Goal: Information Seeking & Learning: Learn about a topic

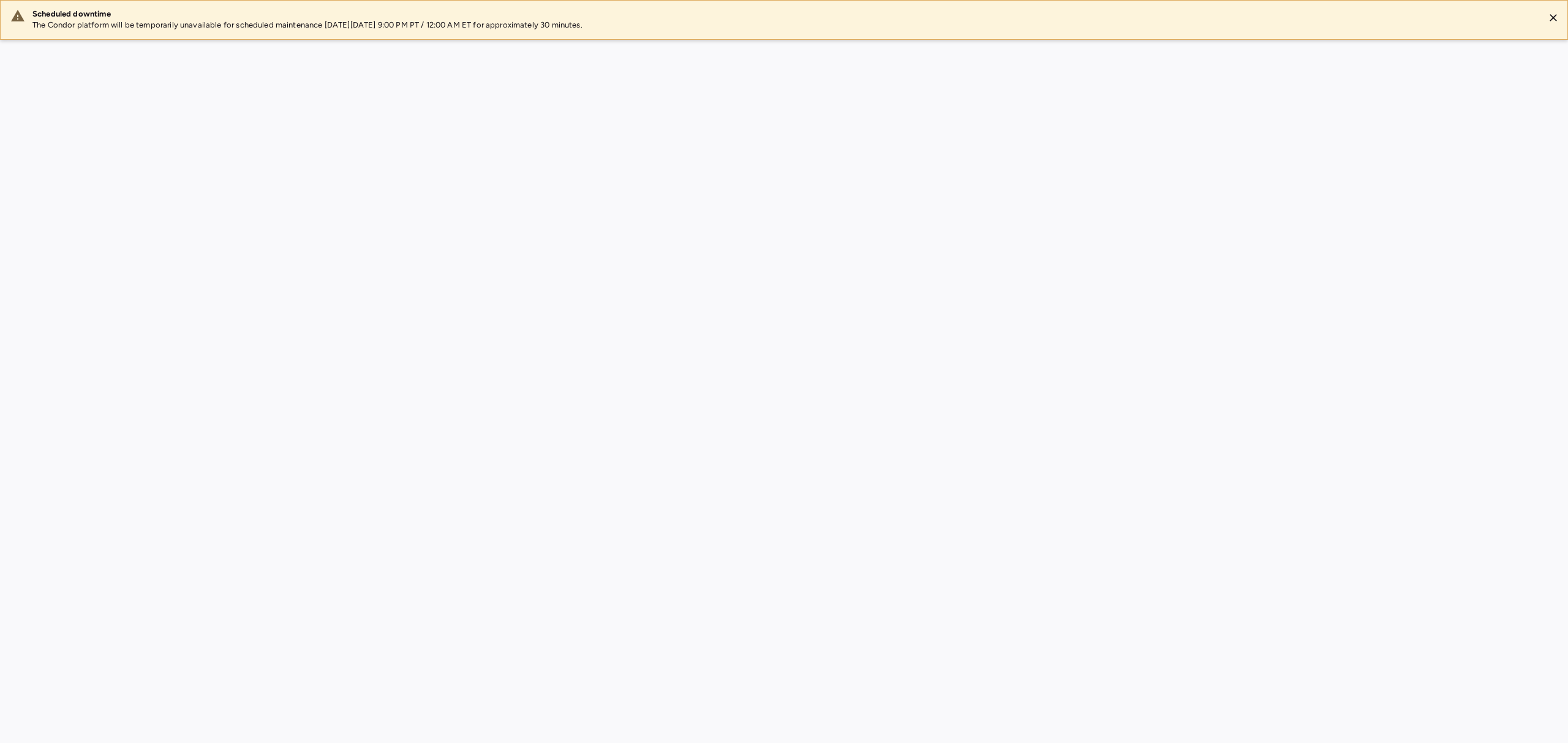
click at [1484, 228] on div "Scheduled downtime The Condor platform will be temporarily unavailable for sche…" at bounding box center [784, 371] width 1568 height 743
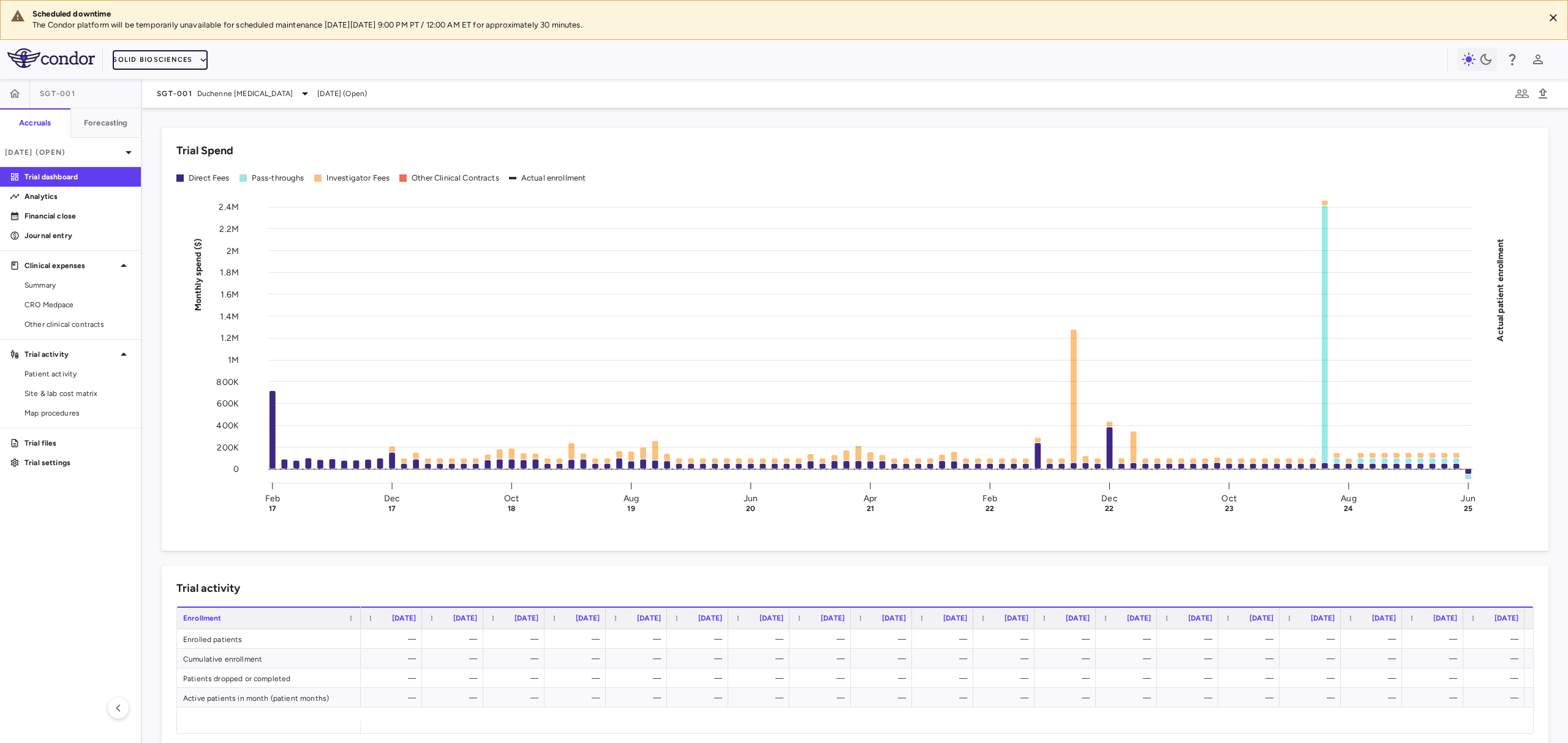
click at [155, 62] on button "Solid Biosciences" at bounding box center [160, 60] width 94 height 20
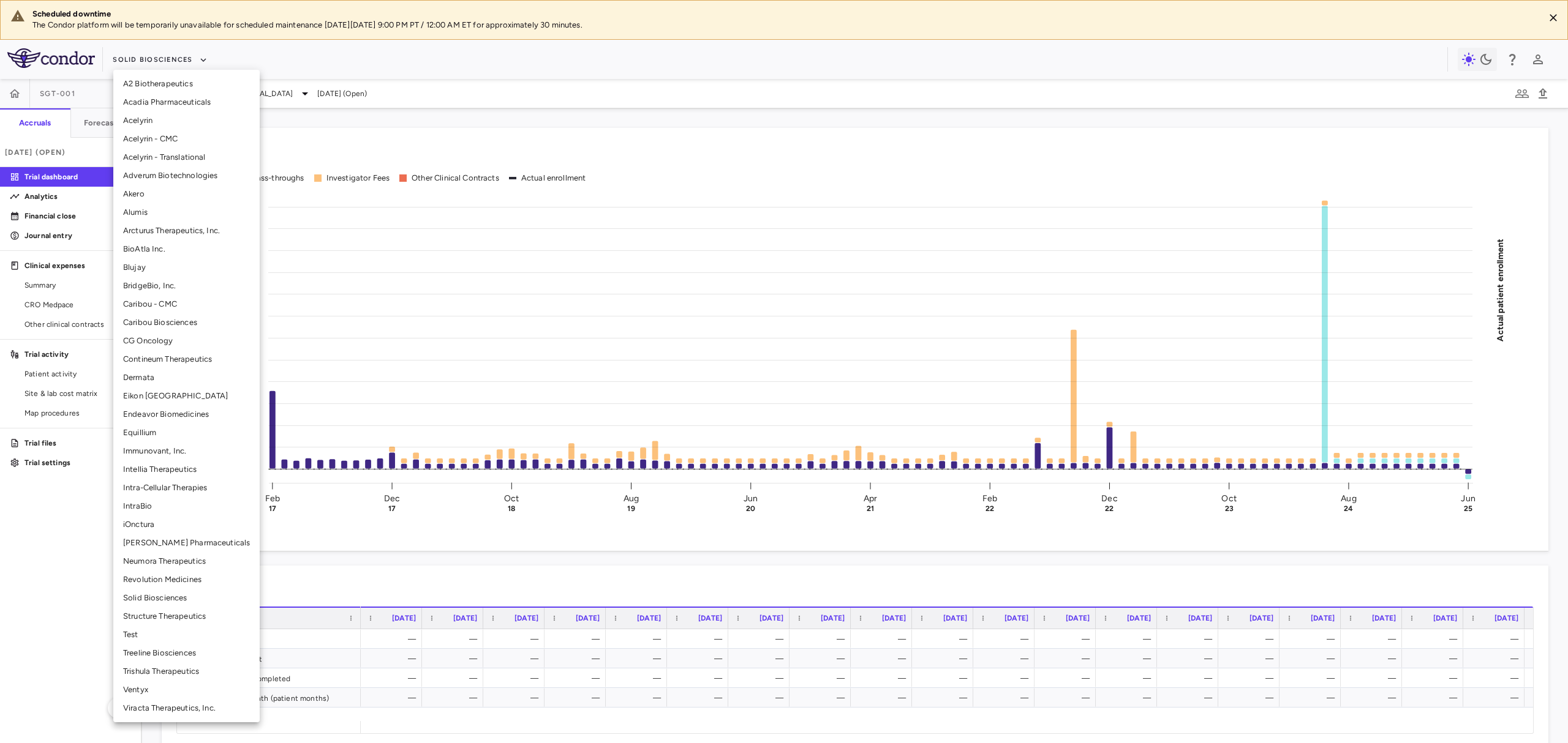
click at [187, 103] on li "Acadia Pharmaceuticals" at bounding box center [187, 102] width 147 height 18
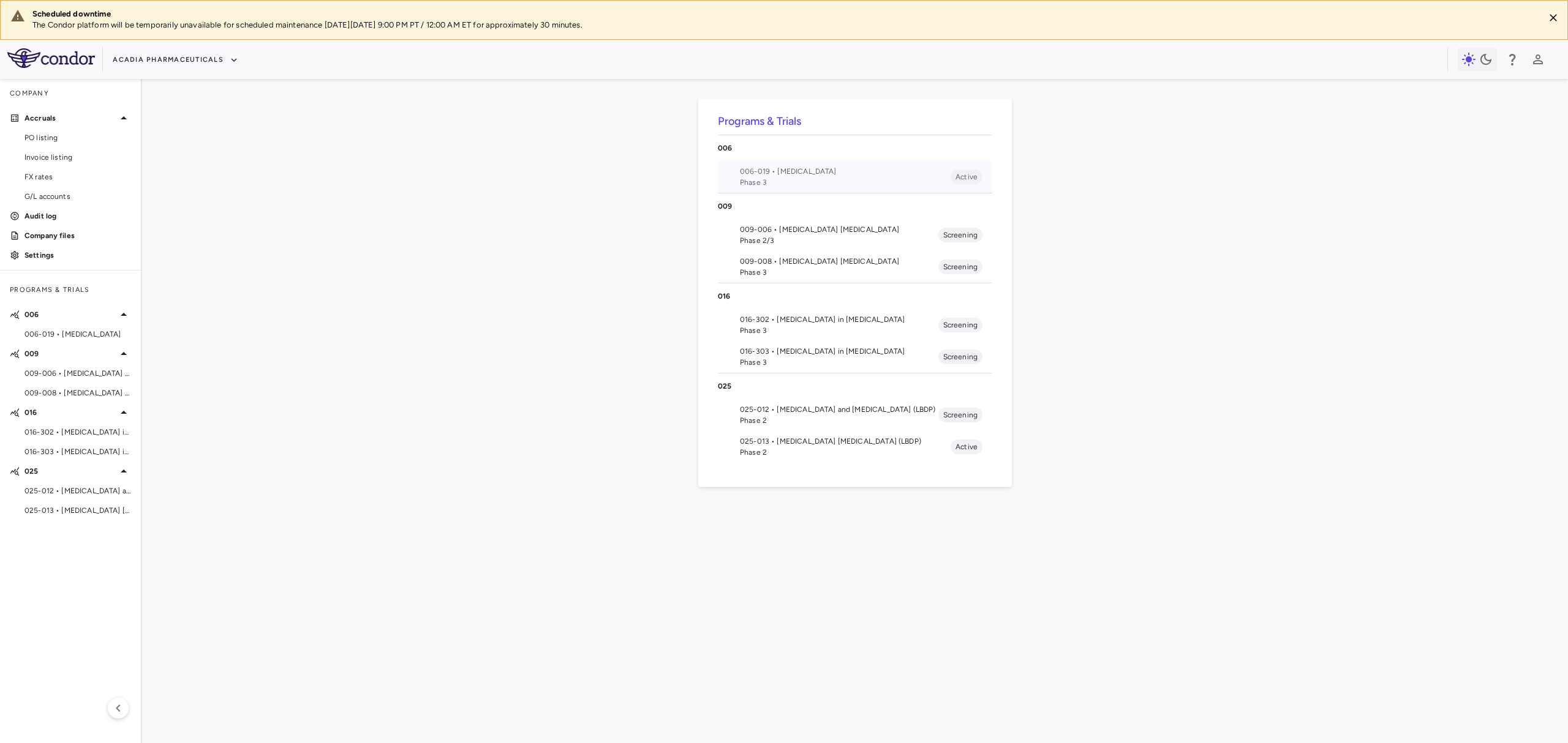
click at [850, 169] on span "006-019 • Rett Syndrome" at bounding box center [845, 171] width 211 height 11
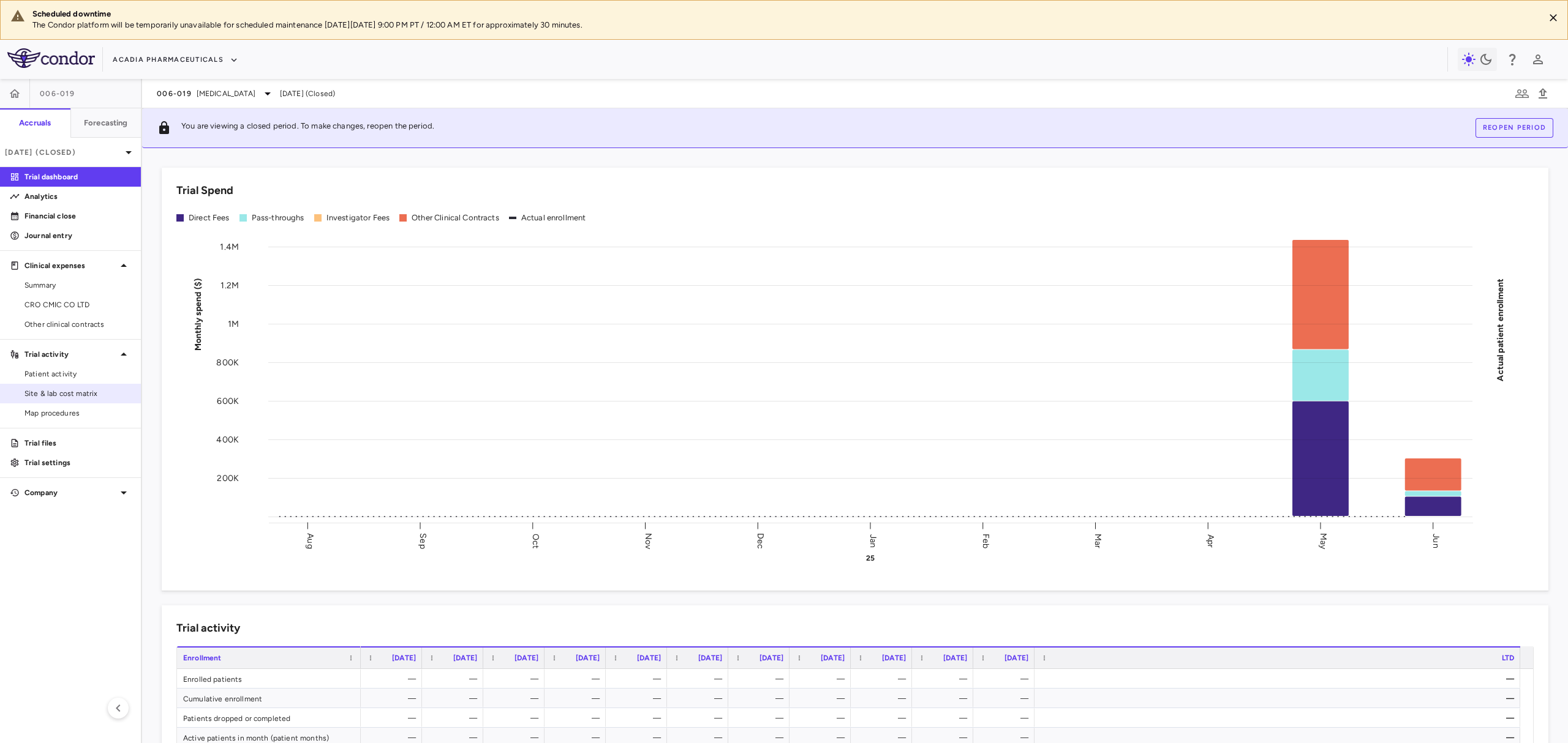
click at [86, 395] on span "Site & lab cost matrix" at bounding box center [77, 394] width 106 height 11
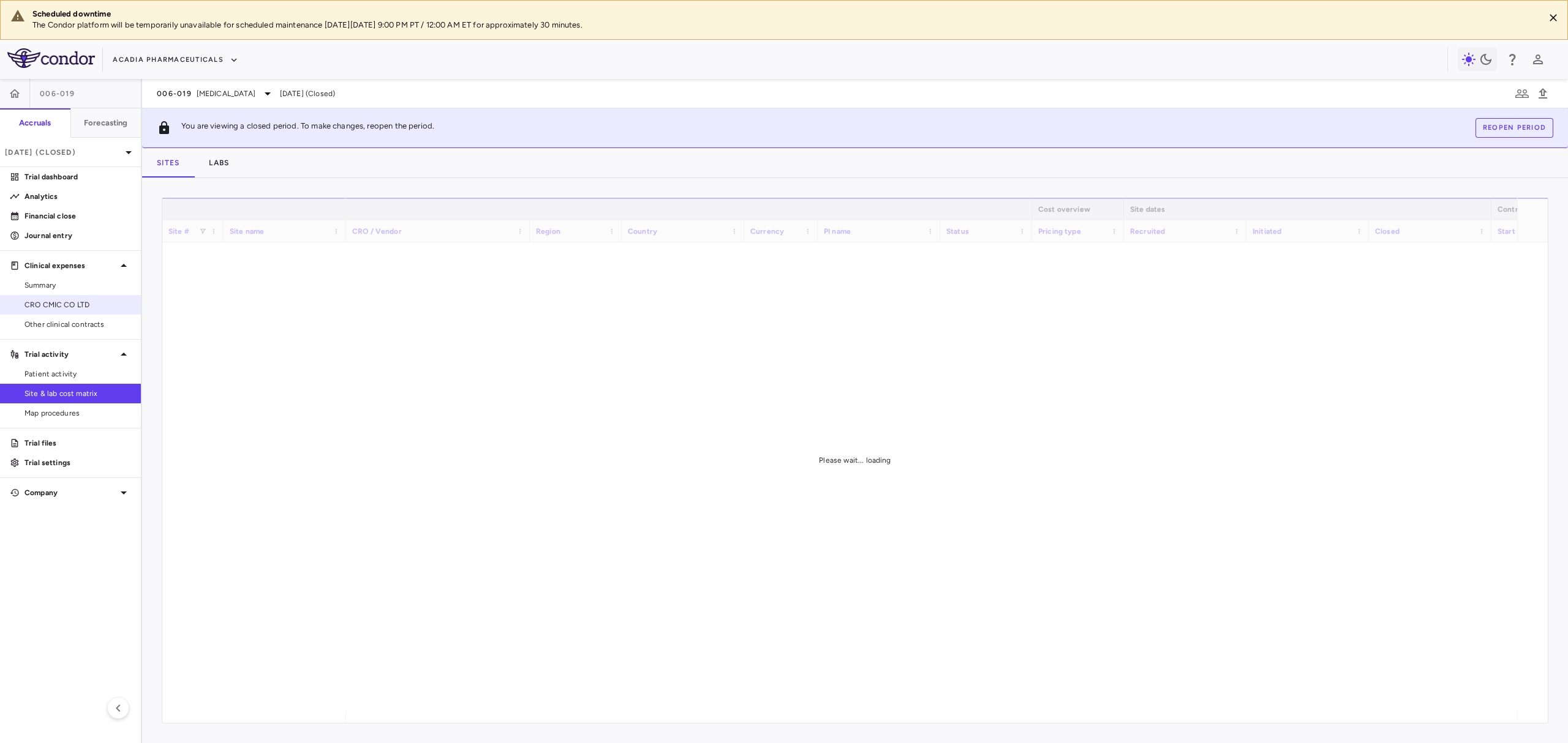
click at [61, 312] on link "CRO CMIC CO LTD" at bounding box center [70, 305] width 141 height 18
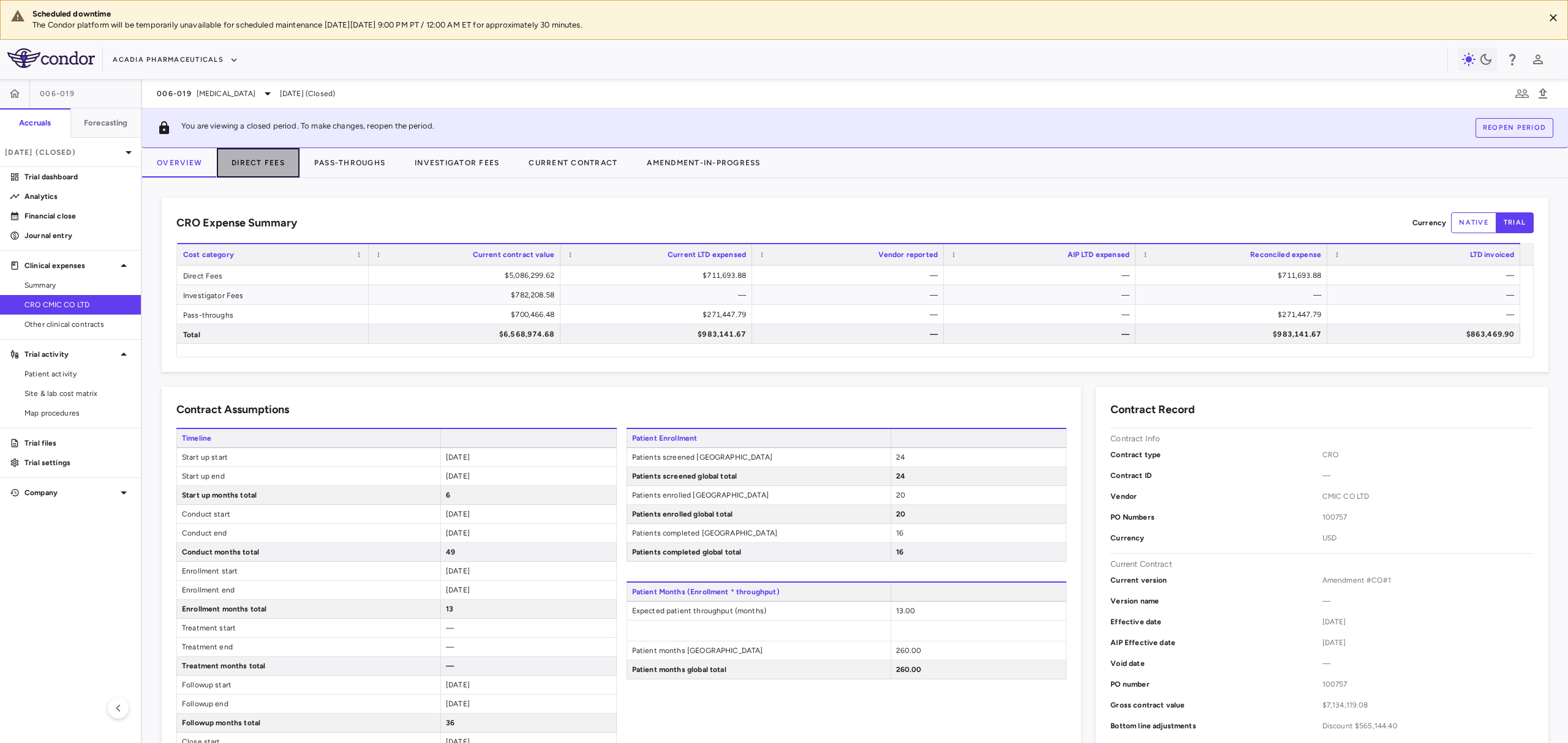
click at [290, 157] on button "Direct Fees" at bounding box center [258, 163] width 83 height 29
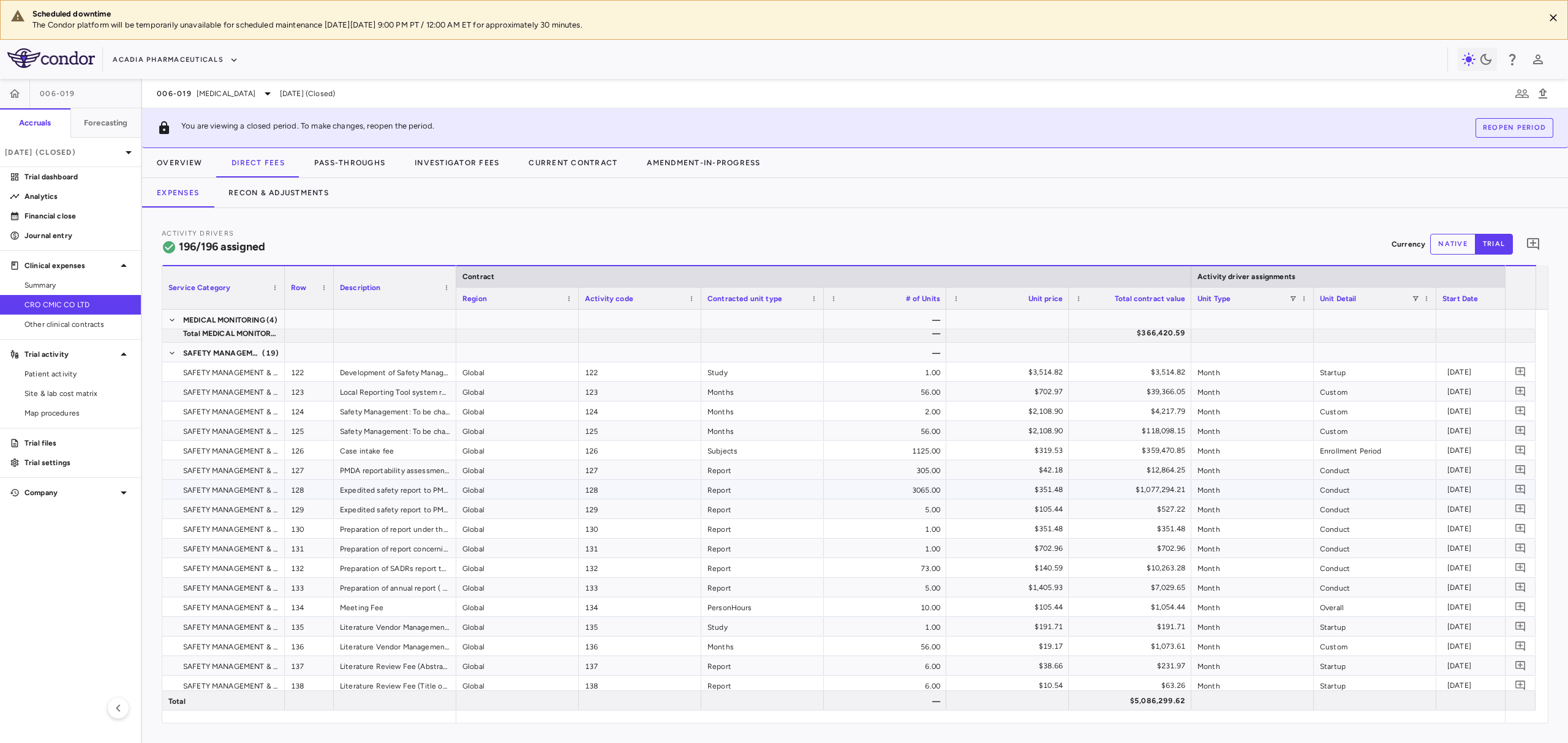
click at [312, 494] on div "128" at bounding box center [309, 489] width 49 height 19
click at [770, 486] on div "Report" at bounding box center [762, 489] width 123 height 19
click at [770, 510] on div "Report" at bounding box center [762, 509] width 123 height 19
click at [1235, 496] on div "Month" at bounding box center [1253, 489] width 123 height 19
click at [1240, 504] on div "Month" at bounding box center [1253, 509] width 123 height 19
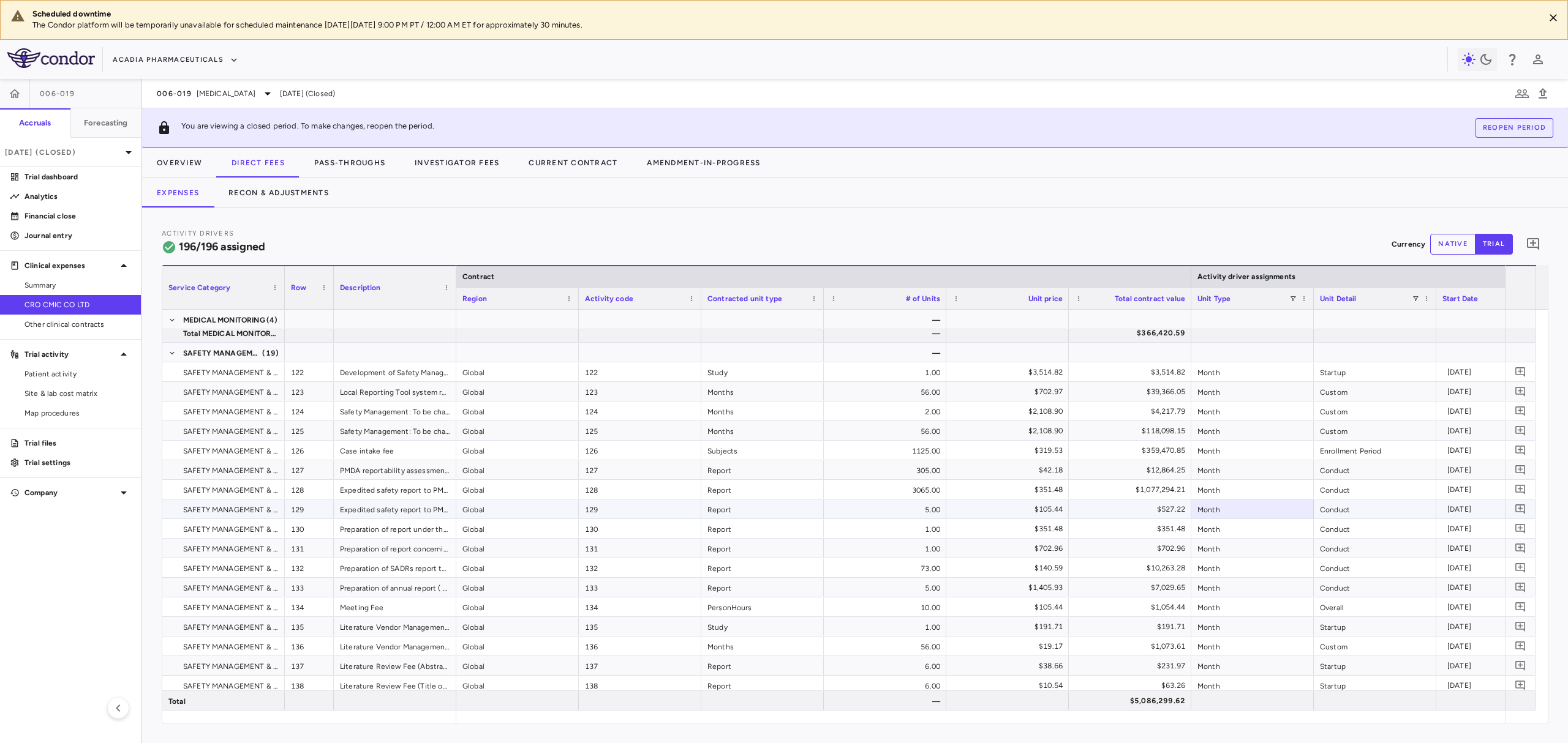
click at [795, 512] on div "Report" at bounding box center [762, 509] width 123 height 19
click at [801, 530] on div "Report" at bounding box center [762, 529] width 123 height 19
click at [801, 507] on div "Report" at bounding box center [762, 509] width 123 height 19
click at [802, 527] on div "Report" at bounding box center [762, 529] width 123 height 19
click at [801, 506] on div "Report" at bounding box center [762, 509] width 123 height 19
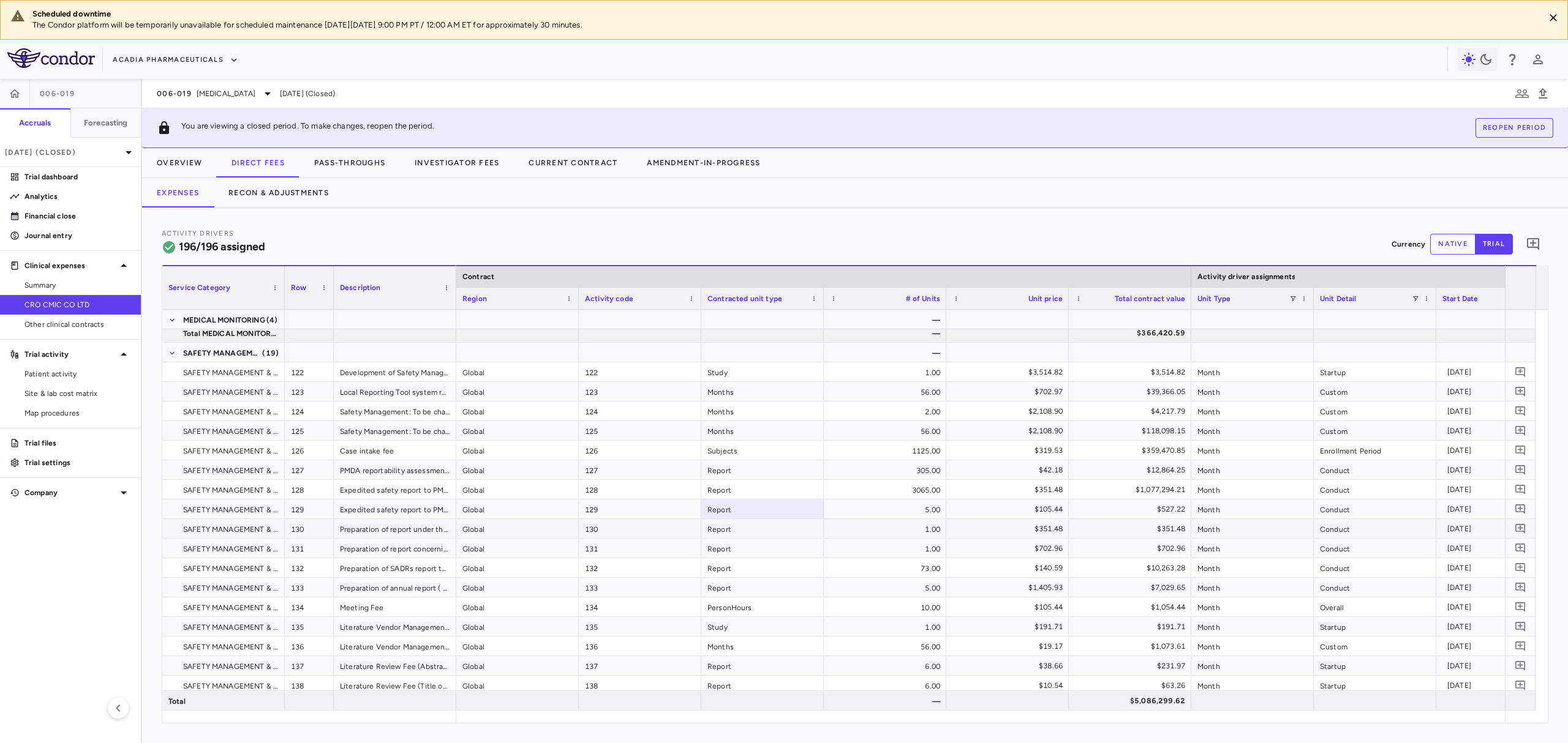
click at [801, 532] on div "Report" at bounding box center [762, 529] width 123 height 19
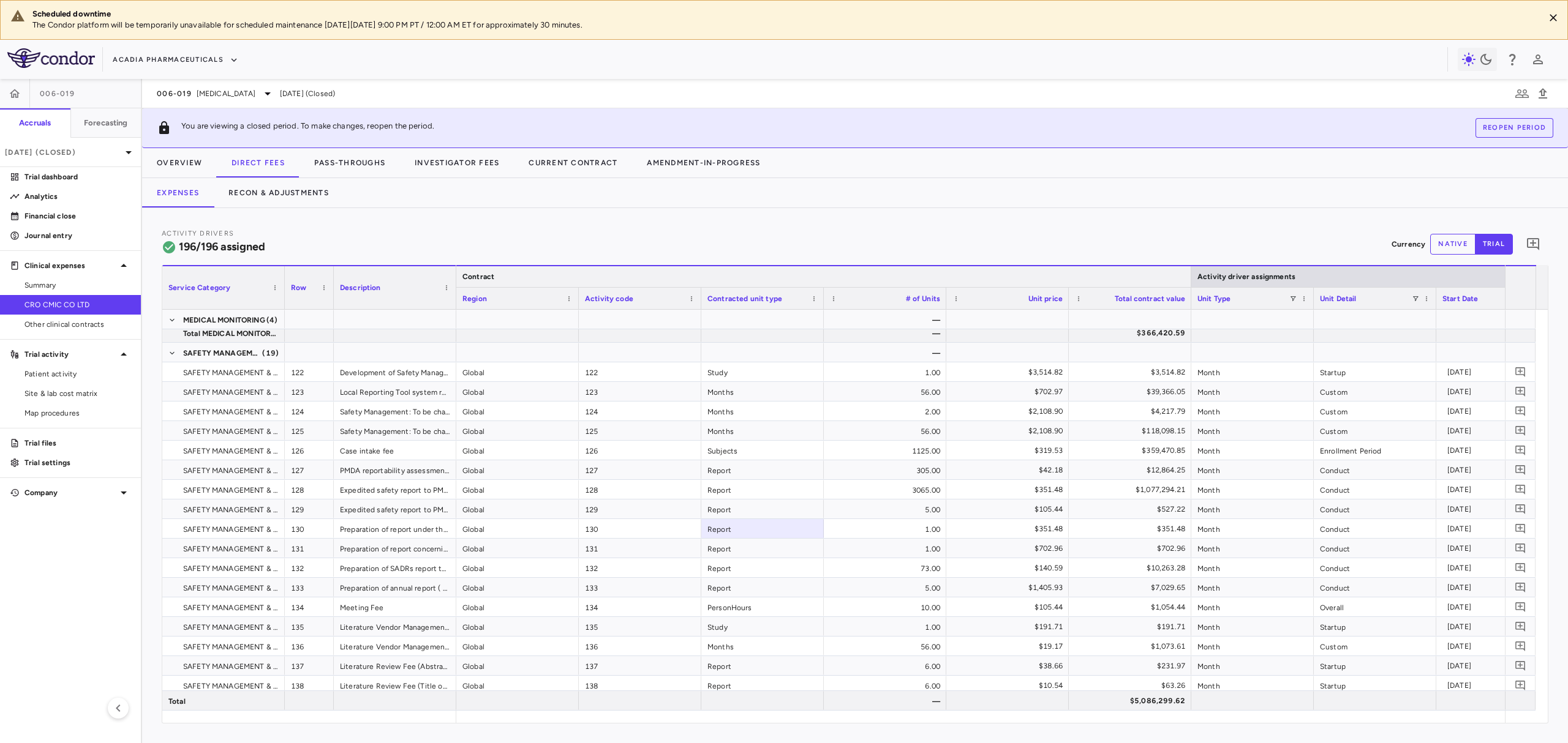
click at [1190, 282] on div at bounding box center [1191, 277] width 5 height 21
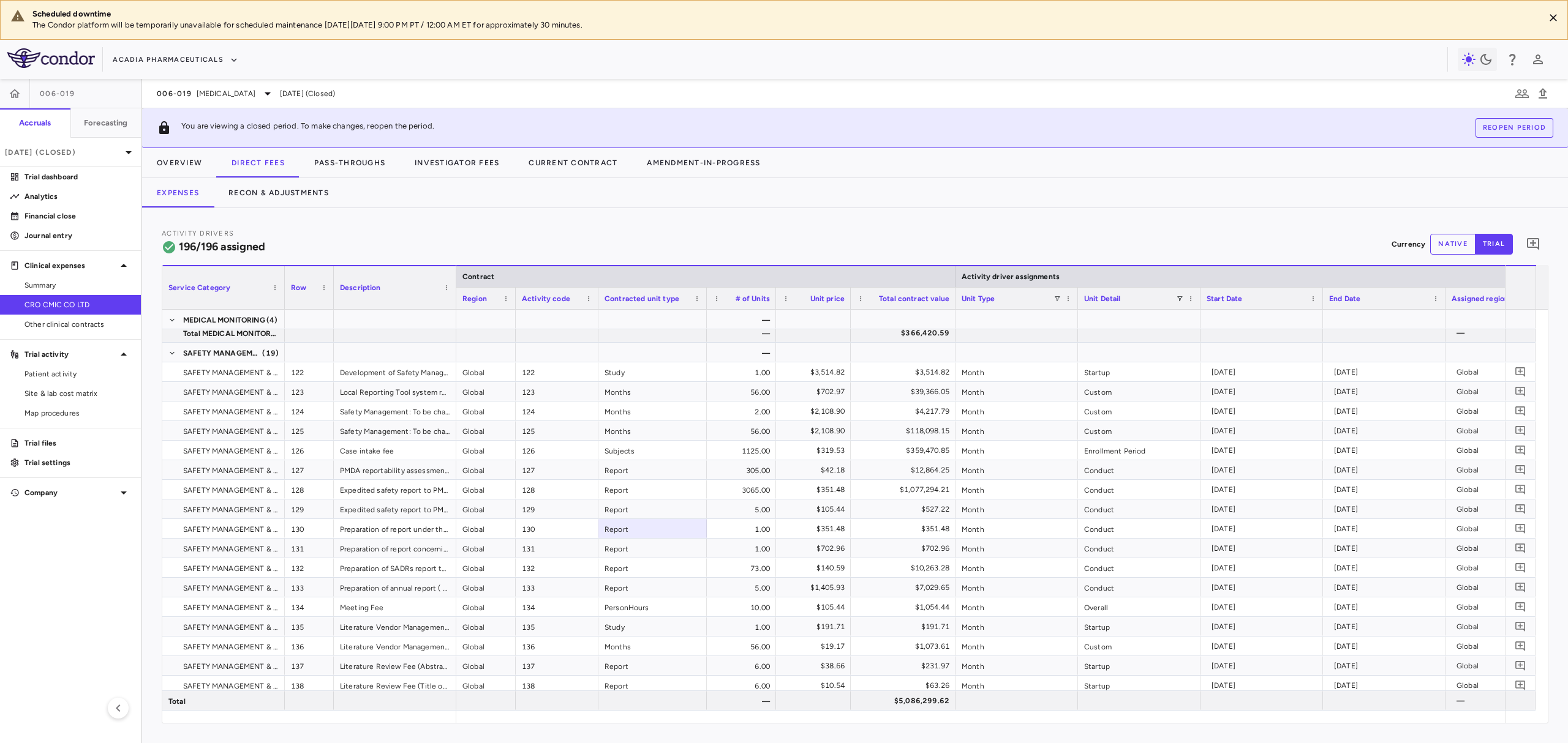
drag, startPoint x: 789, startPoint y: 723, endPoint x: 812, endPoint y: 718, distance: 23.5
click at [810, 723] on div "Activity Drivers 196/196 assigned Currency native trial 0 Service Category Drag…" at bounding box center [855, 475] width 1426 height 535
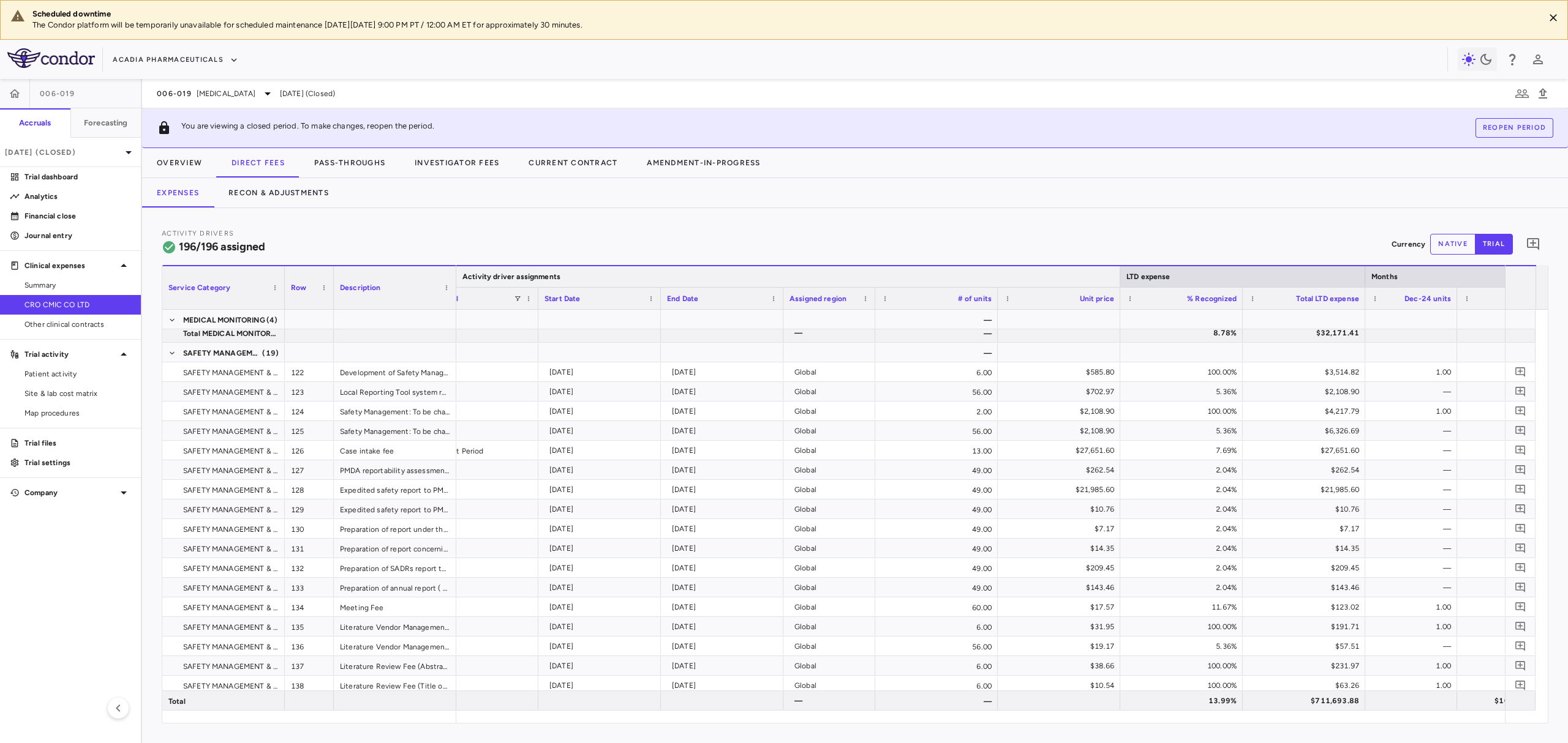
click at [1120, 274] on div at bounding box center [1120, 277] width 5 height 21
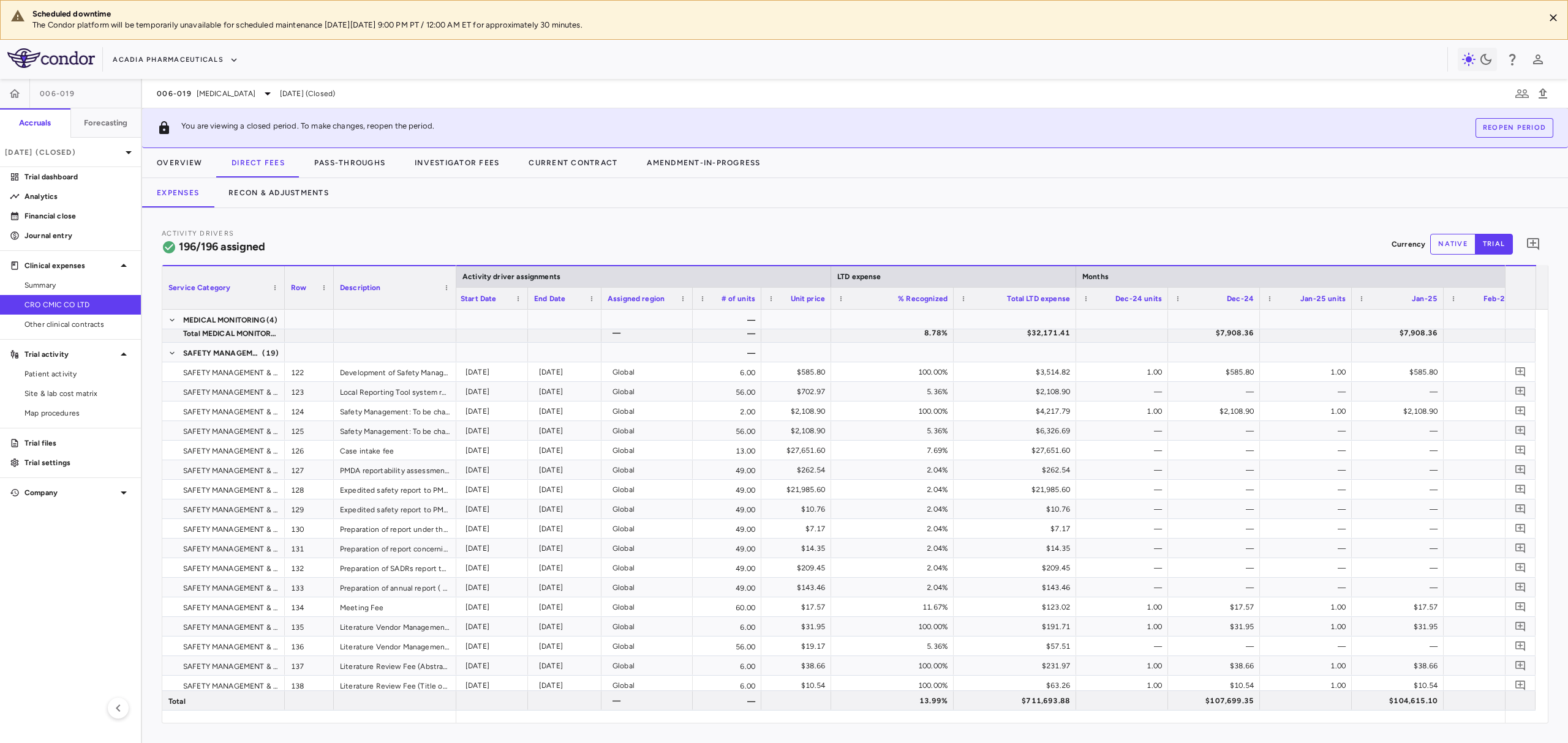
drag, startPoint x: 819, startPoint y: 723, endPoint x: 725, endPoint y: 718, distance: 94.1
click at [725, 718] on div "Service Category Drag here to set column labels Service Category Row Description" at bounding box center [855, 494] width 1387 height 458
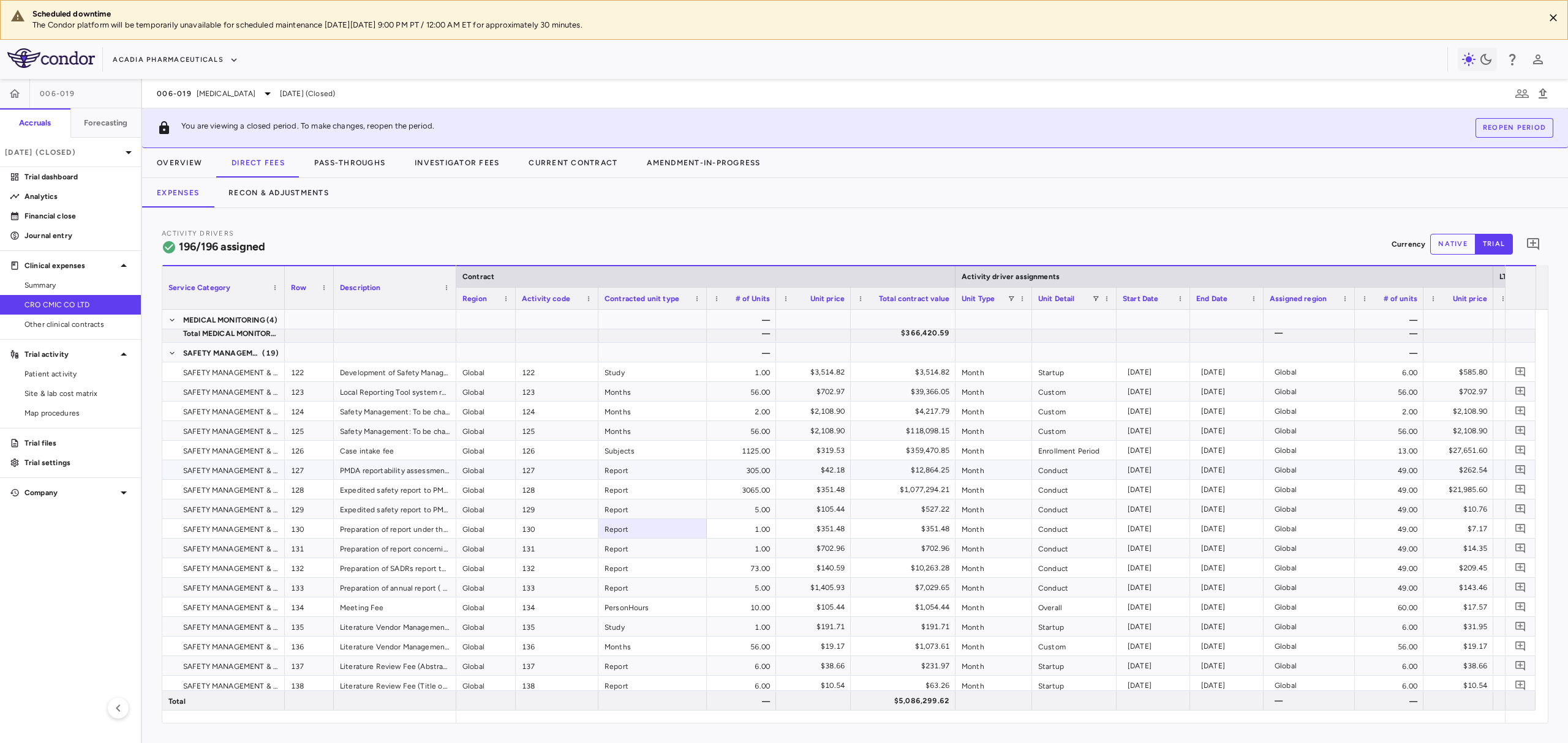
click at [899, 470] on div "$12,864.25" at bounding box center [905, 469] width 87 height 20
click at [917, 471] on div "$12,864.25" at bounding box center [905, 469] width 87 height 20
click at [913, 480] on div "$1,077,294.21" at bounding box center [902, 489] width 104 height 19
click at [919, 475] on div "$12,864.25" at bounding box center [905, 469] width 87 height 20
click at [915, 490] on div "$1,077,294.21" at bounding box center [905, 489] width 87 height 20
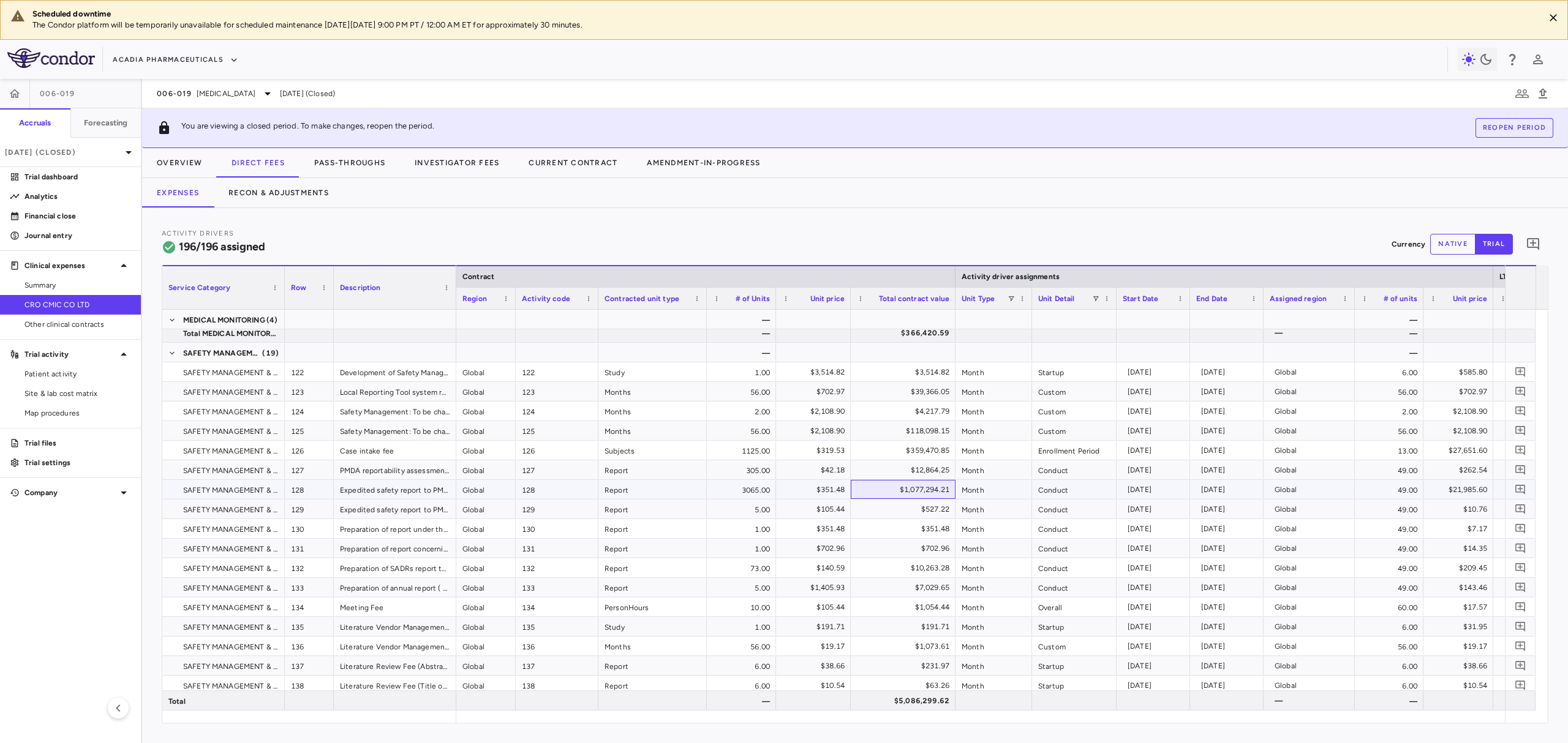
click at [914, 493] on div "$1,077,294.21" at bounding box center [905, 489] width 87 height 20
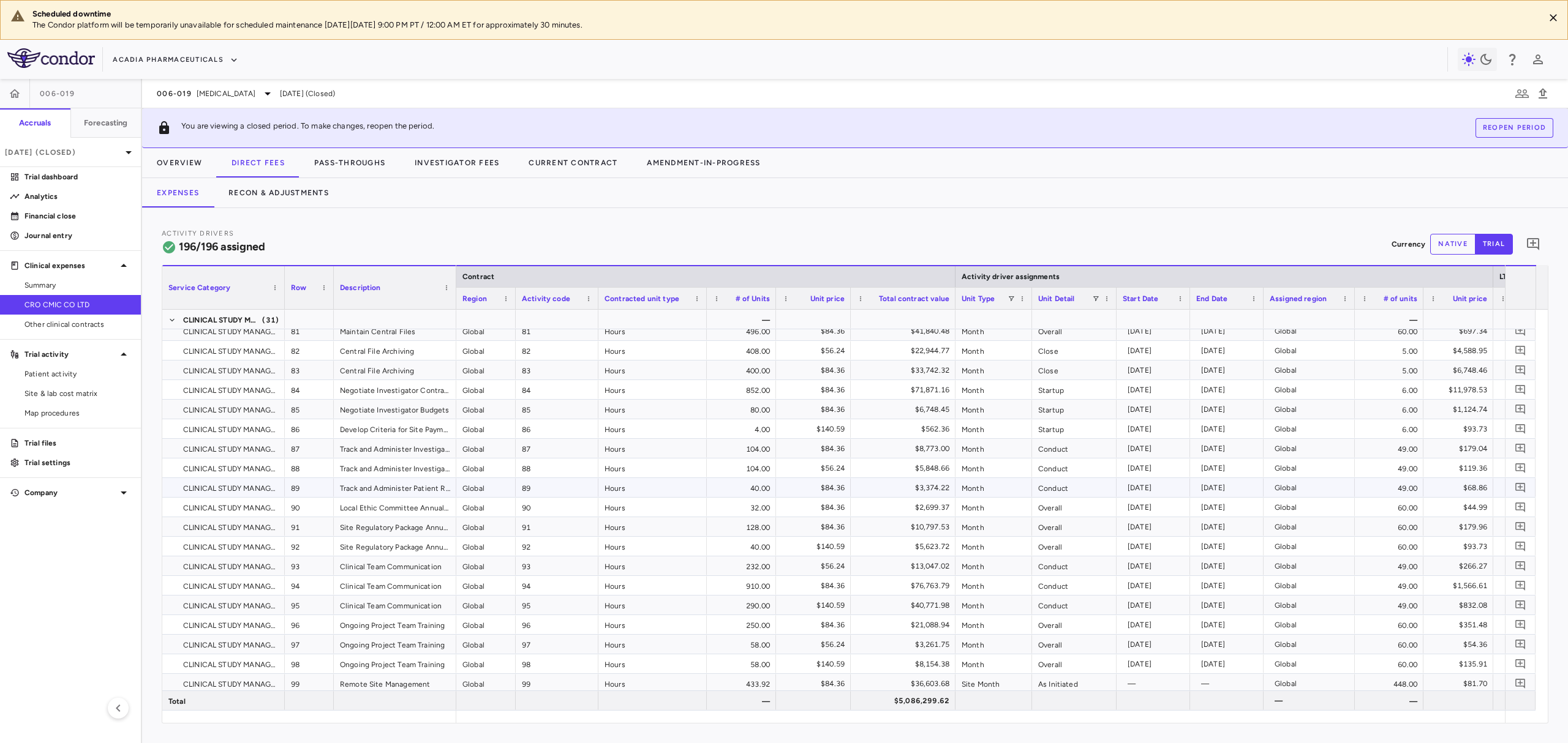
scroll to position [1714, 0]
click at [669, 568] on div "Hours​" at bounding box center [653, 564] width 109 height 19
click at [652, 589] on div "Hours​" at bounding box center [653, 583] width 109 height 19
click at [652, 595] on div "Hours​" at bounding box center [653, 603] width 109 height 19
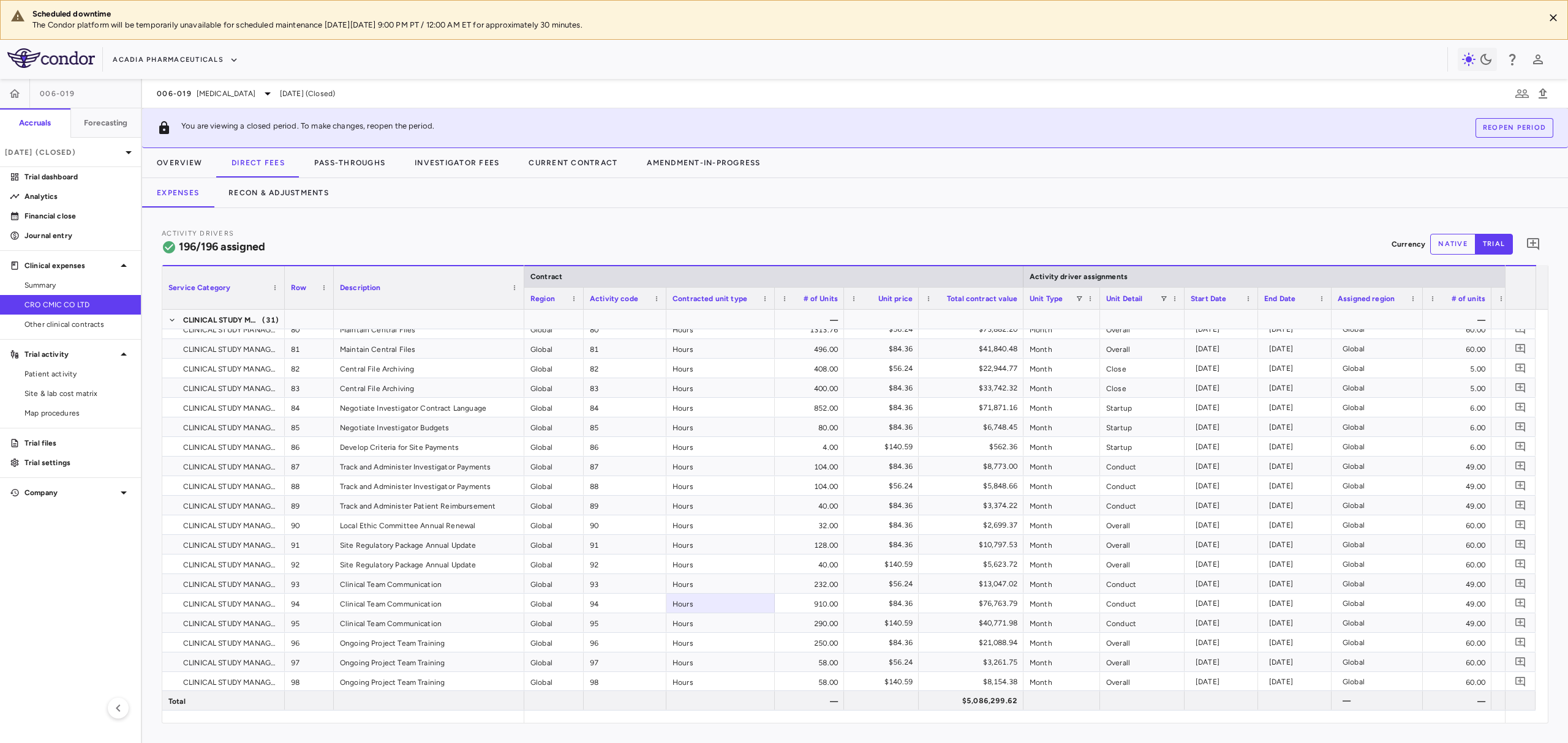
drag, startPoint x: 454, startPoint y: 290, endPoint x: 522, endPoint y: 279, distance: 68.9
click at [522, 279] on div at bounding box center [524, 288] width 5 height 43
click at [439, 532] on div "Local Ethic Committee Annual Renewal" at bounding box center [429, 525] width 191 height 19
click at [486, 562] on div "Site Regulatory Package Annual Update" at bounding box center [429, 564] width 191 height 19
click at [484, 584] on div "Clinical Team Communication" at bounding box center [429, 583] width 191 height 19
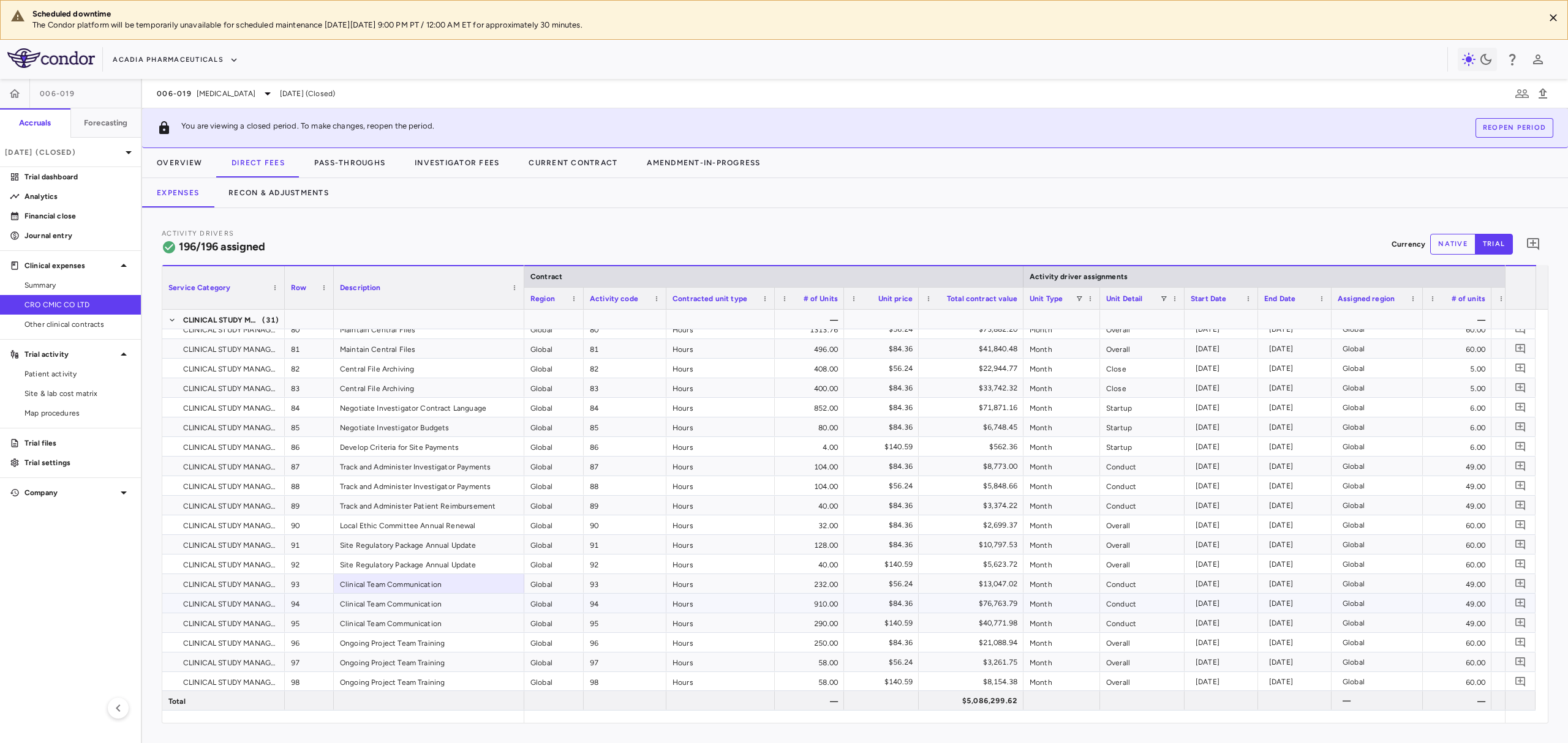
click at [484, 597] on div "Clinical Team Communication" at bounding box center [429, 603] width 191 height 19
click at [489, 566] on div "Site Regulatory Package Annual Update" at bounding box center [429, 564] width 191 height 19
click at [489, 580] on div "Clinical Team Communication" at bounding box center [429, 583] width 191 height 19
click at [484, 599] on div "Clinical Team Communication" at bounding box center [429, 603] width 191 height 19
click at [492, 570] on div "Site Regulatory Package Annual Update" at bounding box center [429, 564] width 191 height 19
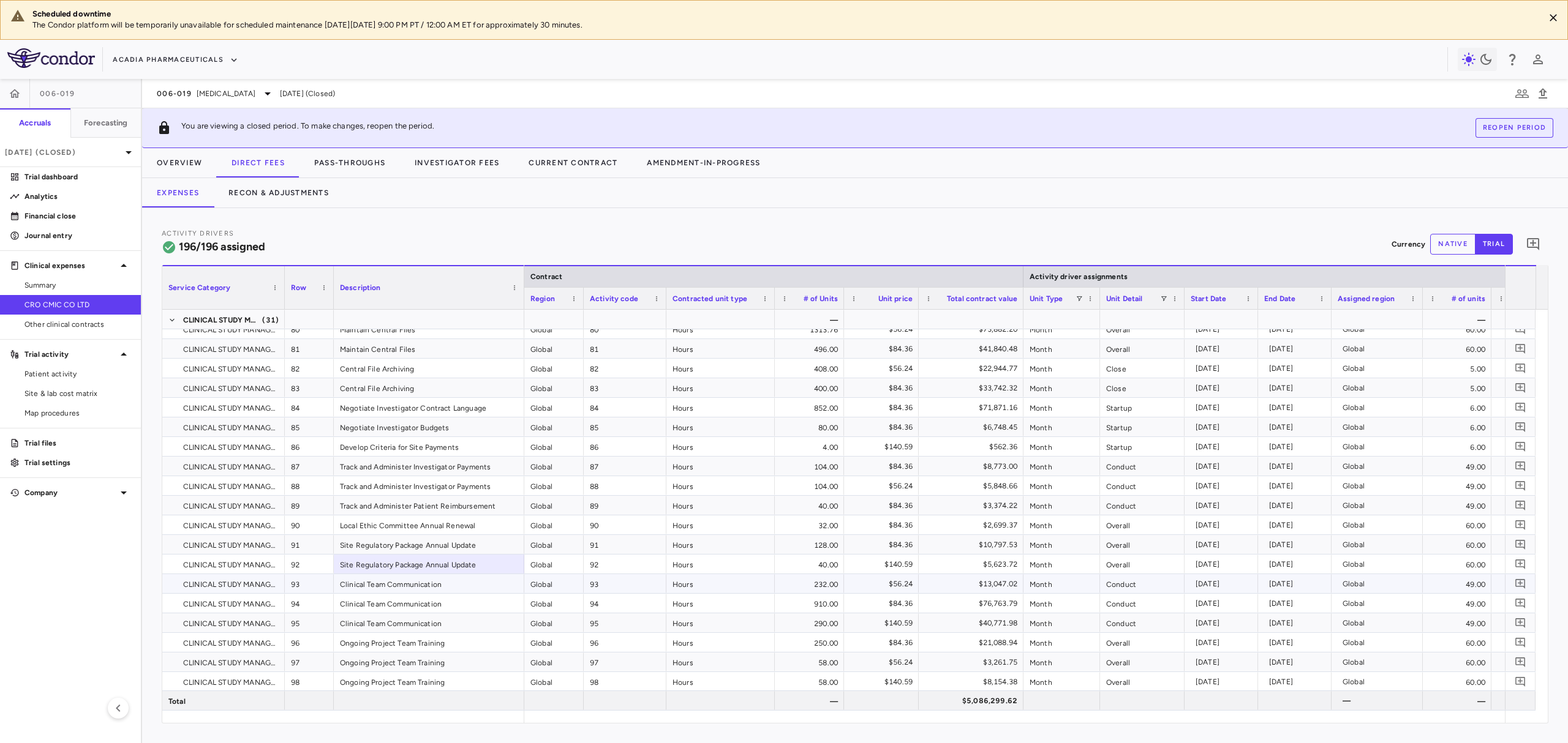
click at [492, 584] on div "Clinical Team Communication" at bounding box center [429, 583] width 191 height 19
click at [488, 600] on div "Clinical Team Communication" at bounding box center [429, 603] width 191 height 19
click at [27, 98] on button "button" at bounding box center [15, 94] width 29 height 29
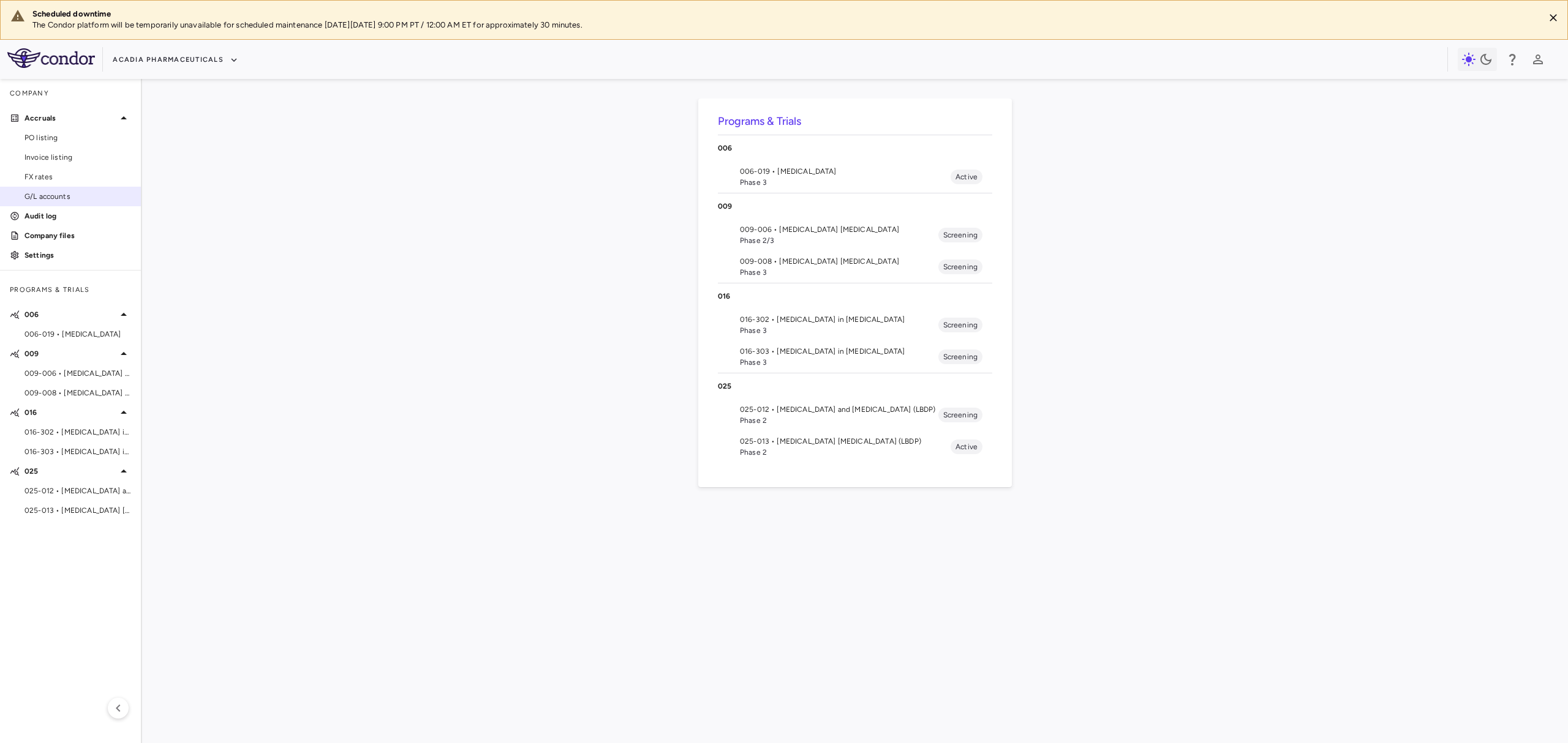
click at [52, 192] on span "G/L accounts" at bounding box center [77, 196] width 106 height 11
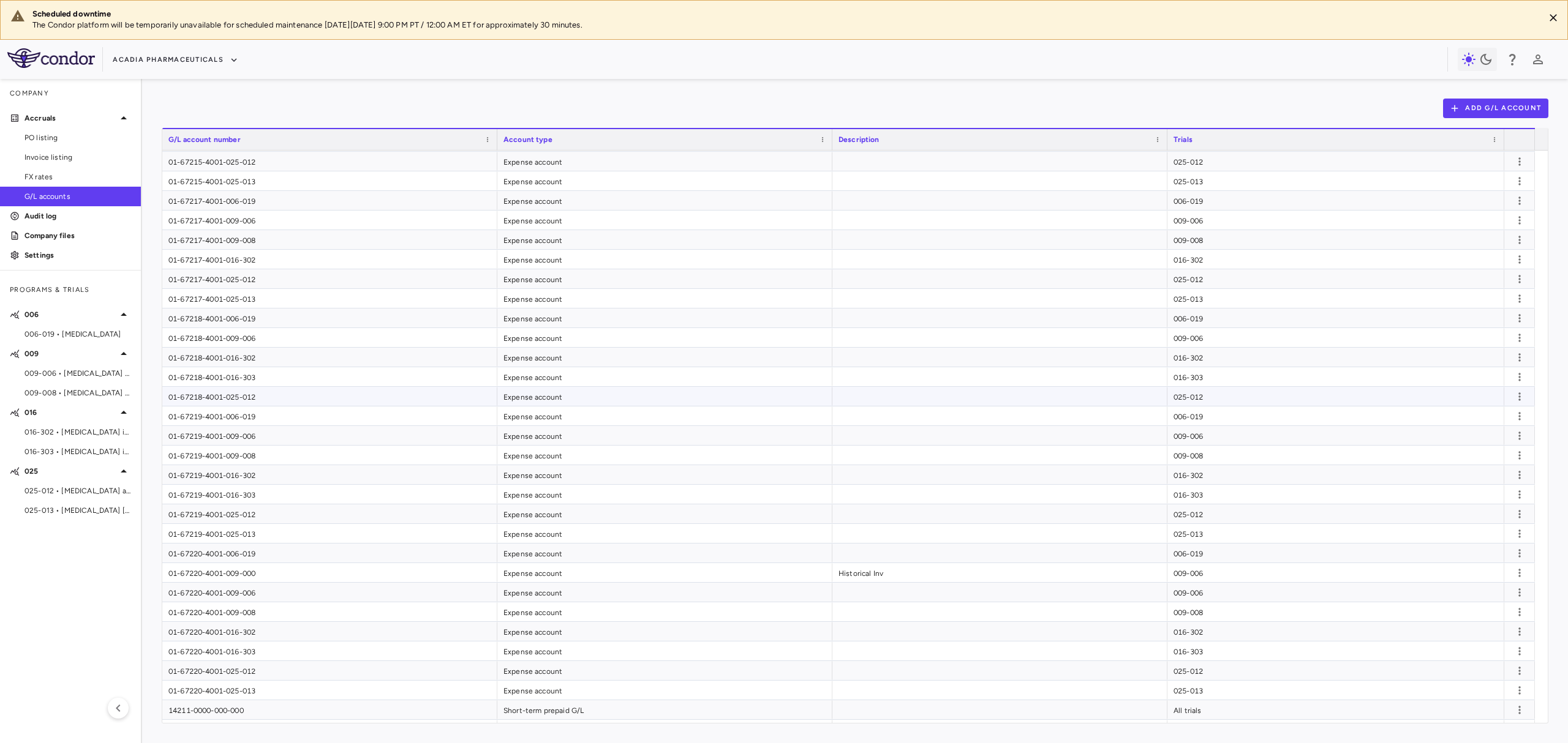
scroll to position [192, 0]
click at [337, 639] on div "01-67220-4001-025-013" at bounding box center [330, 634] width 335 height 19
click at [336, 622] on div "01-67220-4001-025-012" at bounding box center [330, 615] width 335 height 19
click at [343, 595] on div "01-67220-4001-016-303" at bounding box center [330, 595] width 335 height 19
click at [346, 581] on div "01-67220-4001-016-302" at bounding box center [330, 576] width 335 height 19
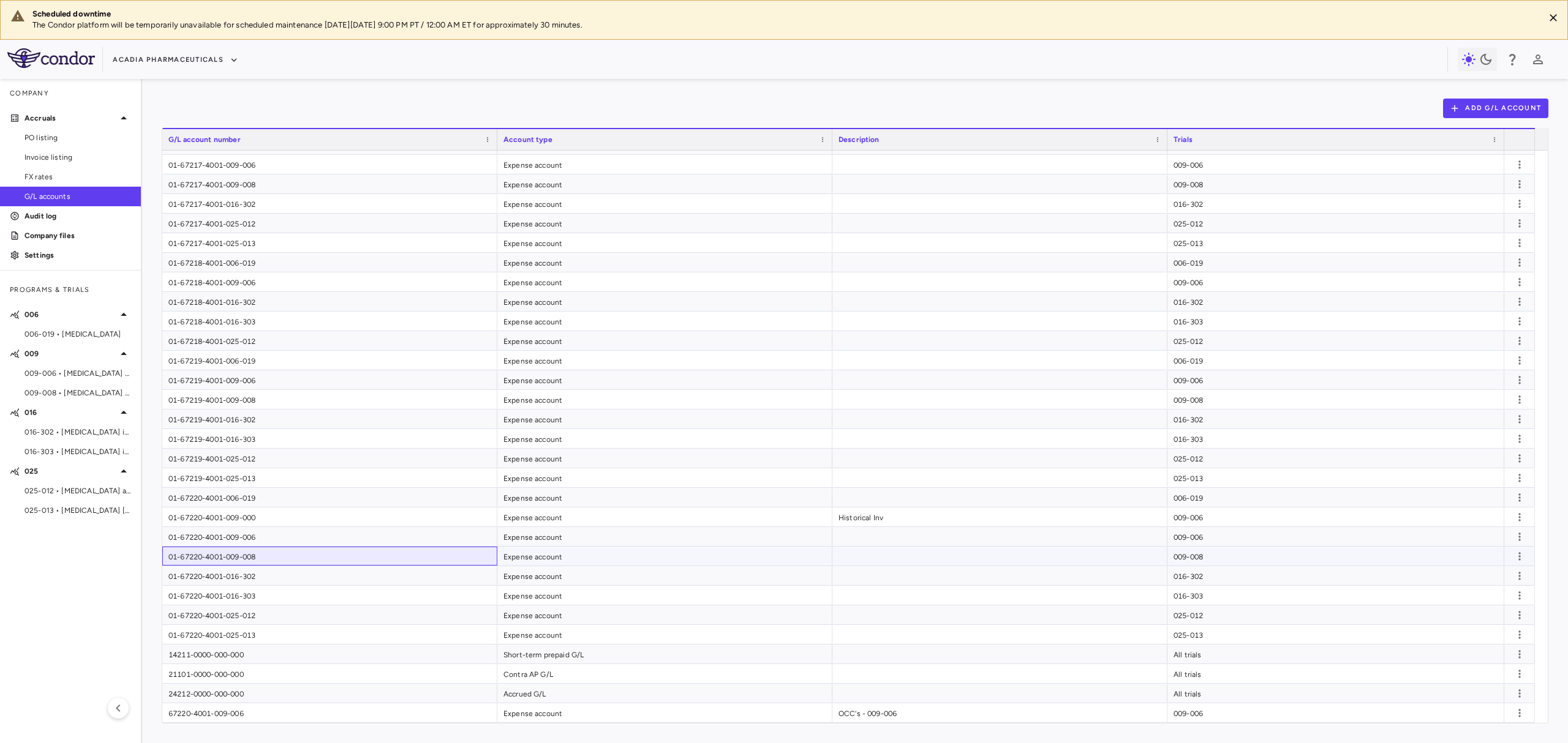
click at [353, 559] on div "01-67220-4001-009-008" at bounding box center [330, 556] width 335 height 19
click at [354, 628] on div "01-67220-4001-025-013" at bounding box center [330, 634] width 335 height 19
click at [380, 658] on div "14211-0000-000-000" at bounding box center [330, 654] width 335 height 19
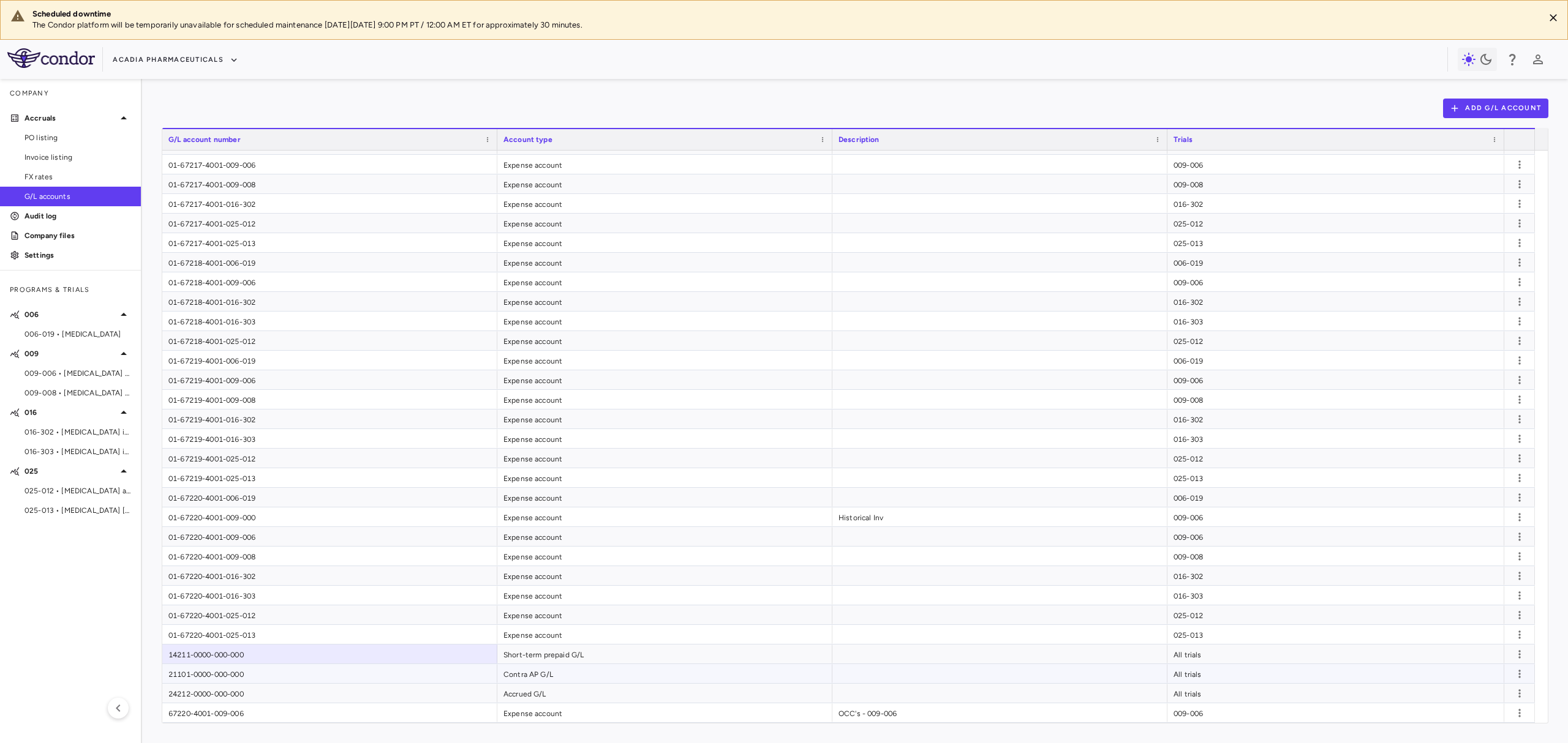
click at [397, 682] on div "21101-0000-000-000" at bounding box center [330, 674] width 335 height 19
click at [404, 694] on div "24212-0000-000-000" at bounding box center [330, 693] width 335 height 19
click at [404, 715] on div "67220-4001-009-006" at bounding box center [330, 713] width 335 height 19
click at [538, 666] on div "Contra AP G/L" at bounding box center [665, 674] width 335 height 19
click at [547, 661] on div "Short-term prepaid G/L" at bounding box center [665, 654] width 335 height 19
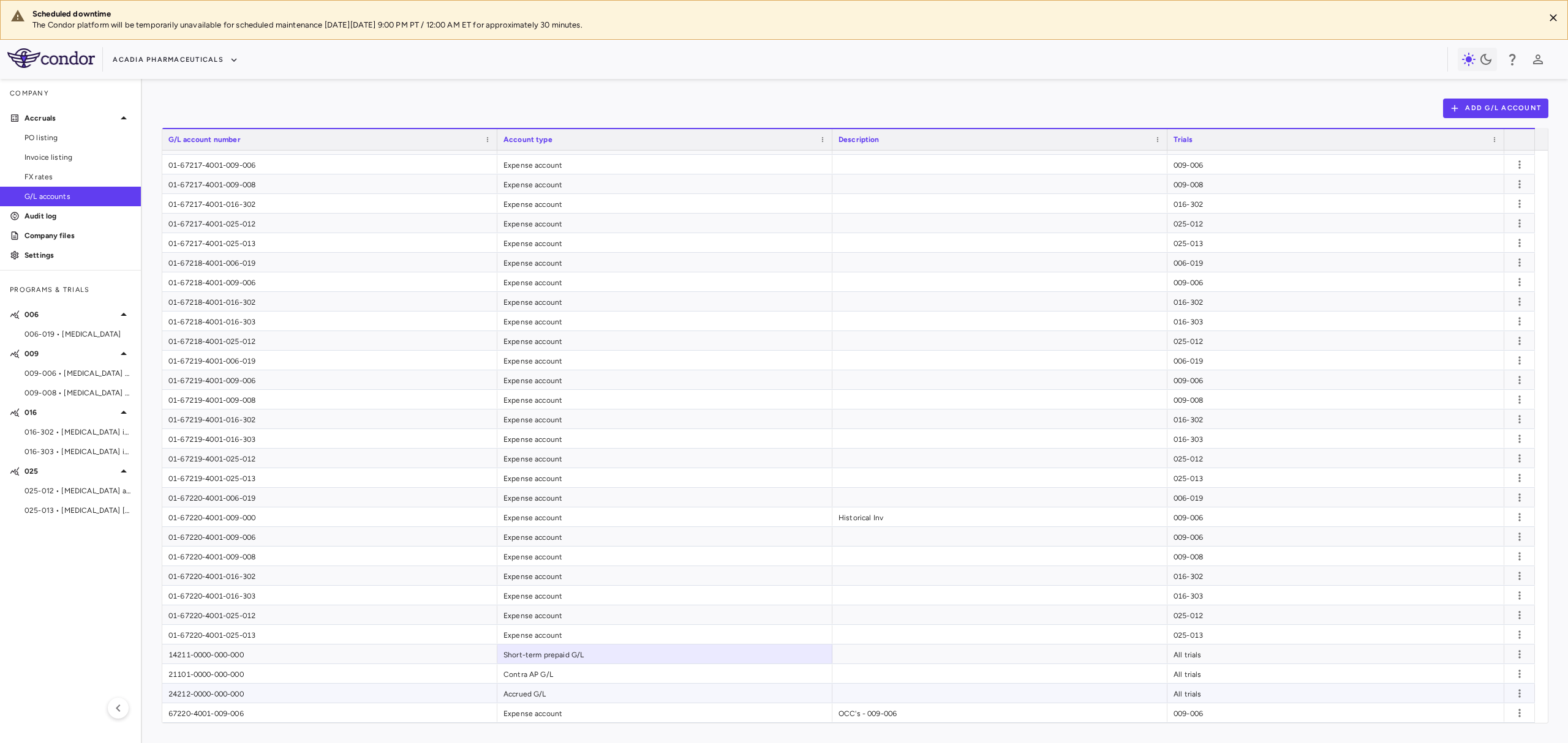
click at [574, 700] on div "Accrued G/L" at bounding box center [665, 693] width 335 height 19
click at [576, 678] on div "Contra AP G/L" at bounding box center [665, 674] width 335 height 19
click at [576, 692] on div "Accrued G/L" at bounding box center [665, 693] width 335 height 19
click at [586, 664] on div "14211-0000-000-000 Short-term prepaid G/L All trials" at bounding box center [849, 654] width 1373 height 20
click at [583, 679] on div "Contra AP G/L" at bounding box center [665, 674] width 335 height 19
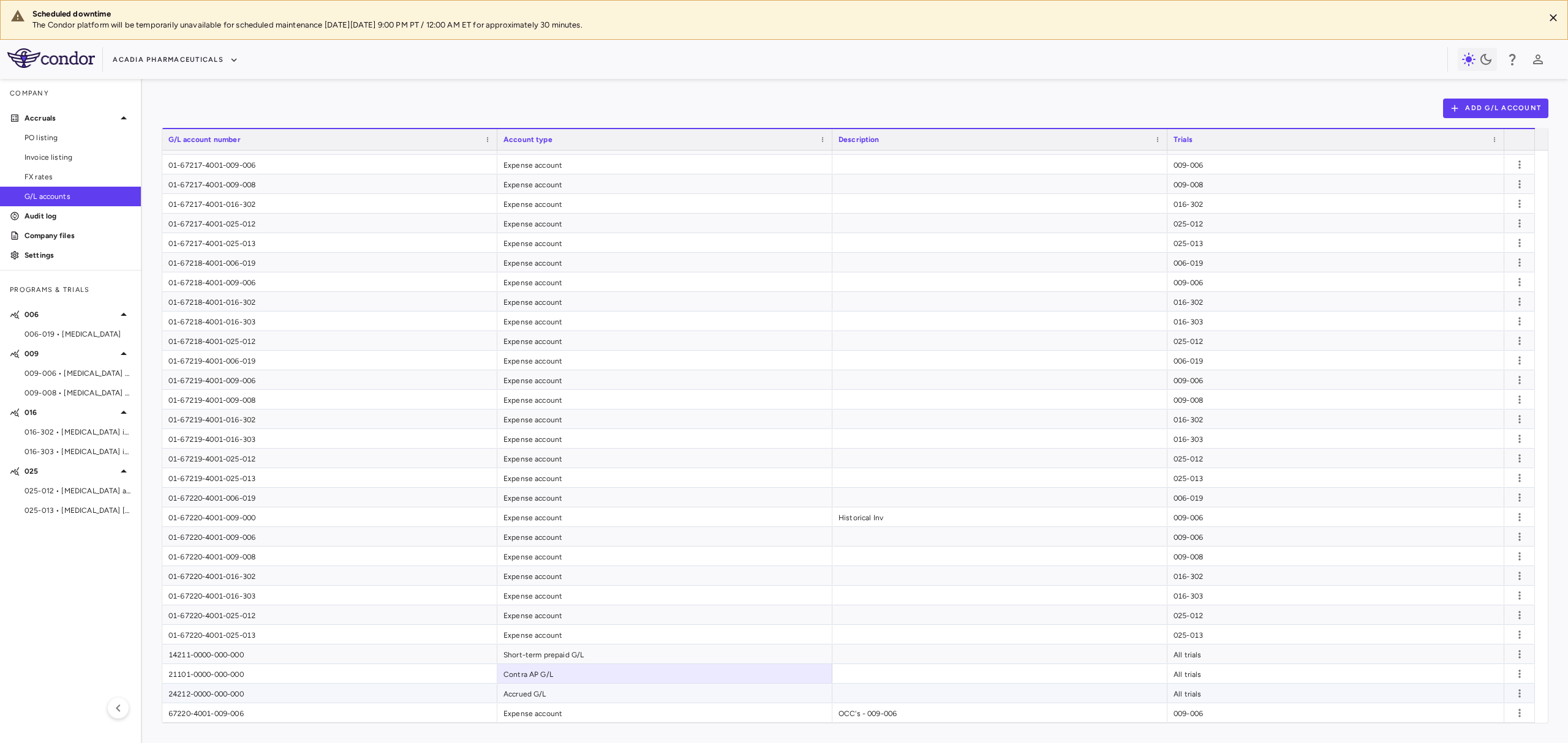
click at [580, 689] on div "Accrued G/L" at bounding box center [665, 693] width 335 height 19
click at [62, 327] on div "006-019 • Rett Syndrome" at bounding box center [70, 334] width 141 height 18
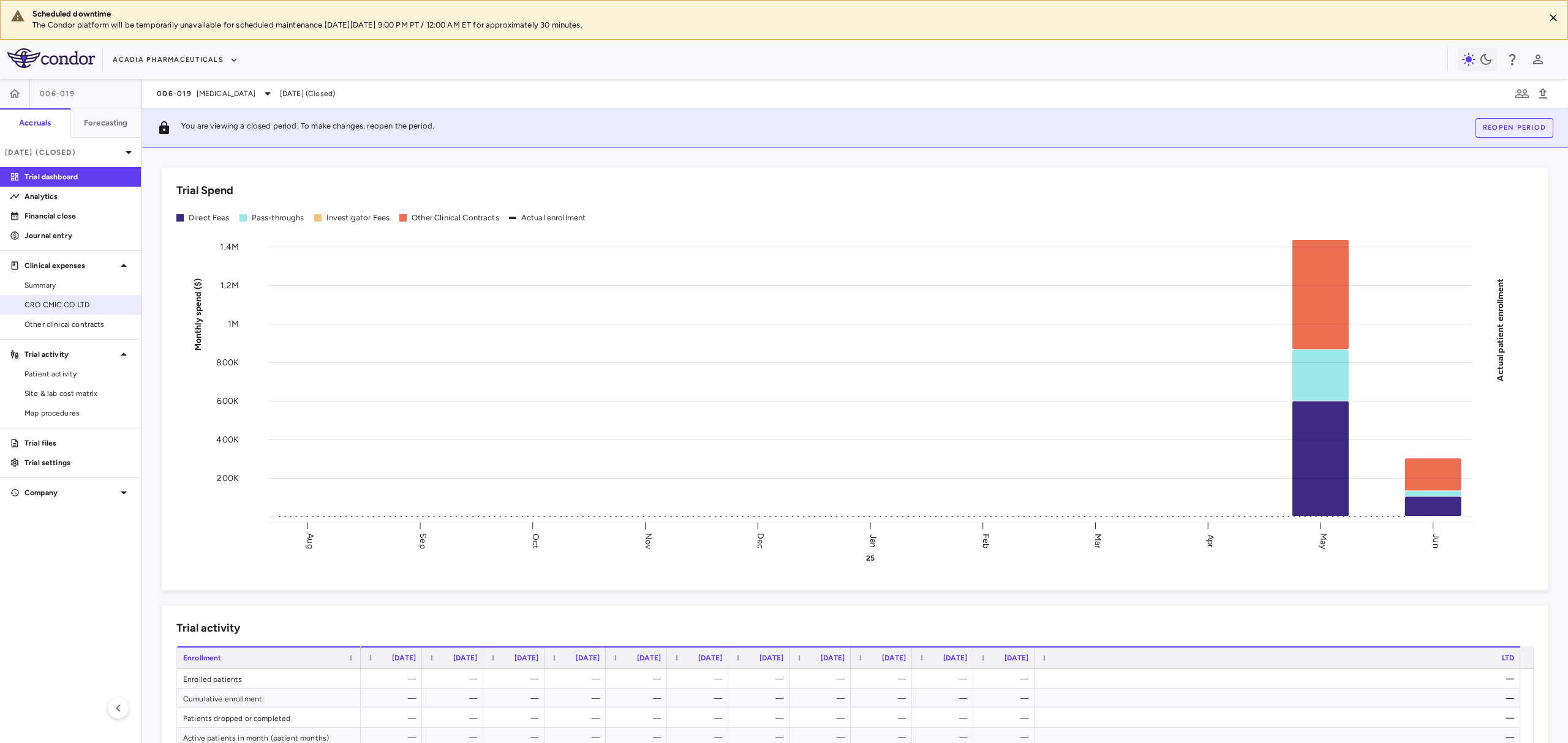
click at [88, 309] on span "CRO CMIC CO LTD" at bounding box center [77, 305] width 106 height 11
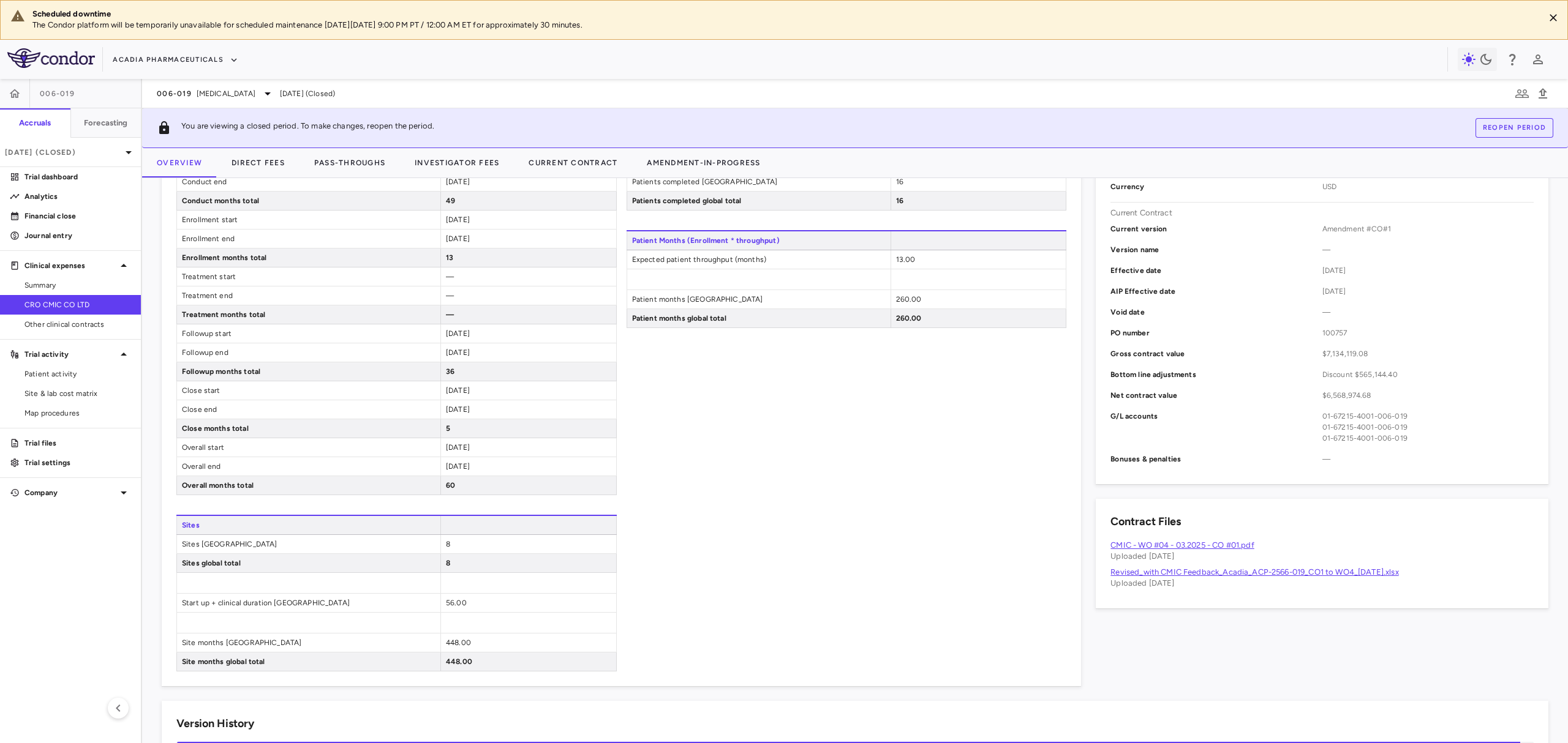
scroll to position [326, 0]
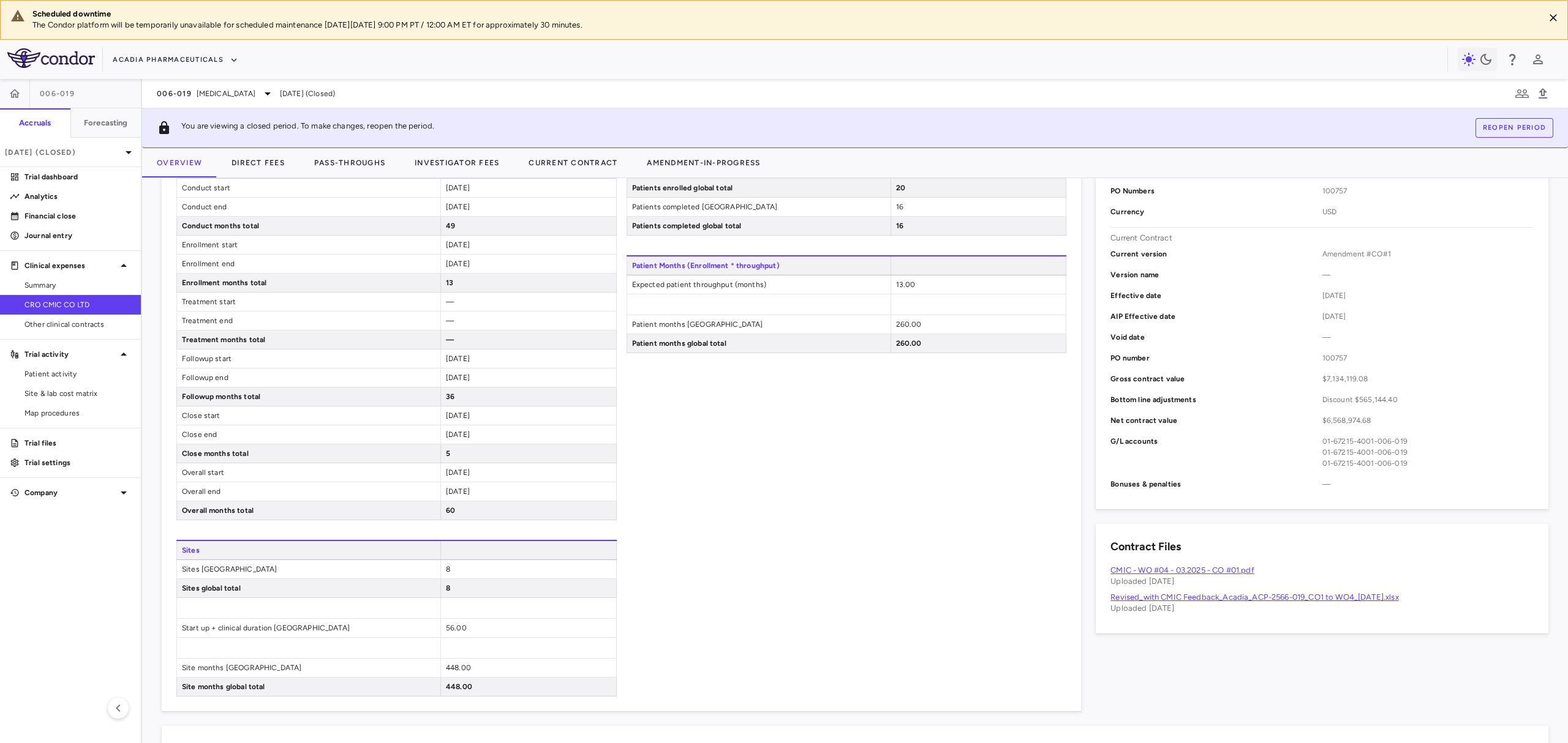
drag, startPoint x: 1277, startPoint y: 445, endPoint x: 1318, endPoint y: 434, distance: 42.4
click at [1281, 446] on p "G/L accounts" at bounding box center [1216, 452] width 212 height 33
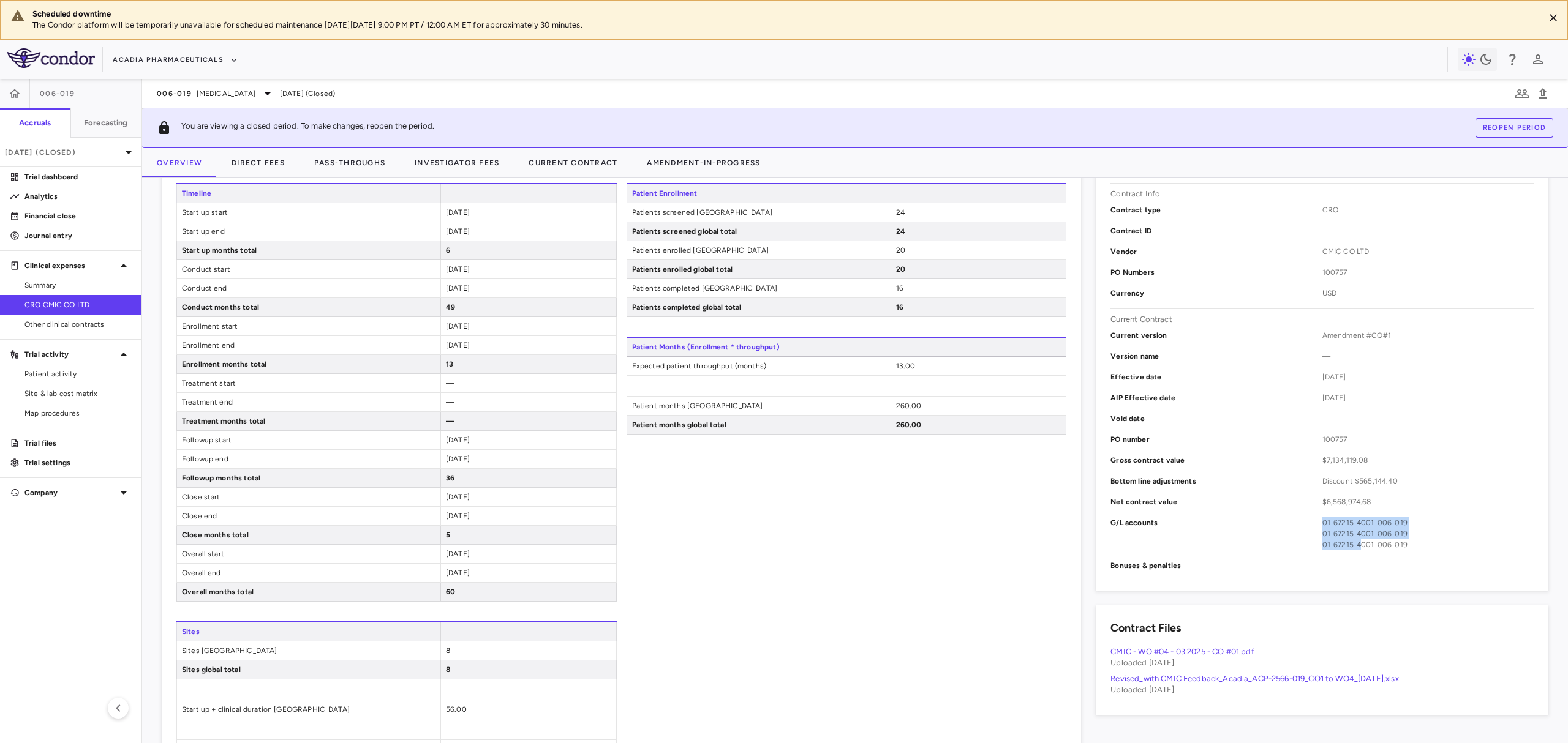
drag, startPoint x: 1345, startPoint y: 545, endPoint x: 1352, endPoint y: 546, distance: 7.1
click at [1352, 546] on div "G/L accounts 01-67215-4001-006-019 01-67215-4001-006-019 01-67215-4001-006-019" at bounding box center [1322, 534] width 423 height 43
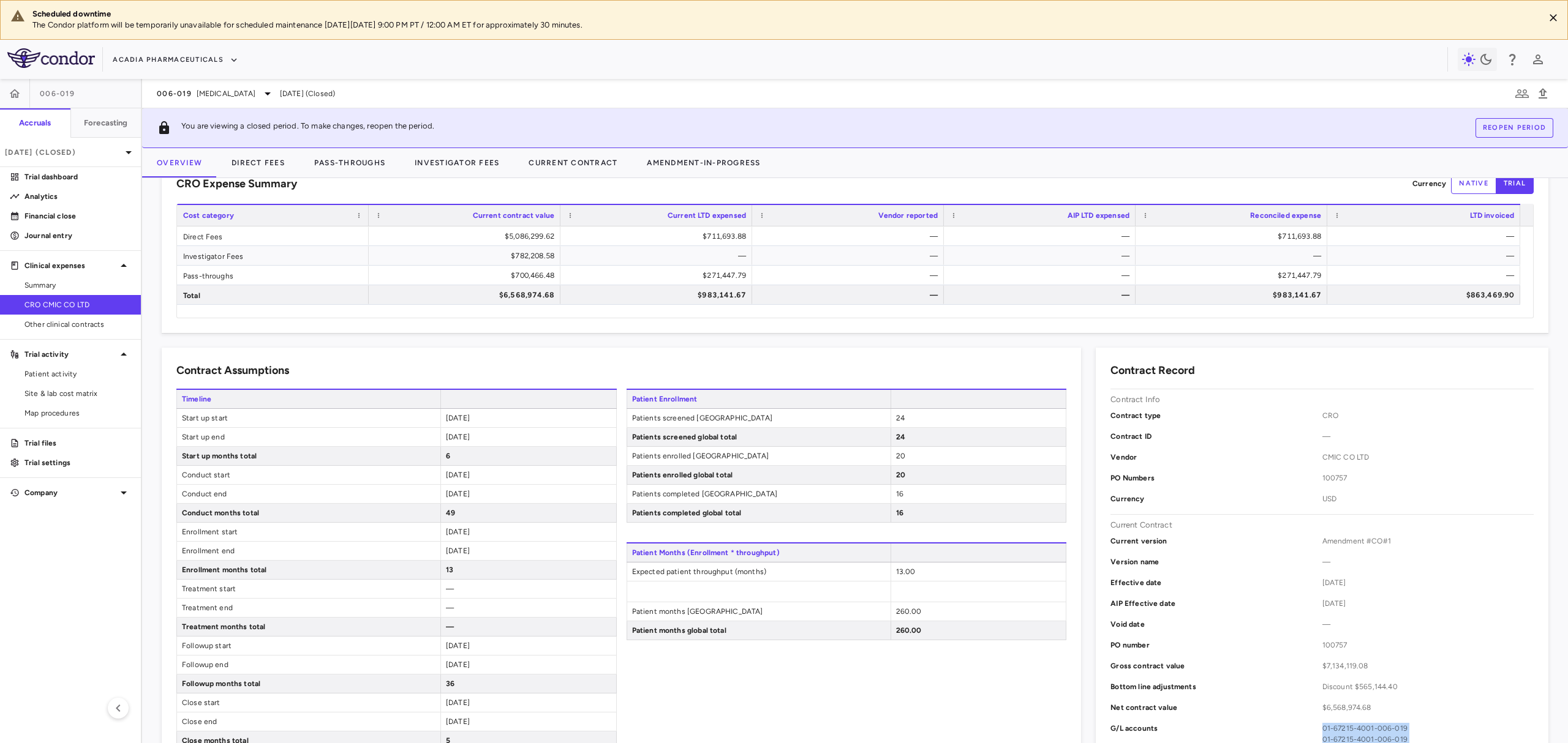
scroll to position [0, 0]
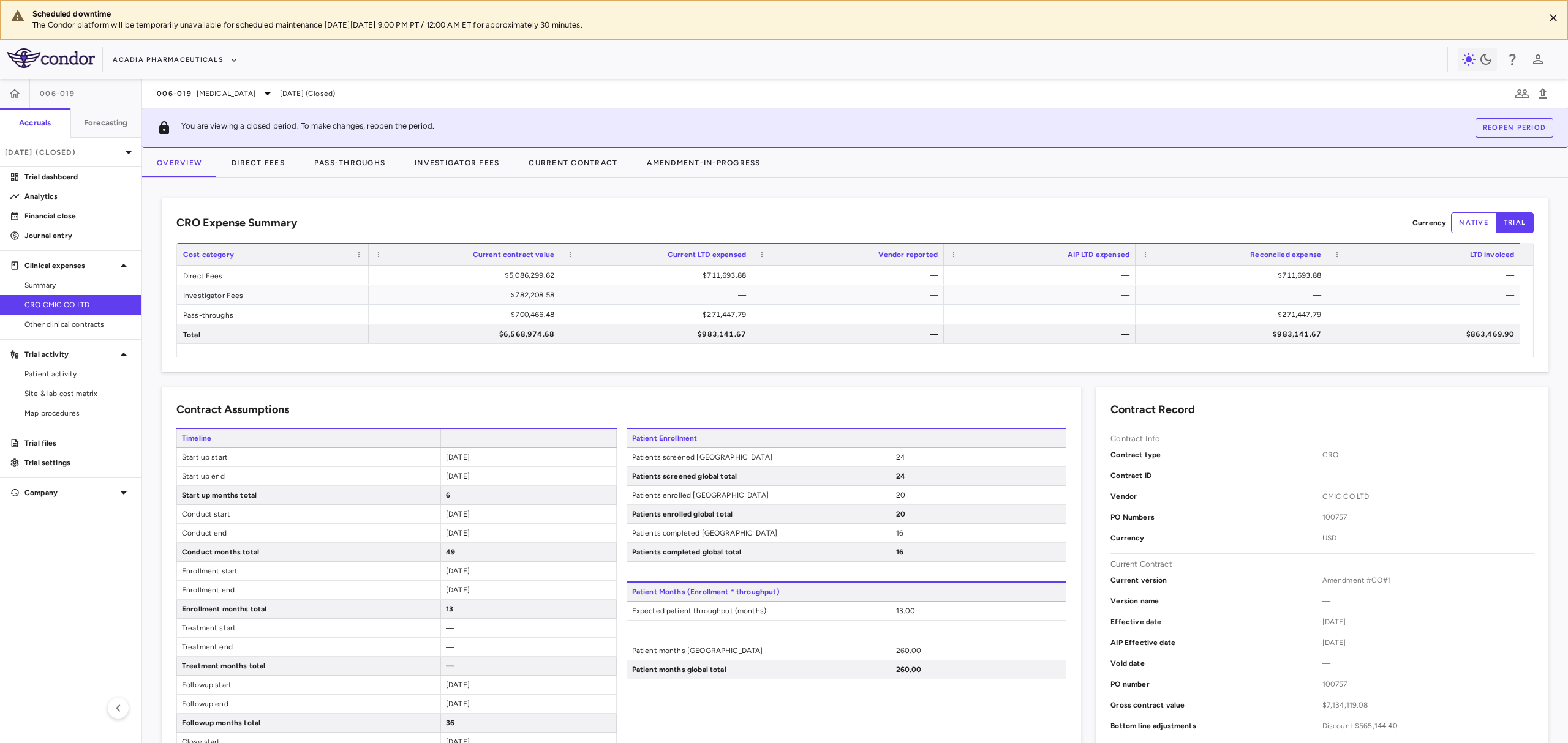
click at [1472, 437] on div "Contract Info" at bounding box center [1322, 438] width 423 height 11
click at [1484, 437] on div "Contract Info" at bounding box center [1322, 438] width 423 height 11
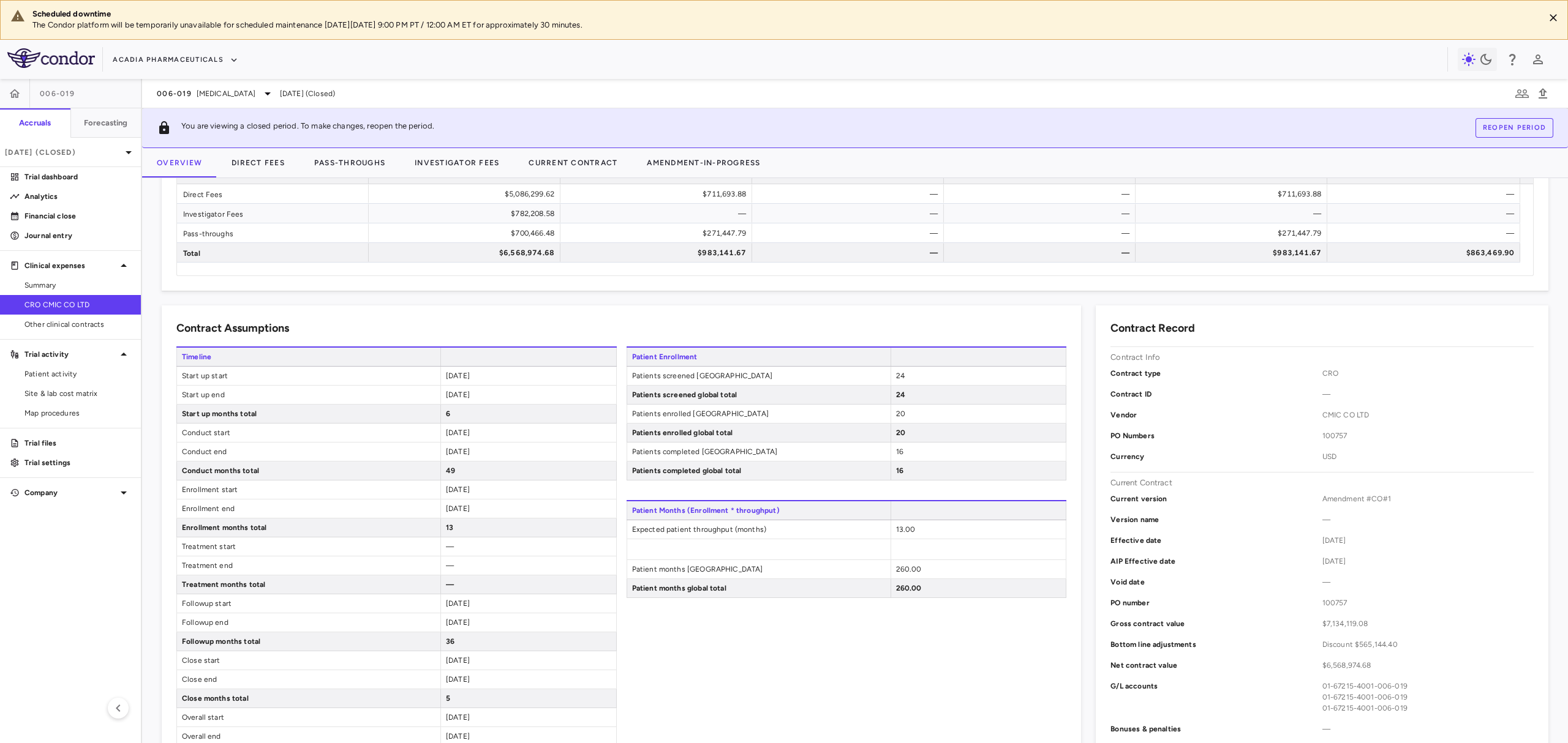
click at [1489, 325] on div "Contract Record" at bounding box center [1322, 328] width 423 height 16
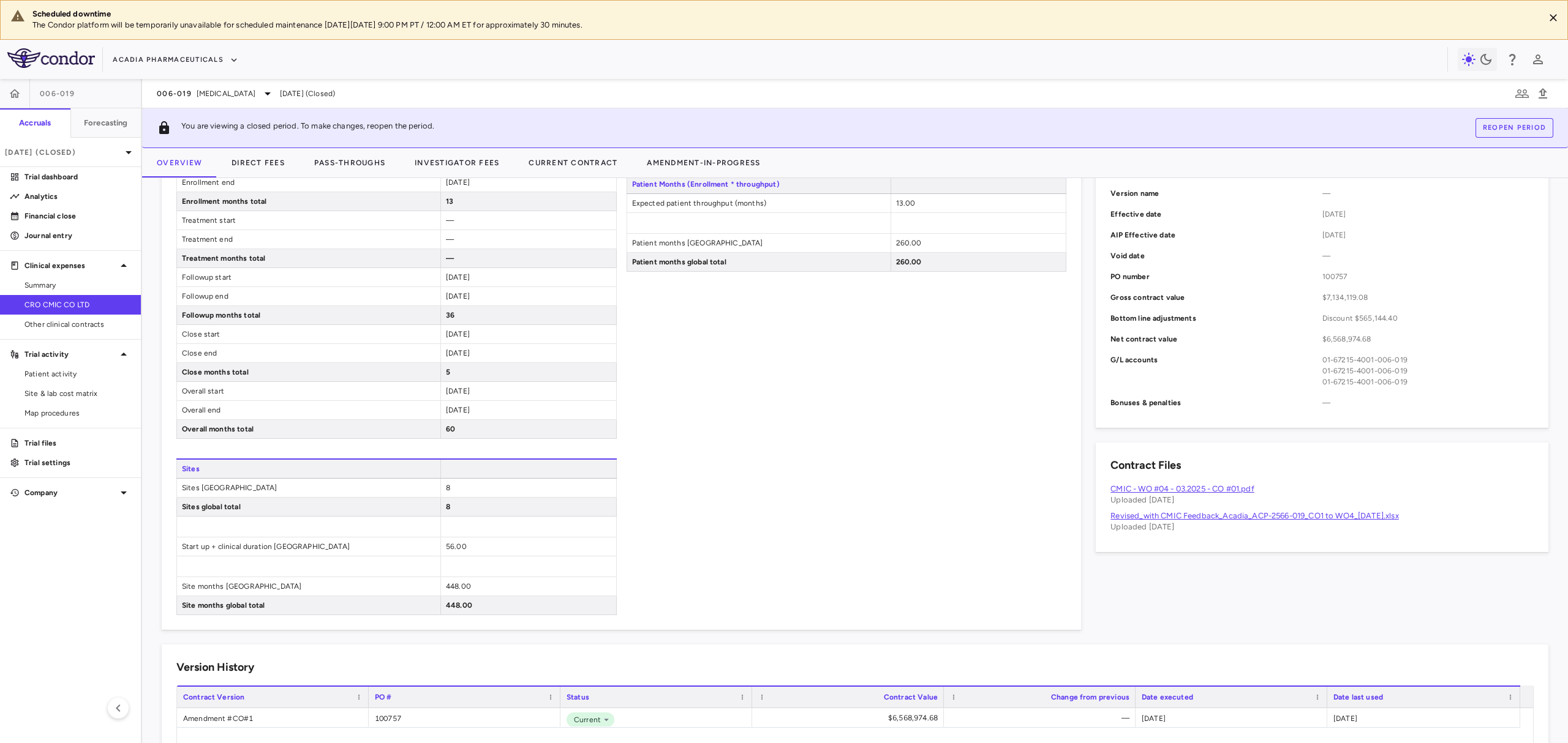
scroll to position [245, 0]
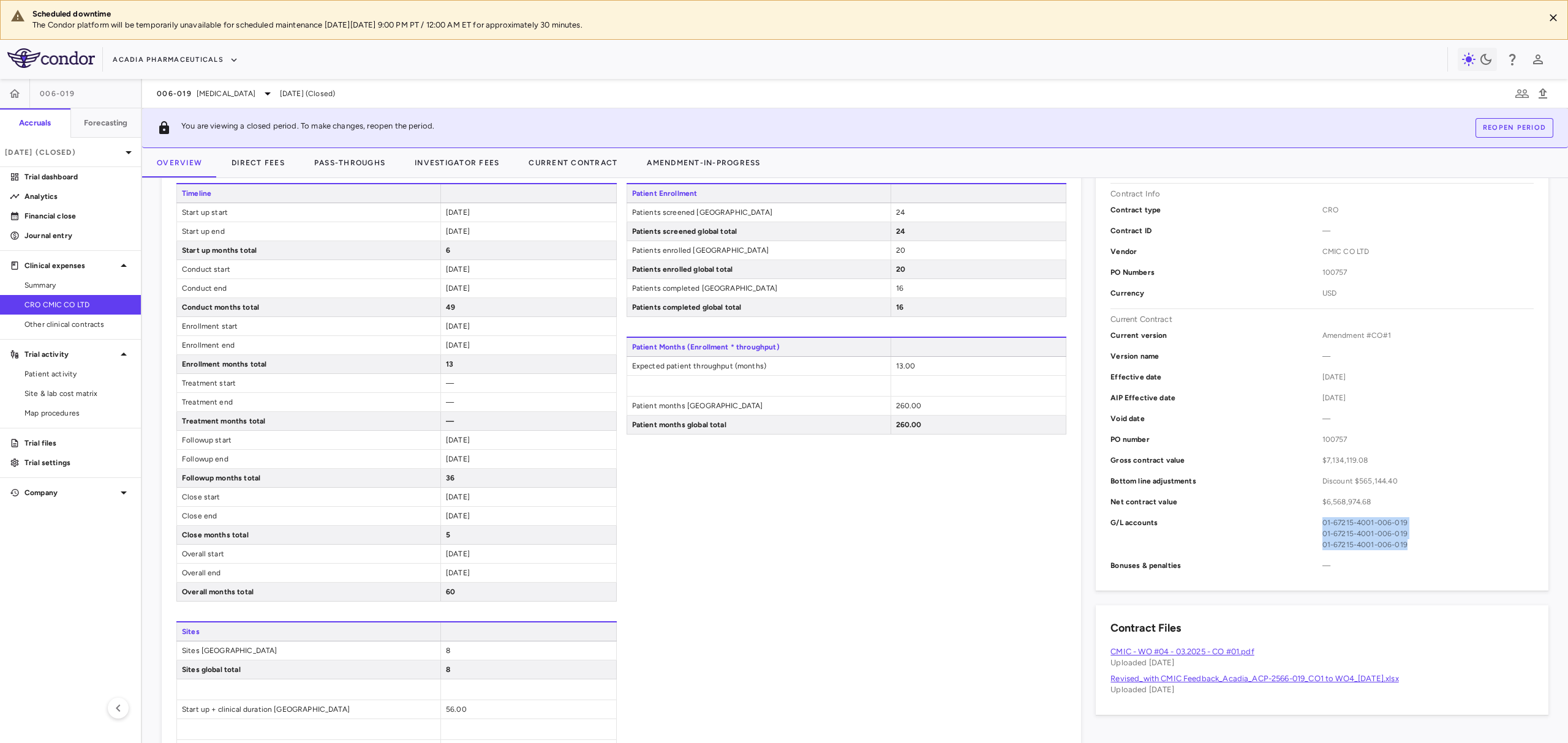
drag, startPoint x: 1308, startPoint y: 524, endPoint x: 1399, endPoint y: 551, distance: 94.9
click at [1399, 551] on div "G/L accounts 01-67215-4001-006-019 01-67215-4001-006-019 01-67215-4001-006-019" at bounding box center [1322, 534] width 423 height 43
click at [1407, 557] on div "Current version Amendment #CO#1 Version name — Effective date 2025-05-31 AIP Ef…" at bounding box center [1322, 450] width 423 height 251
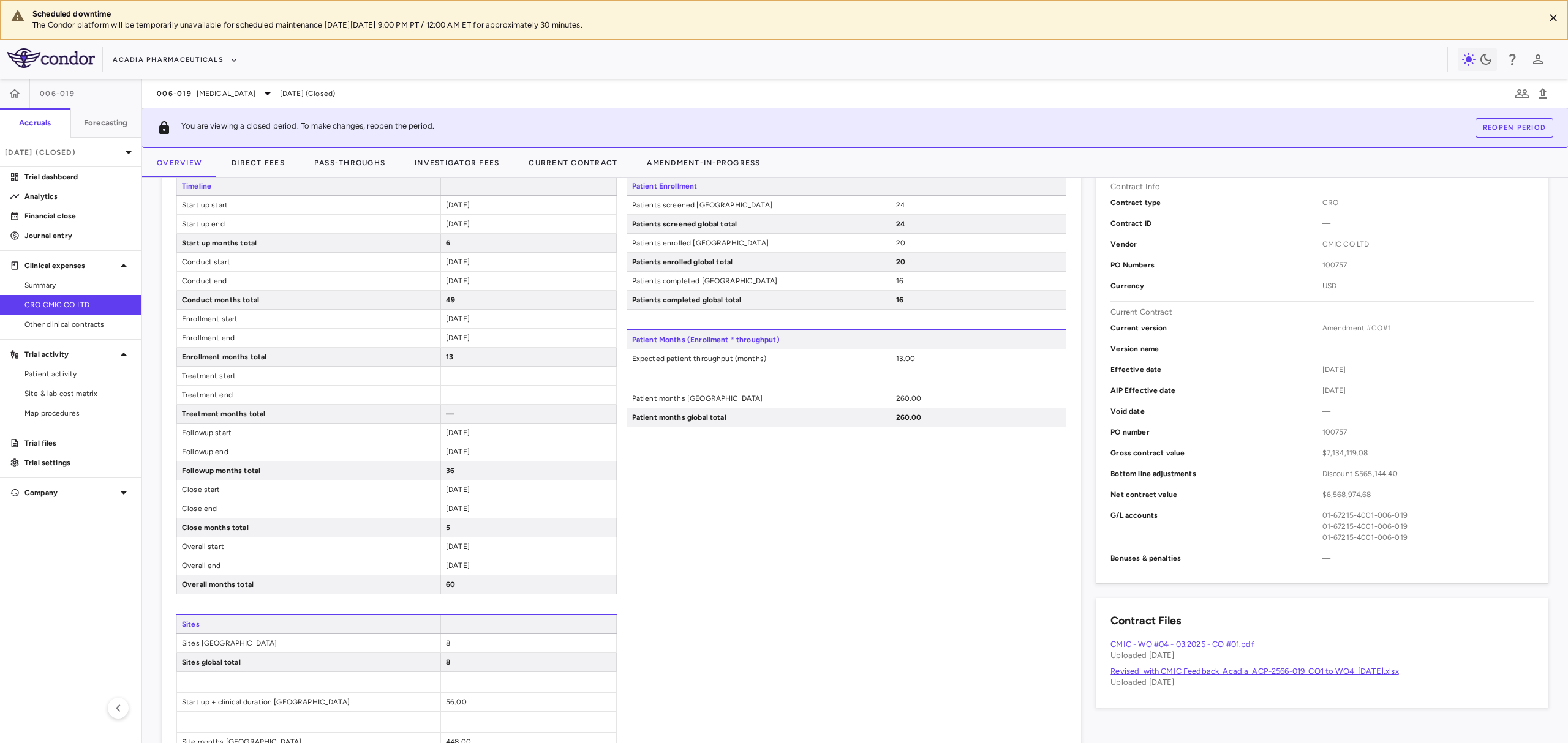
scroll to position [407, 0]
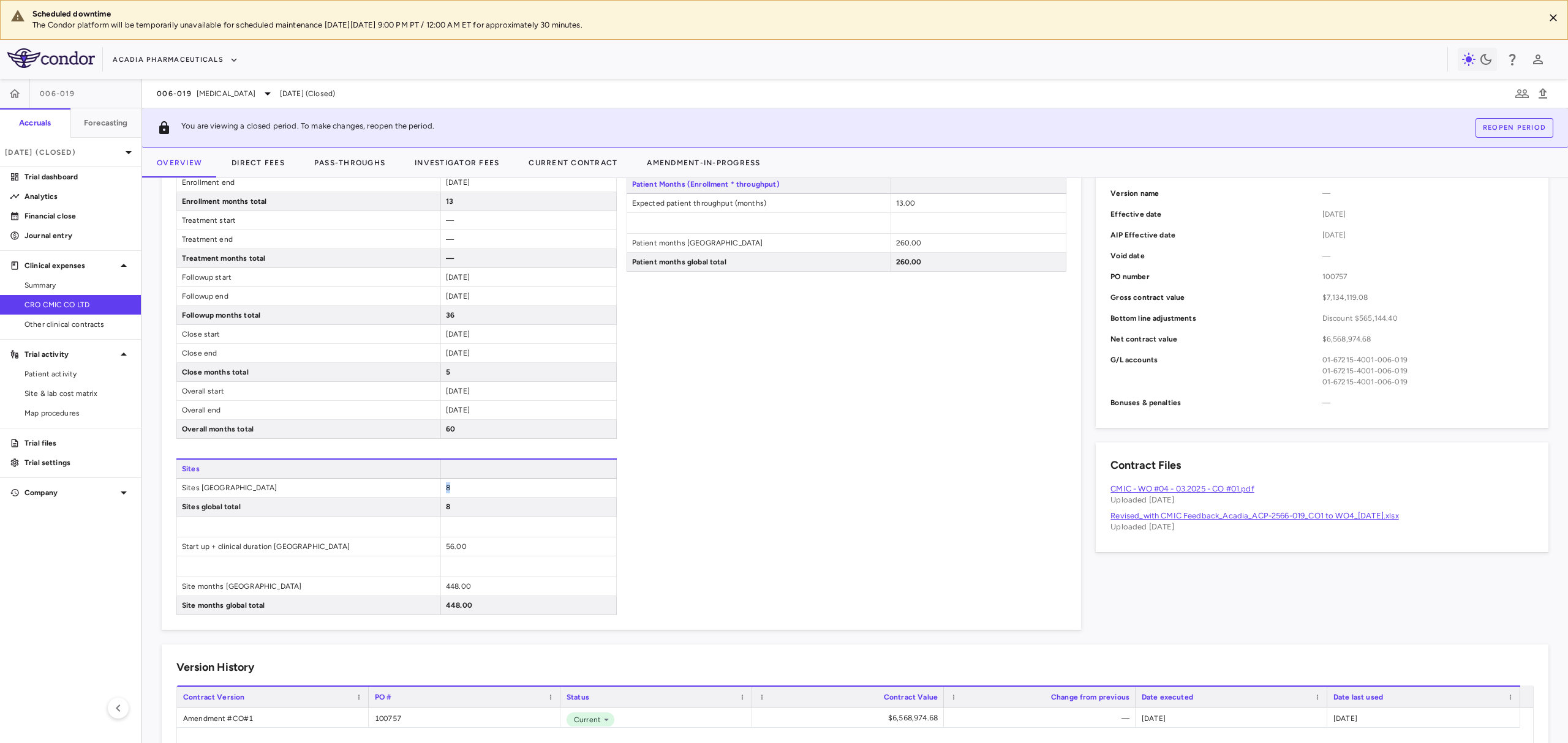
drag, startPoint x: 441, startPoint y: 489, endPoint x: 481, endPoint y: 490, distance: 40.0
click at [481, 490] on div "8" at bounding box center [528, 488] width 176 height 18
drag, startPoint x: 444, startPoint y: 552, endPoint x: 471, endPoint y: 546, distance: 27.7
click at [471, 546] on div "56.00" at bounding box center [528, 546] width 176 height 18
drag, startPoint x: 448, startPoint y: 583, endPoint x: 473, endPoint y: 594, distance: 27.3
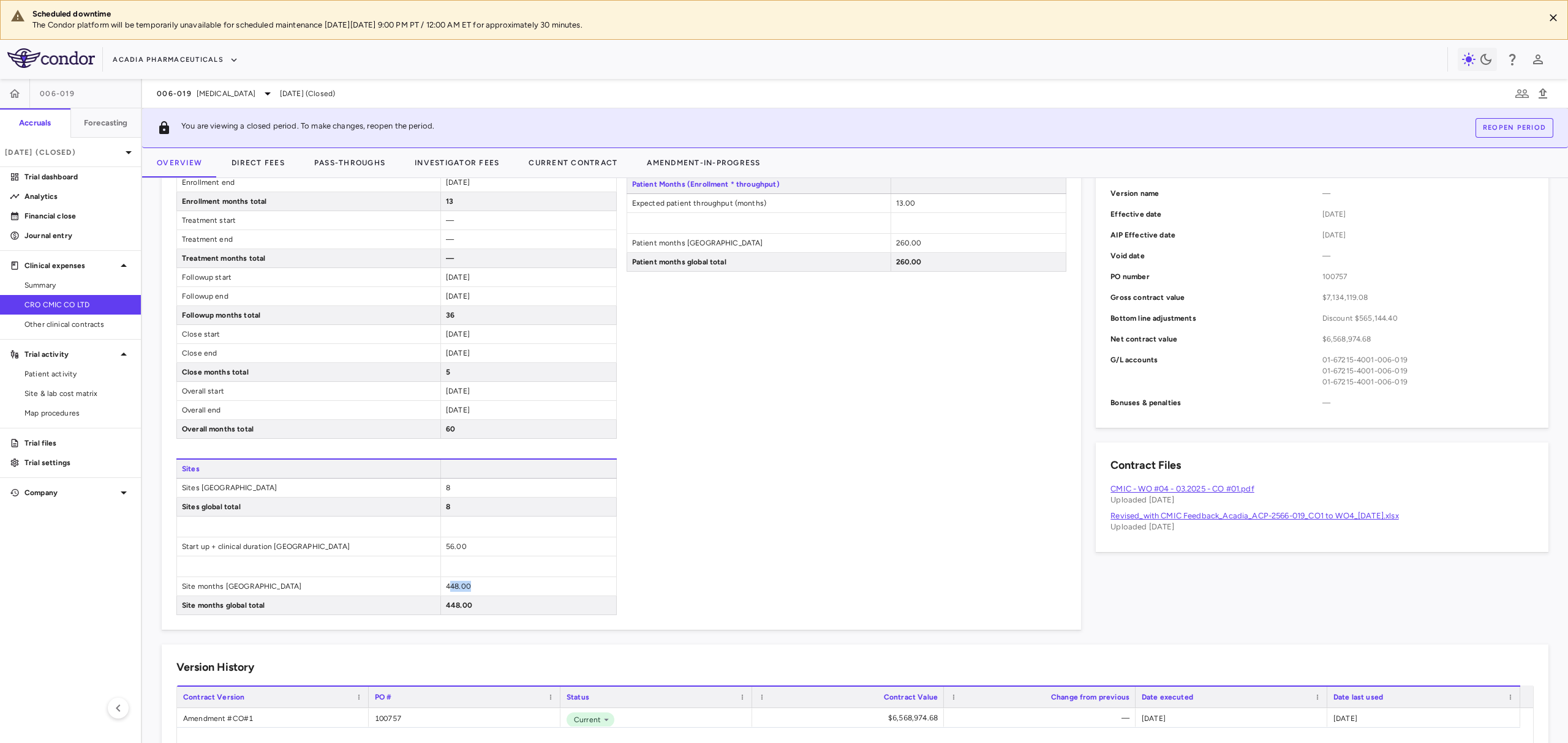
click at [473, 594] on div "448.00" at bounding box center [528, 586] width 176 height 18
click at [484, 612] on div "448.00" at bounding box center [528, 605] width 176 height 18
drag, startPoint x: 476, startPoint y: 613, endPoint x: 420, endPoint y: 608, distance: 56.2
click at [420, 608] on div "Site months global total 448.00" at bounding box center [396, 606] width 440 height 19
click at [627, 593] on div "Patient Enrollment Patients screened Japan 24 Patients screened global total 24…" at bounding box center [847, 317] width 440 height 595
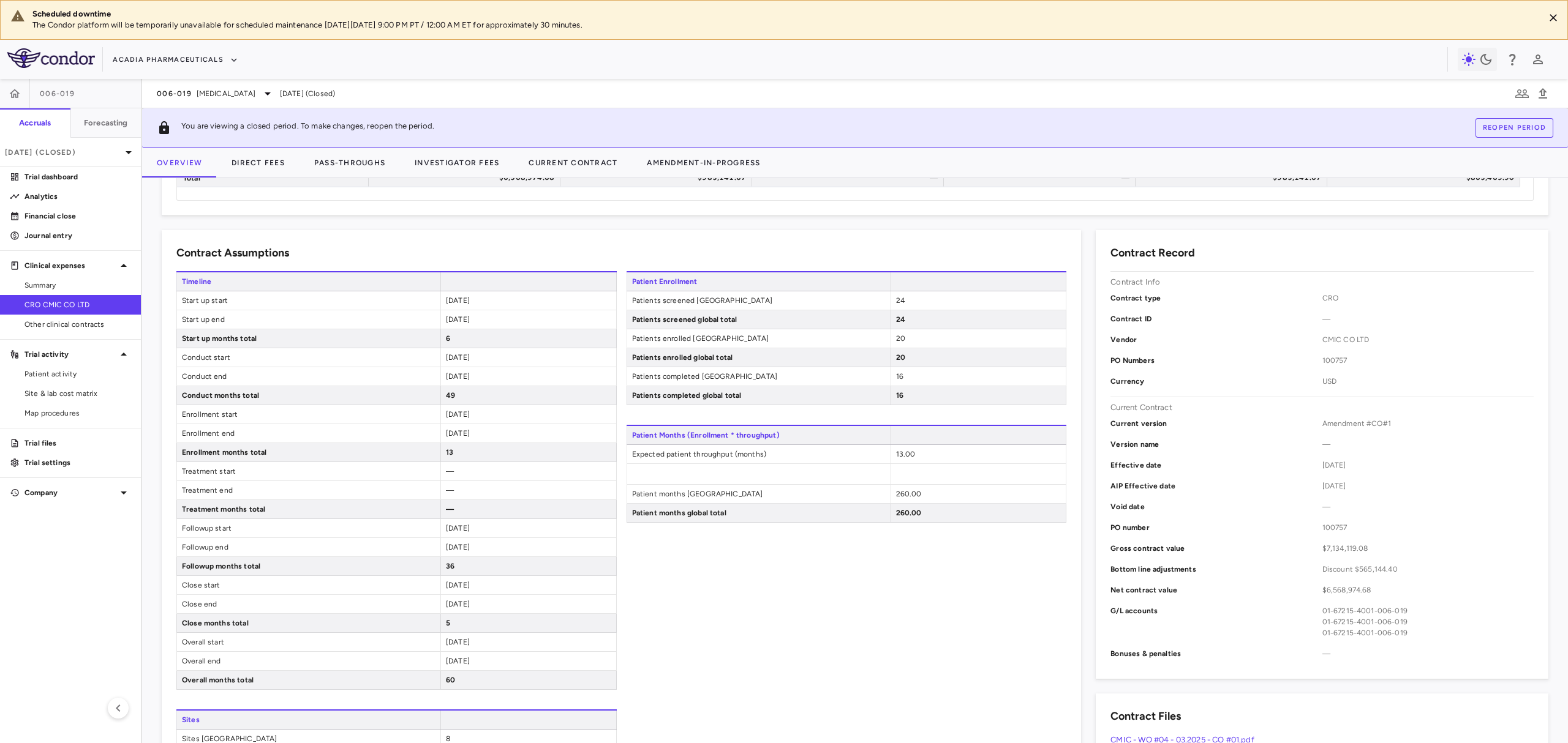
scroll to position [163, 0]
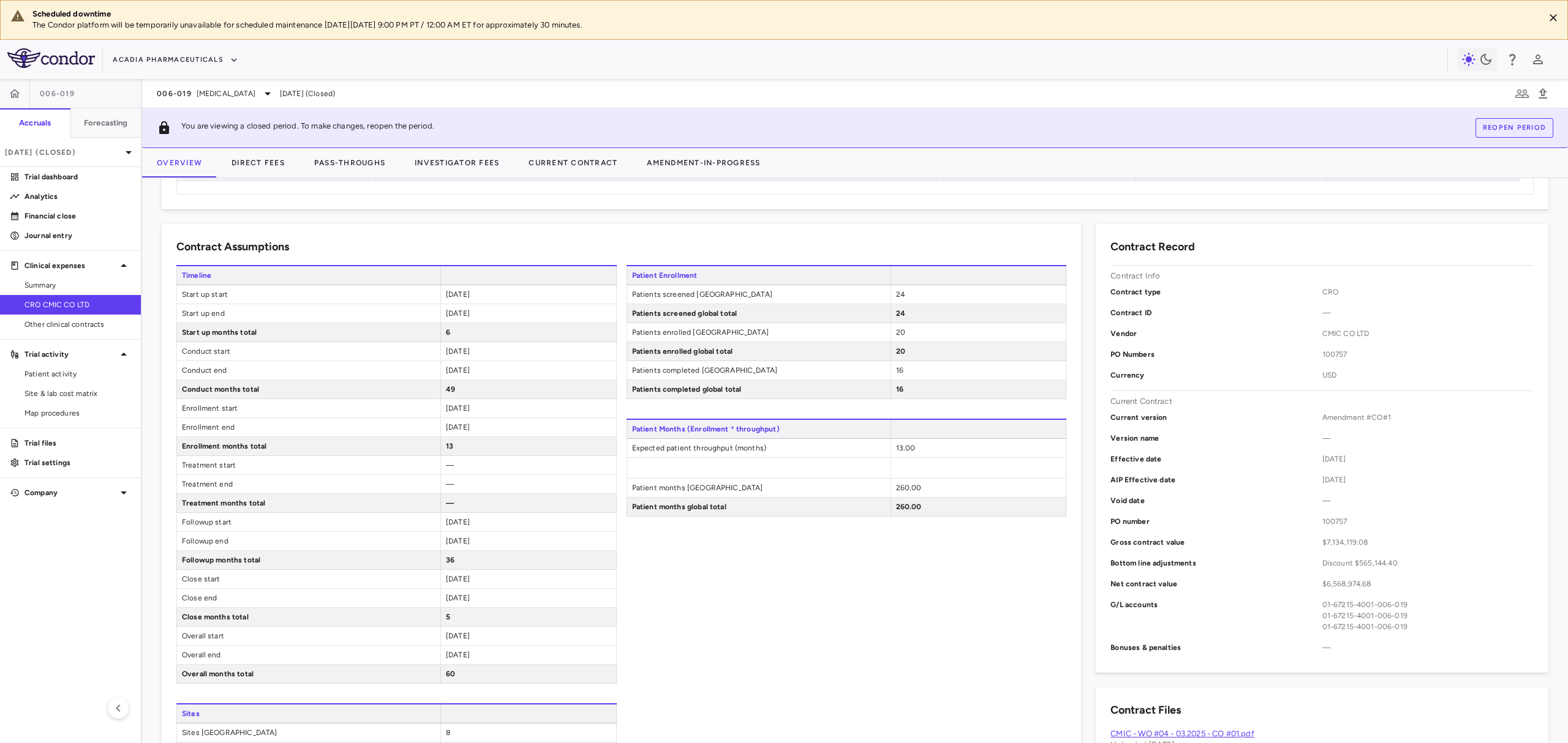
click at [488, 420] on div "2026-06-30" at bounding box center [528, 426] width 176 height 18
click at [490, 645] on div "2024-12-01" at bounding box center [528, 635] width 176 height 18
drag, startPoint x: 544, startPoint y: 538, endPoint x: 542, endPoint y: 475, distance: 63.0
click at [547, 483] on div "Timeline Start up start 2024-12-01 Start up end 2025-05-31 Start up months tota…" at bounding box center [396, 562] width 440 height 595
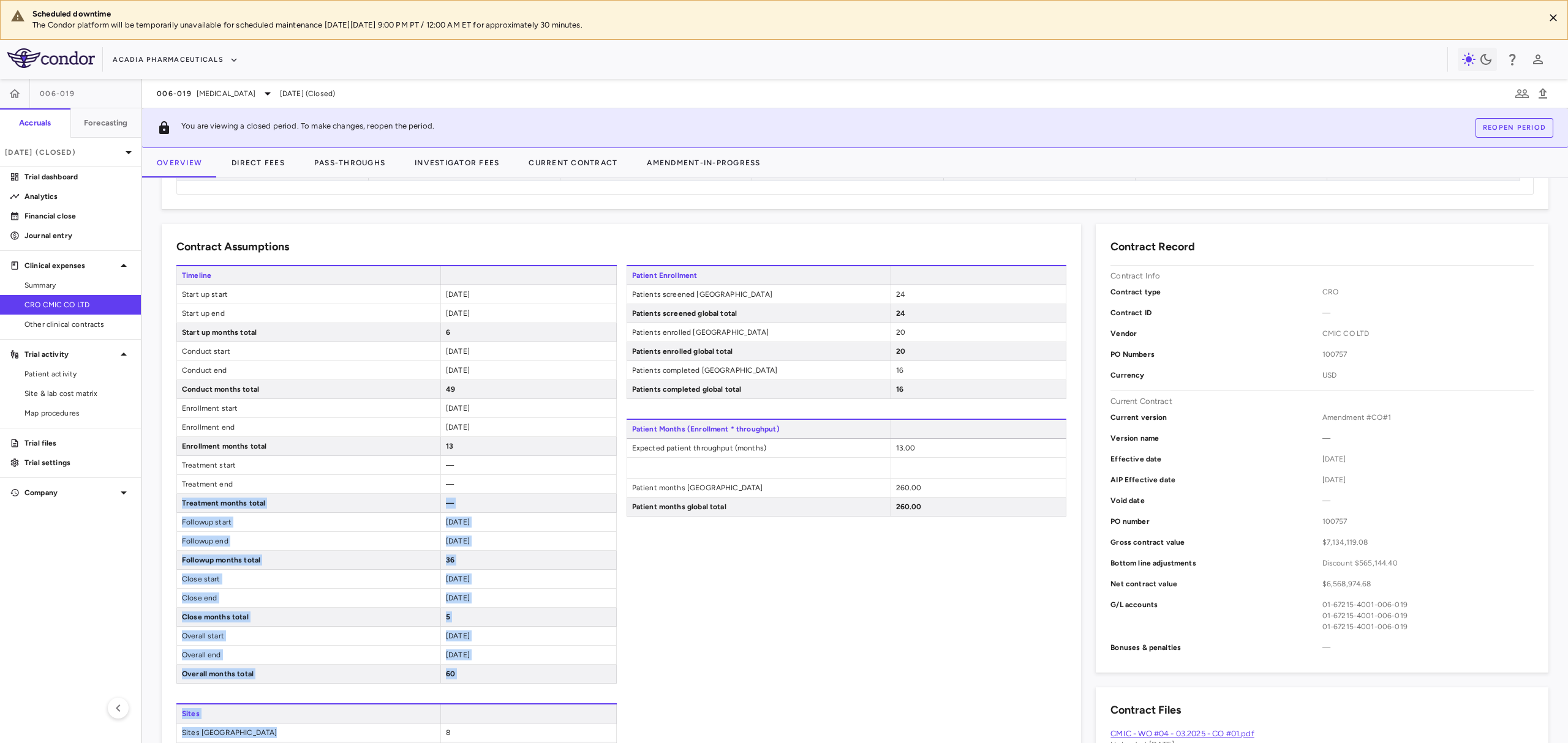
click at [507, 570] on div "36" at bounding box center [528, 559] width 176 height 18
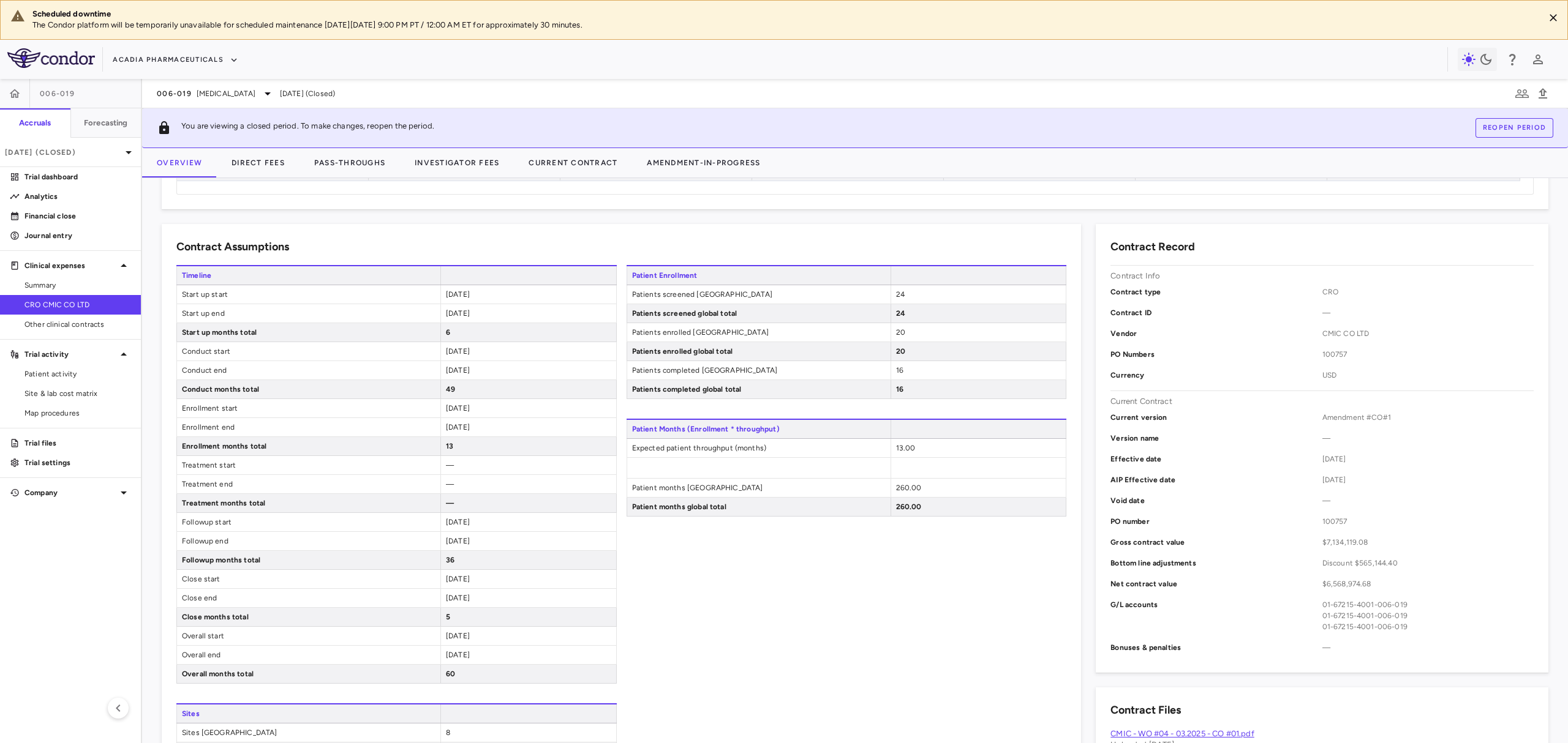
click at [470, 658] on span "2029-11-30" at bounding box center [458, 655] width 24 height 9
click at [469, 526] on span "2026-07-01" at bounding box center [458, 522] width 24 height 9
click at [481, 306] on div "2025-05-31" at bounding box center [528, 313] width 176 height 18
drag, startPoint x: 491, startPoint y: 313, endPoint x: 182, endPoint y: 300, distance: 309.3
click at [182, 300] on div "Timeline Start up start 2024-12-01 Start up end 2025-05-31 Start up months tota…" at bounding box center [396, 474] width 440 height 419
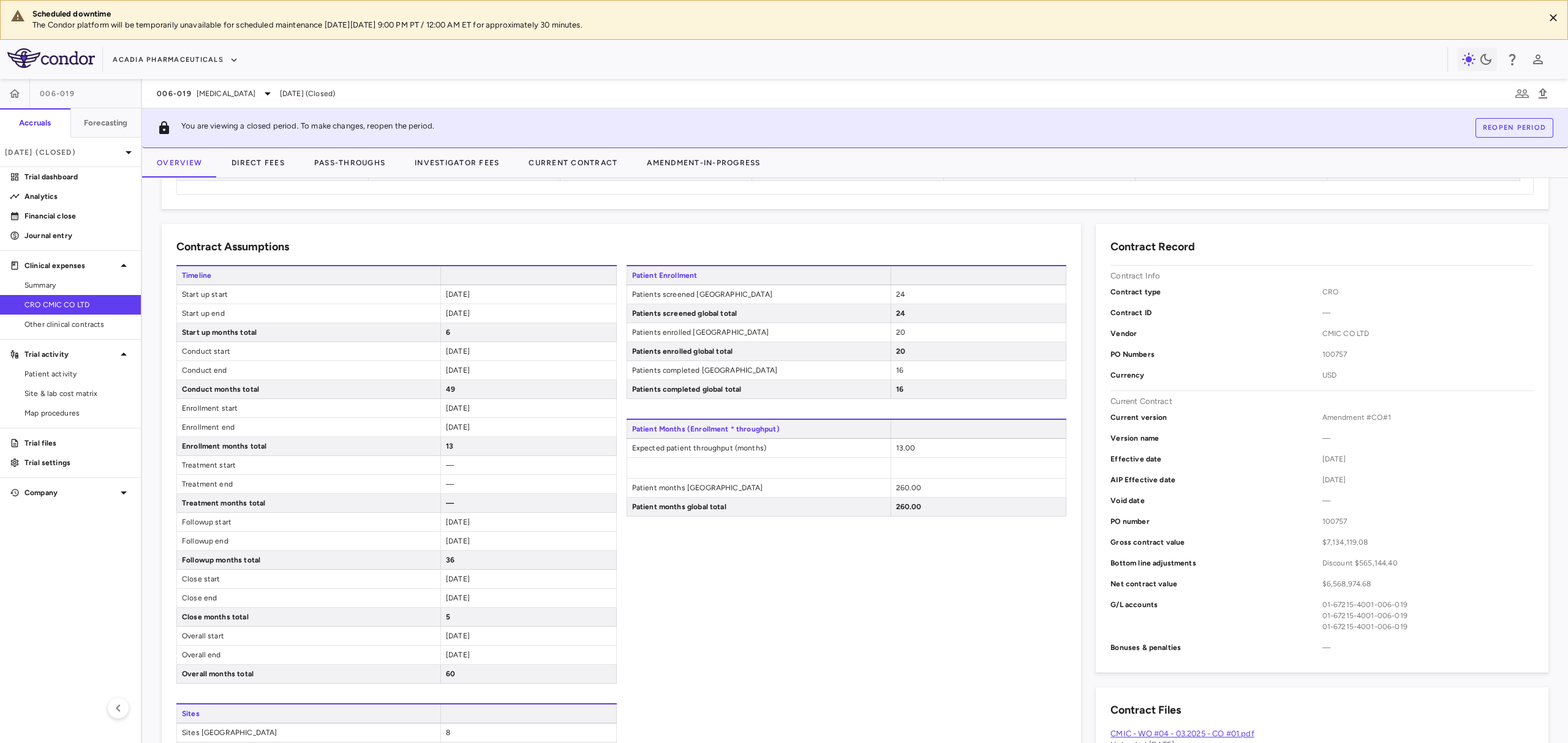
click at [840, 574] on div "Patient Enrollment Patients screened Japan 24 Patients screened global total 24…" at bounding box center [847, 562] width 440 height 595
click at [470, 297] on span "2024-12-01" at bounding box center [458, 294] width 24 height 9
click at [456, 358] on div "2025-06-01" at bounding box center [528, 351] width 176 height 18
click at [470, 600] on span "2029-11-30" at bounding box center [458, 598] width 24 height 9
drag, startPoint x: 484, startPoint y: 601, endPoint x: 444, endPoint y: 576, distance: 47.2
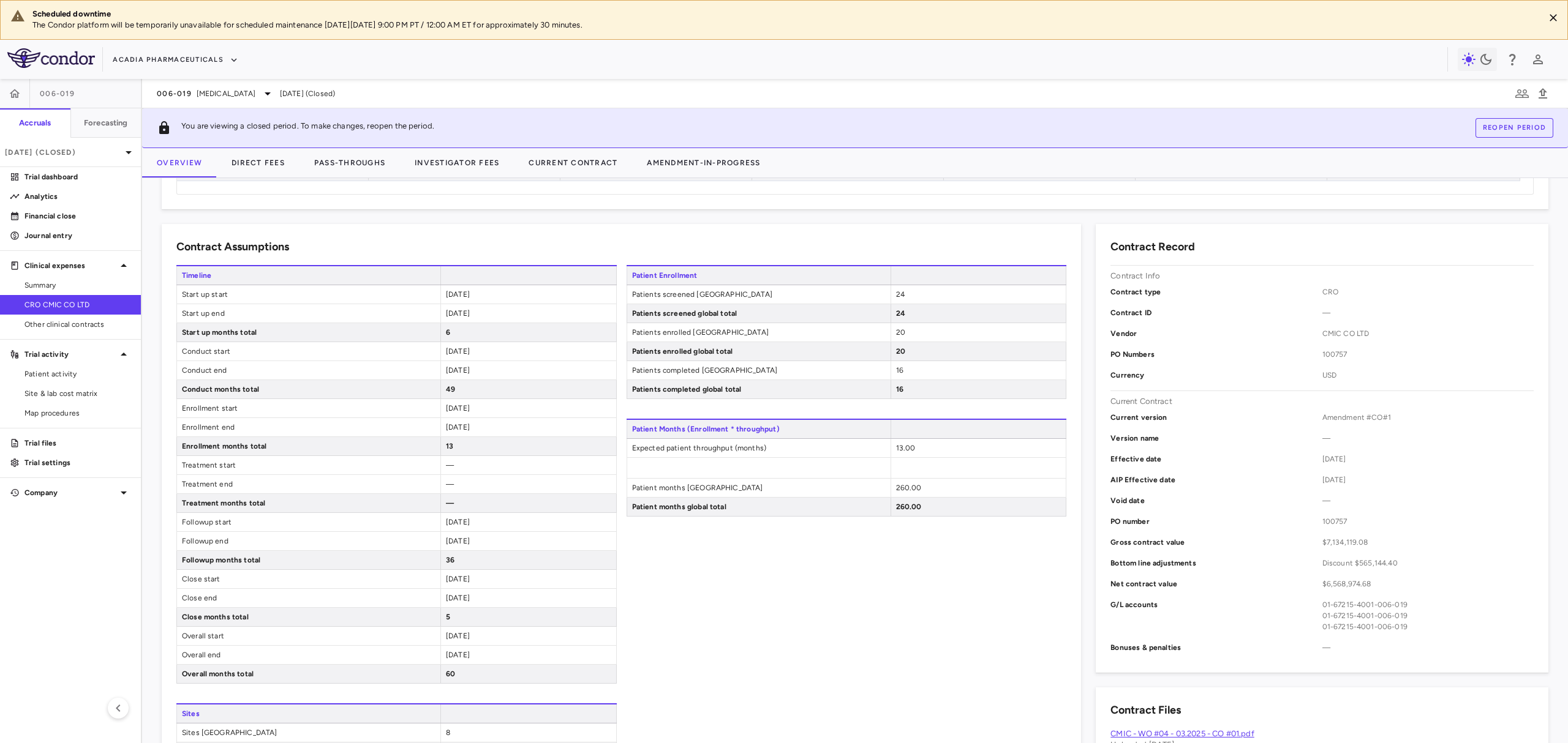
click at [444, 576] on div "Timeline Start up start 2024-12-01 Start up end 2025-05-31 Start up months tota…" at bounding box center [396, 474] width 440 height 419
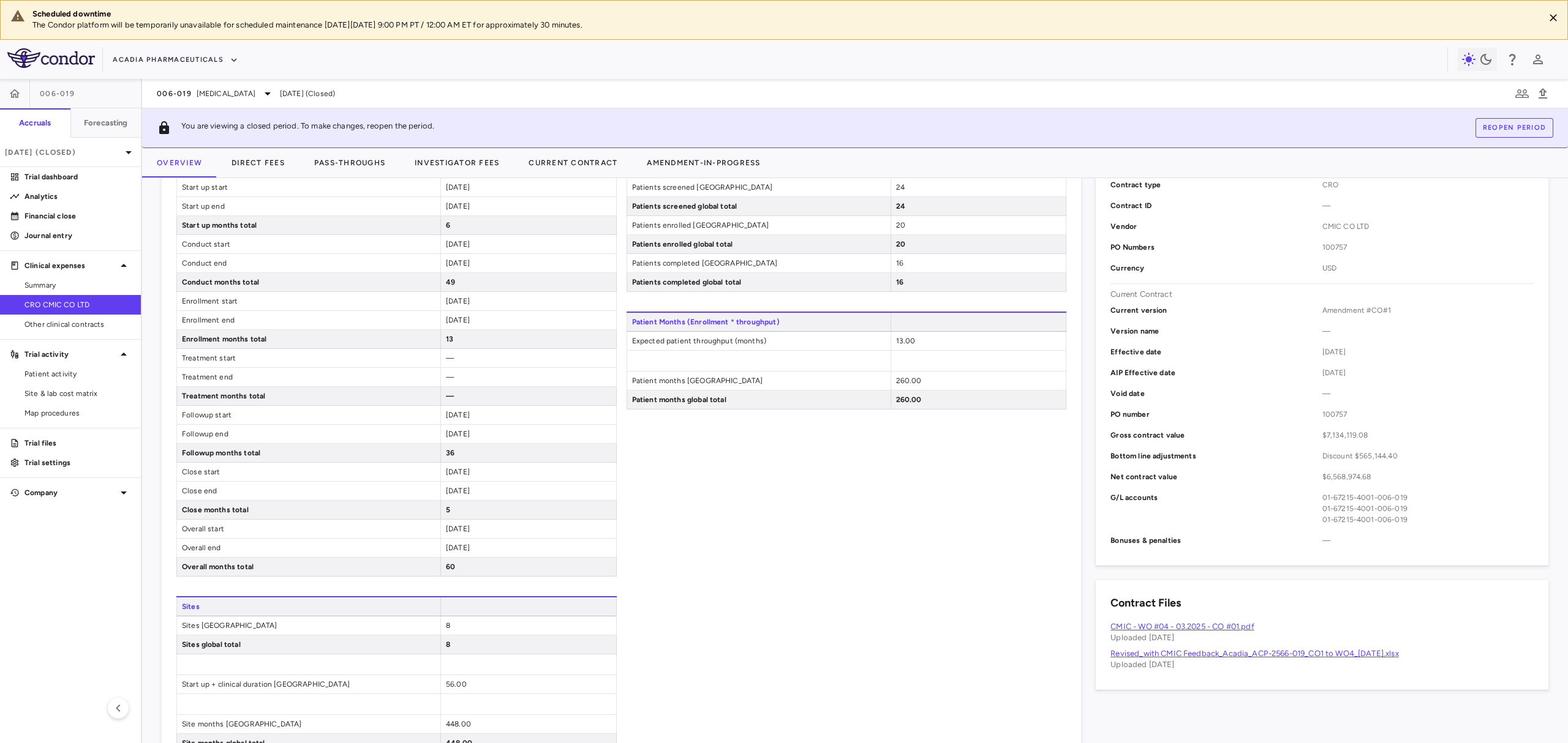
scroll to position [489, 0]
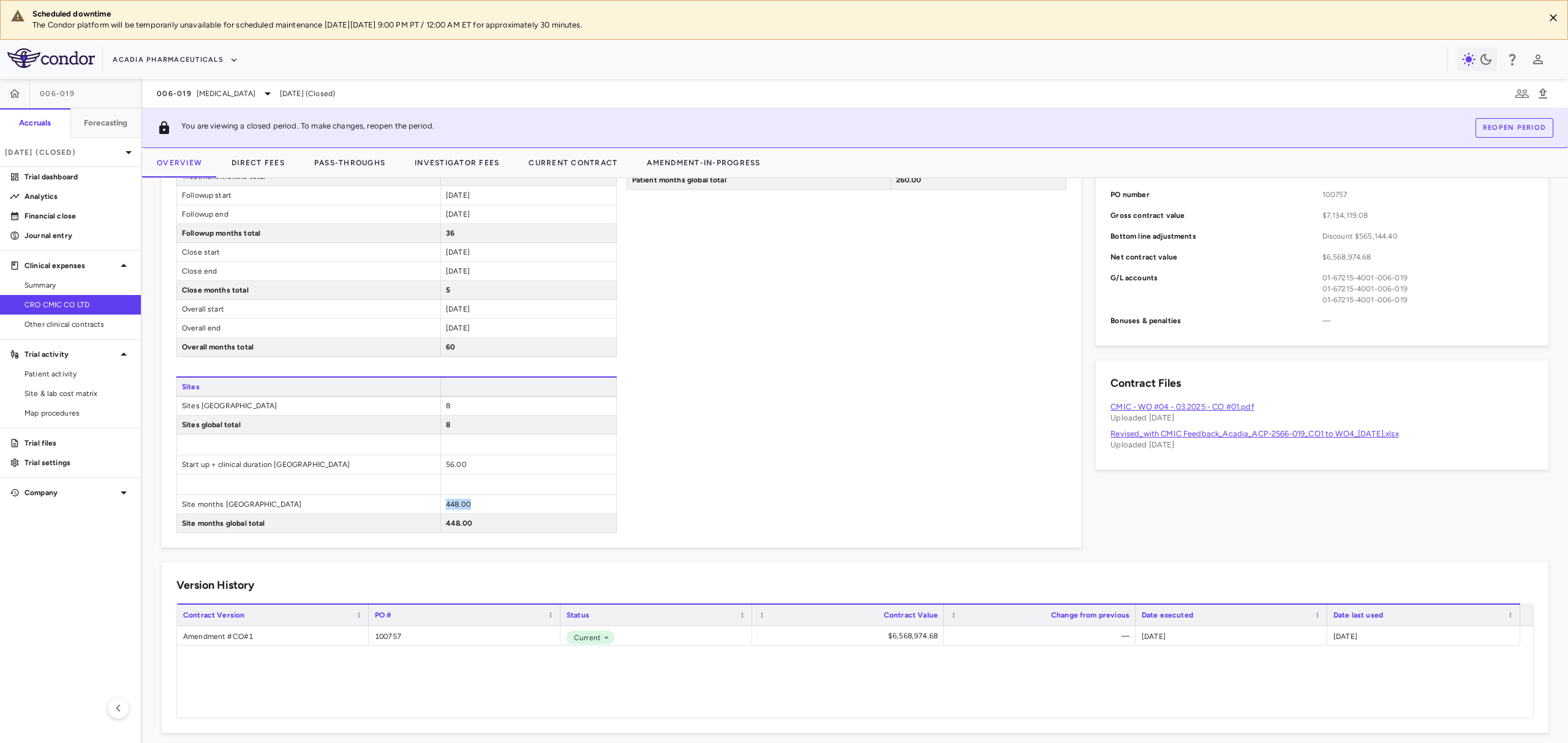
drag, startPoint x: 480, startPoint y: 504, endPoint x: 445, endPoint y: 511, distance: 35.7
click at [445, 511] on div "448.00" at bounding box center [528, 504] width 176 height 18
click at [440, 513] on div "448.00" at bounding box center [528, 504] width 176 height 18
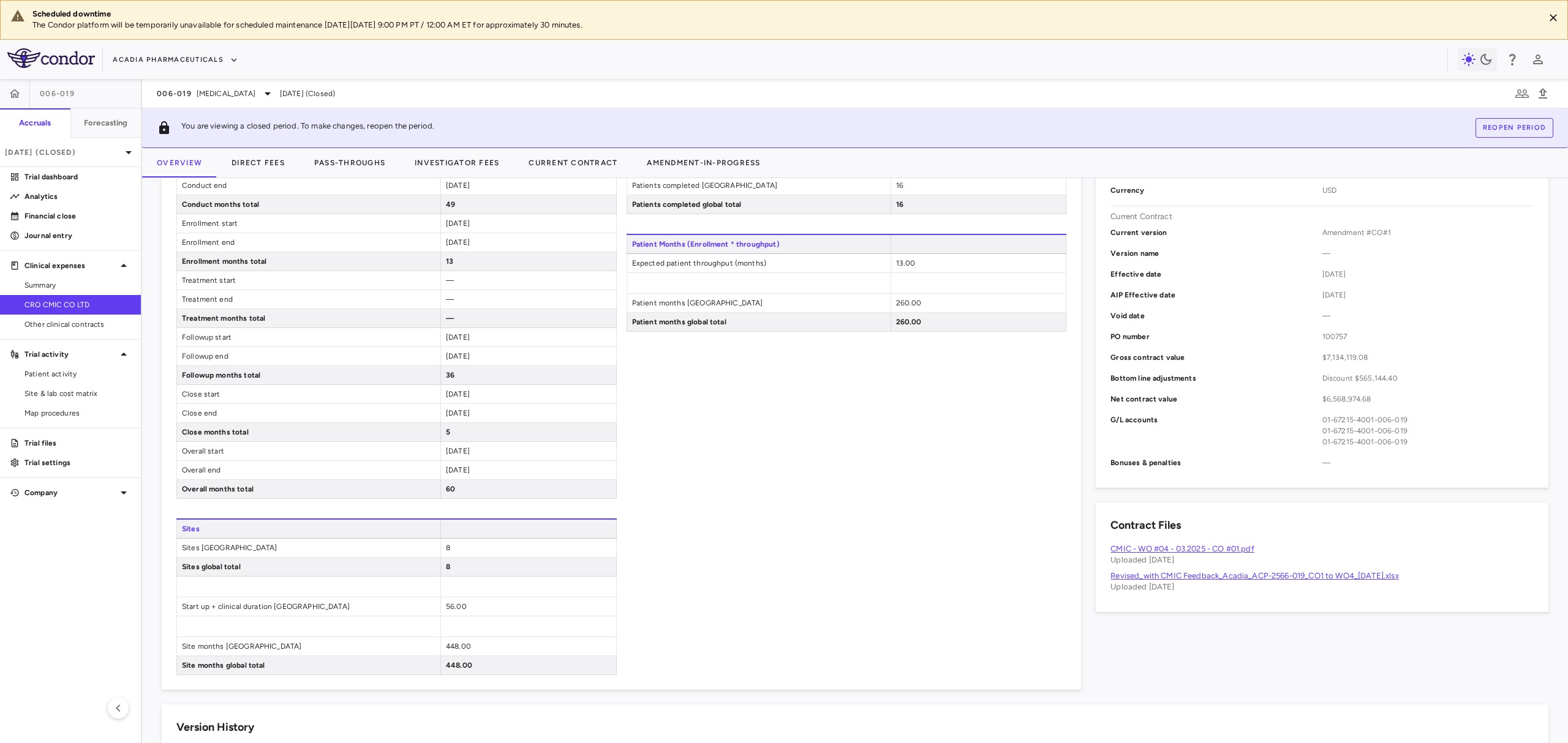
scroll to position [163, 0]
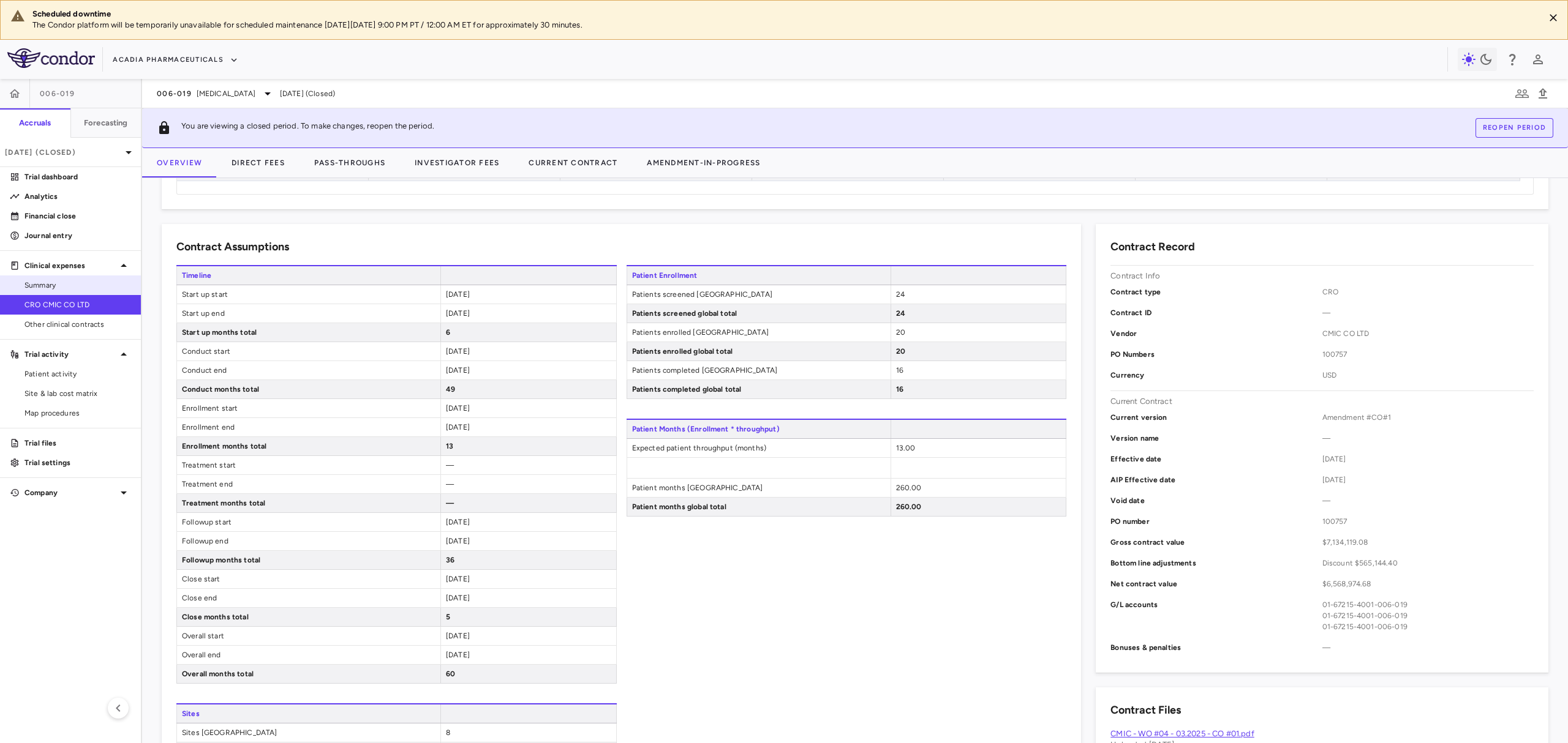
drag, startPoint x: 503, startPoint y: 321, endPoint x: 140, endPoint y: 292, distance: 364.2
click at [140, 292] on div "006-019 Accruals Forecasting Jun 2025 (Closed) Trial dashboard Analytics Financ…" at bounding box center [784, 412] width 1568 height 664
click at [567, 375] on div "2029-06-30" at bounding box center [528, 370] width 176 height 18
click at [456, 296] on span "2024-12-01" at bounding box center [458, 294] width 24 height 9
drag, startPoint x: 474, startPoint y: 346, endPoint x: 471, endPoint y: 620, distance: 274.0
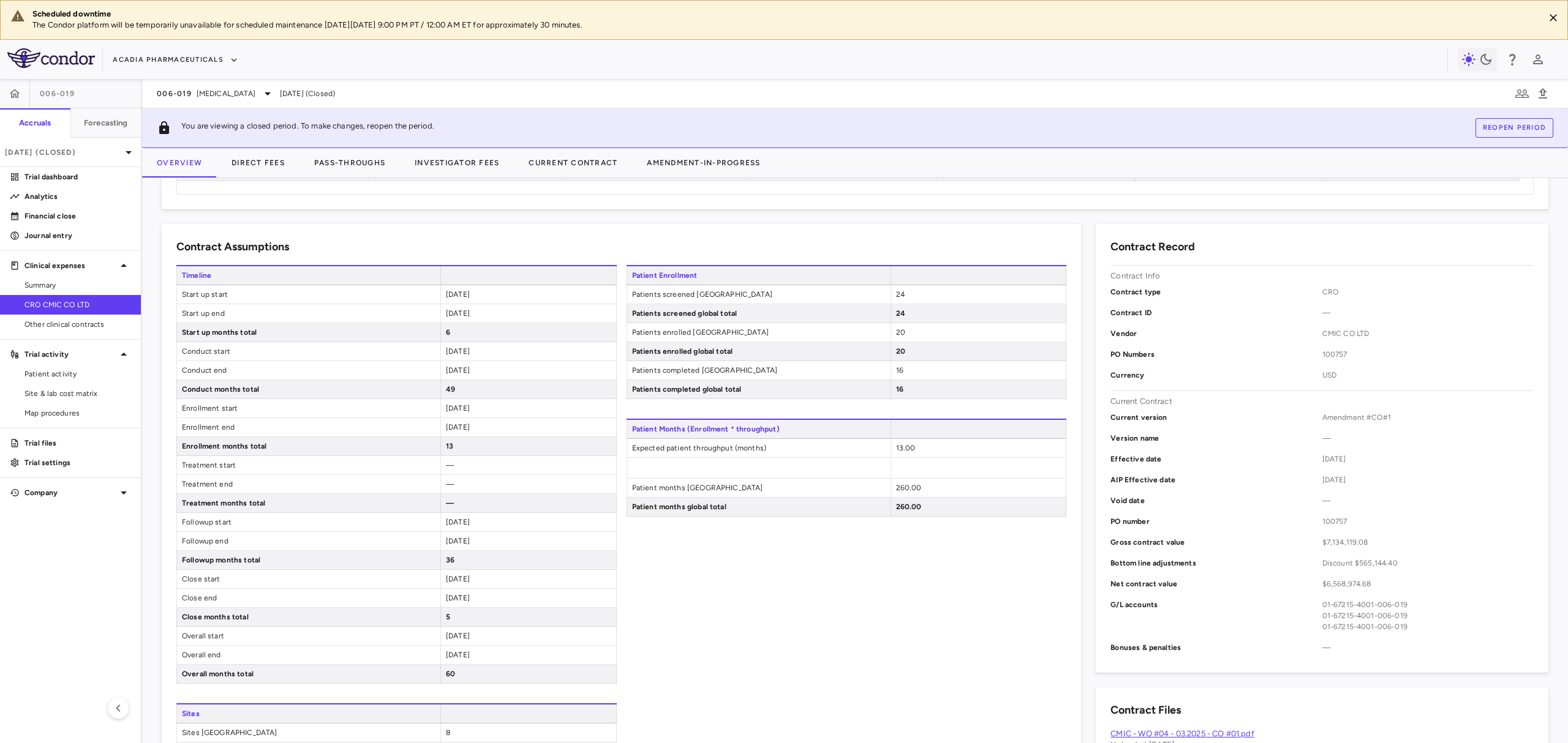
click at [474, 348] on div "2025-06-01" at bounding box center [528, 351] width 176 height 18
click at [471, 650] on div "2029-11-30" at bounding box center [528, 654] width 176 height 18
drag, startPoint x: 494, startPoint y: 655, endPoint x: 442, endPoint y: 606, distance: 71.4
click at [441, 617] on div "Timeline Start up start 2024-12-01 Start up end 2025-05-31 Start up months tota…" at bounding box center [396, 474] width 440 height 419
drag, startPoint x: 503, startPoint y: 419, endPoint x: 406, endPoint y: 412, distance: 97.3
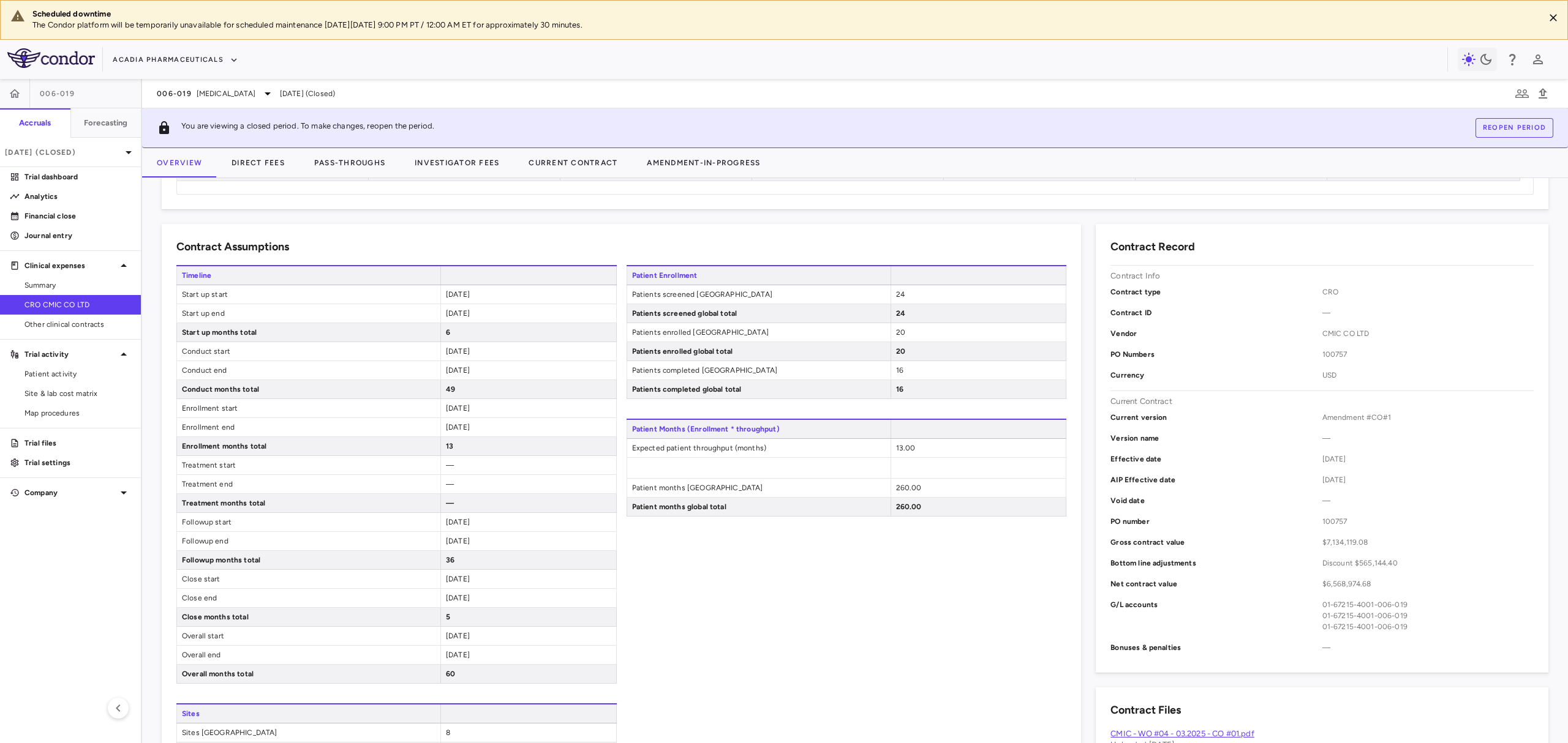
click at [406, 412] on div "Enrollment start 2025-06-01" at bounding box center [396, 408] width 440 height 19
drag, startPoint x: 495, startPoint y: 319, endPoint x: 429, endPoint y: 293, distance: 70.9
click at [429, 293] on div "Timeline Start up start 2024-12-01 Start up end 2025-05-31 Start up months tota…" at bounding box center [396, 474] width 440 height 419
click at [484, 306] on div "2025-05-31" at bounding box center [528, 313] width 176 height 18
click at [495, 366] on div "2029-06-30" at bounding box center [528, 370] width 176 height 18
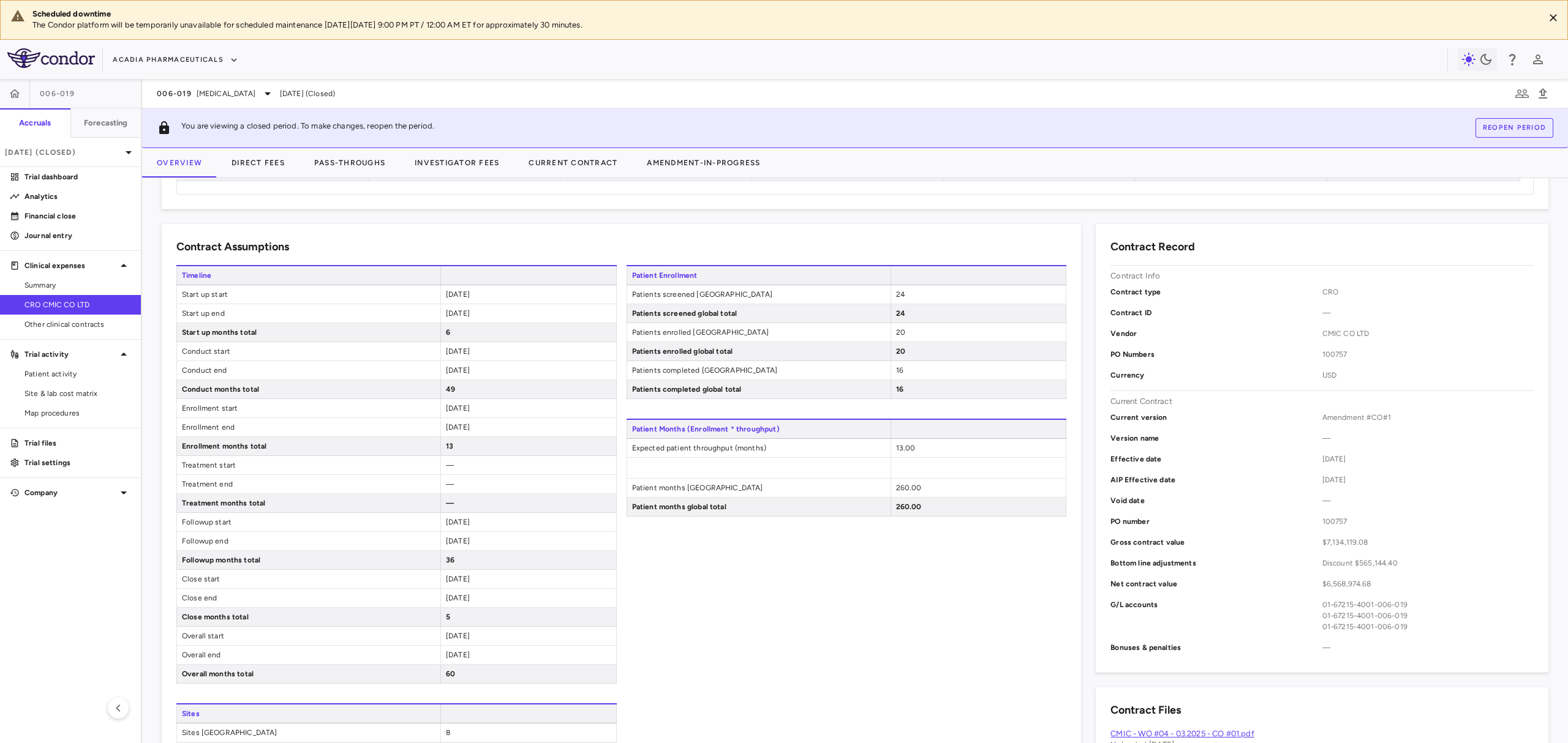
click at [503, 647] on div "Timeline Start up start 2024-12-01 Start up end 2025-05-31 Start up months tota…" at bounding box center [396, 474] width 440 height 419
click at [480, 280] on span at bounding box center [528, 275] width 176 height 18
click at [501, 298] on div "2024-12-01" at bounding box center [528, 294] width 176 height 18
click at [1081, 277] on div "Contract Record Contract Info Contract type CRO Contract ID — Vendor CMIC CO LT…" at bounding box center [1314, 542] width 467 height 665
click at [554, 305] on div "2025-05-31" at bounding box center [528, 313] width 176 height 18
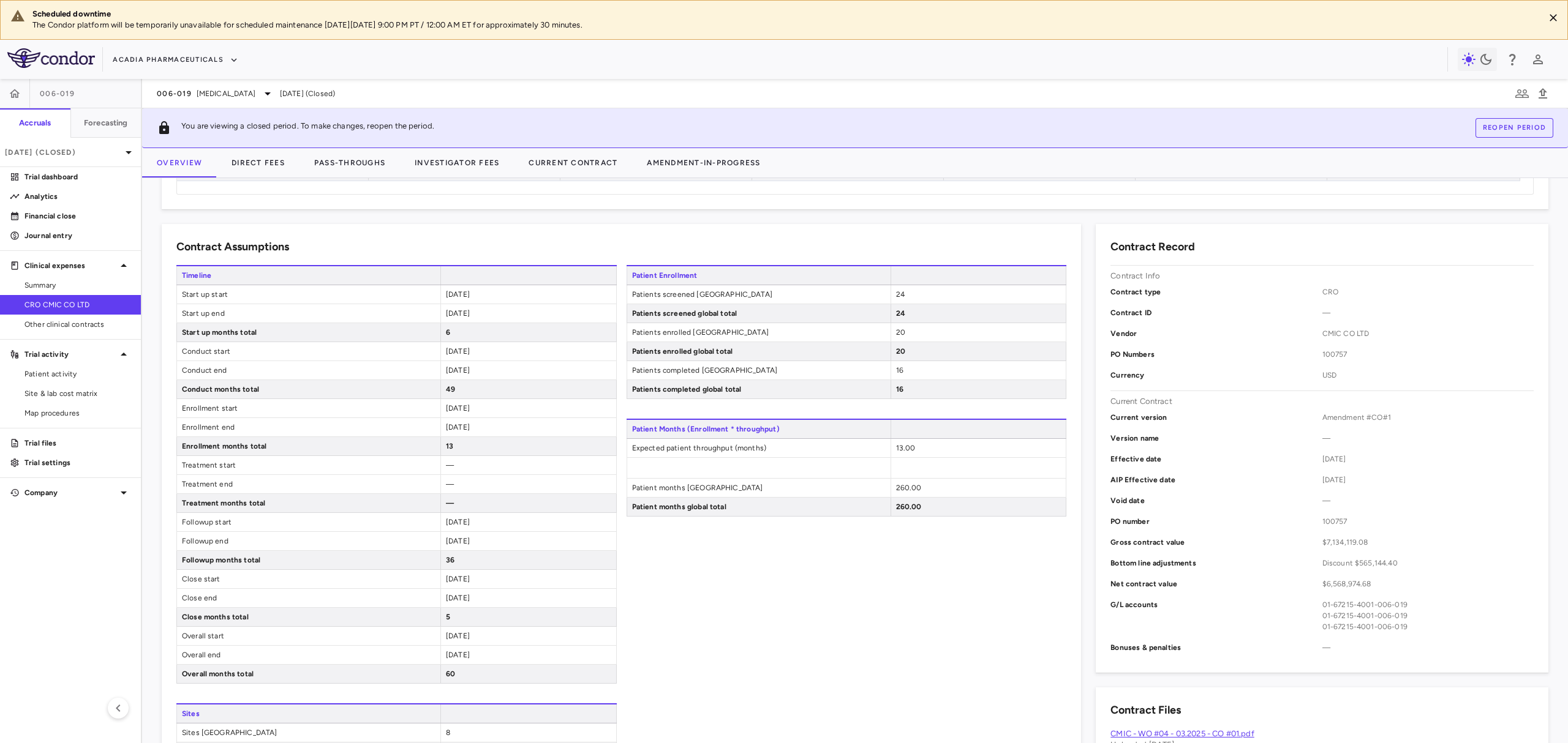
click at [513, 454] on div "13" at bounding box center [528, 445] width 176 height 18
click at [507, 639] on div "2024-12-01" at bounding box center [528, 635] width 176 height 18
click at [1096, 286] on div "Contract Record Contract Info Contract type CRO Contract ID — Vendor CMIC CO LT…" at bounding box center [1322, 449] width 452 height 449
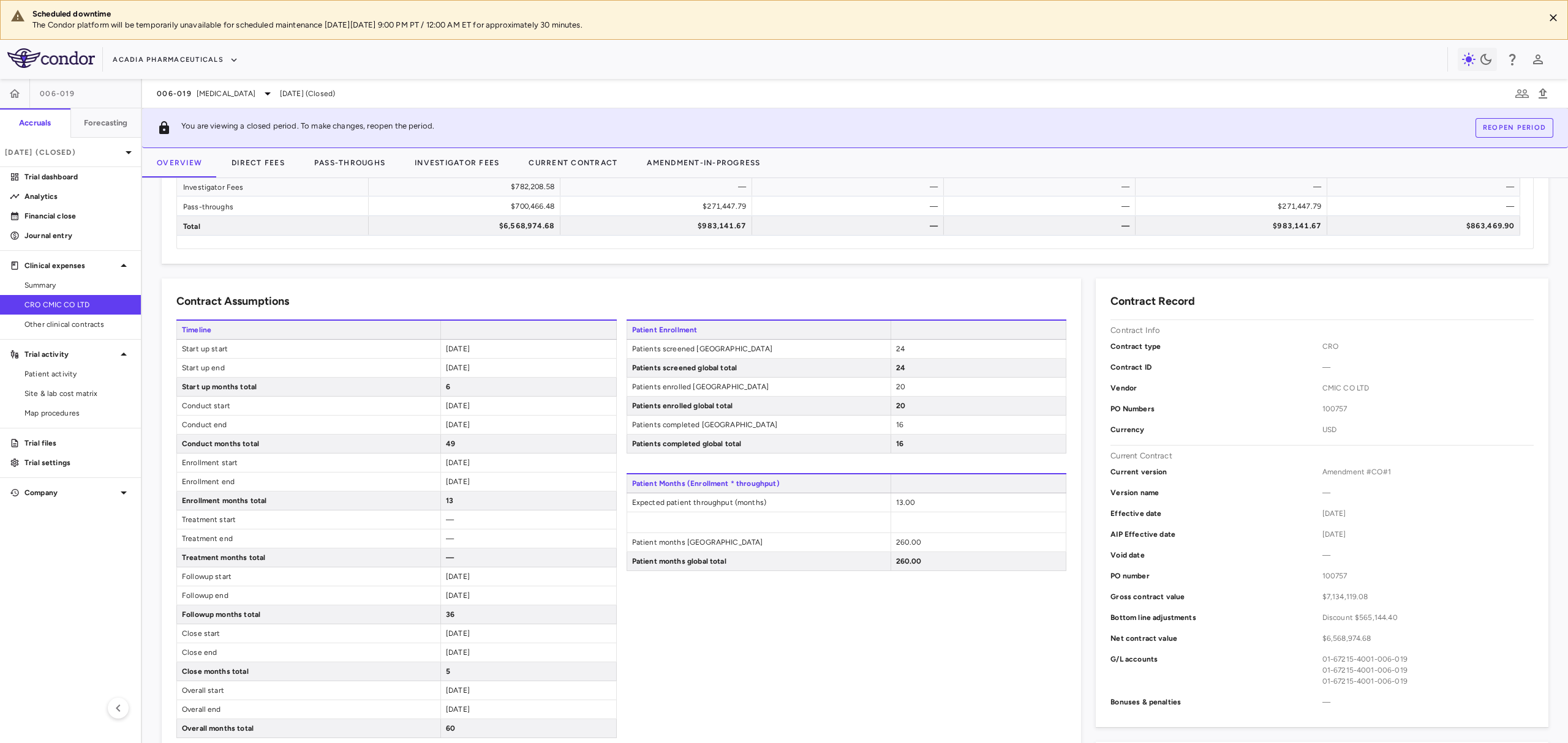
scroll to position [81, 0]
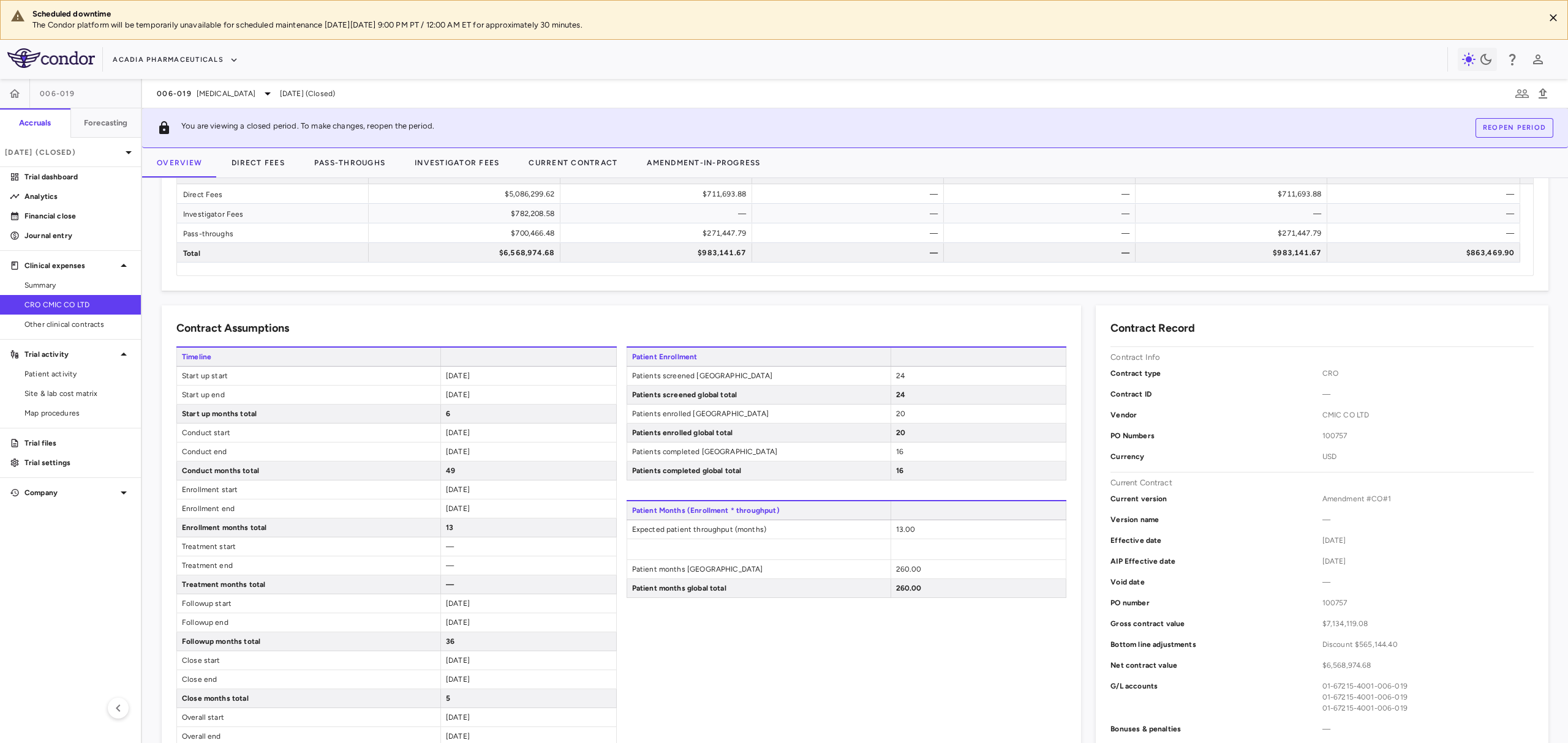
click at [501, 414] on div "6" at bounding box center [528, 413] width 176 height 18
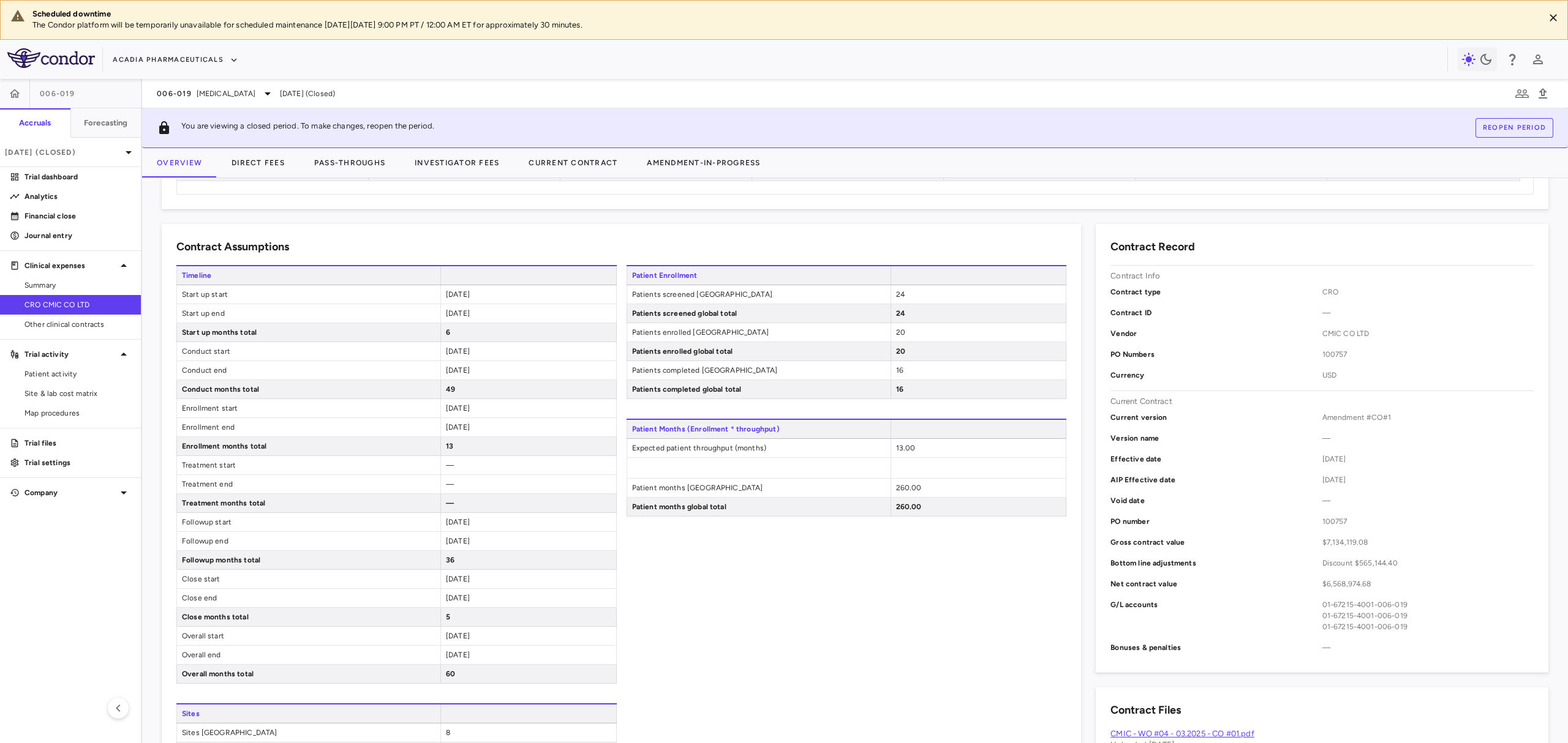
click at [470, 317] on span "2025-05-31" at bounding box center [458, 313] width 24 height 9
click at [469, 365] on div "2029-06-30" at bounding box center [528, 370] width 176 height 18
click at [470, 583] on span "2029-07-01" at bounding box center [458, 579] width 24 height 9
click at [1072, 299] on div "Contract Assumptions Timeline Start up start 2024-12-01 Start up end 2025-05-31…" at bounding box center [621, 550] width 920 height 651
drag, startPoint x: 496, startPoint y: 591, endPoint x: 260, endPoint y: 582, distance: 236.2
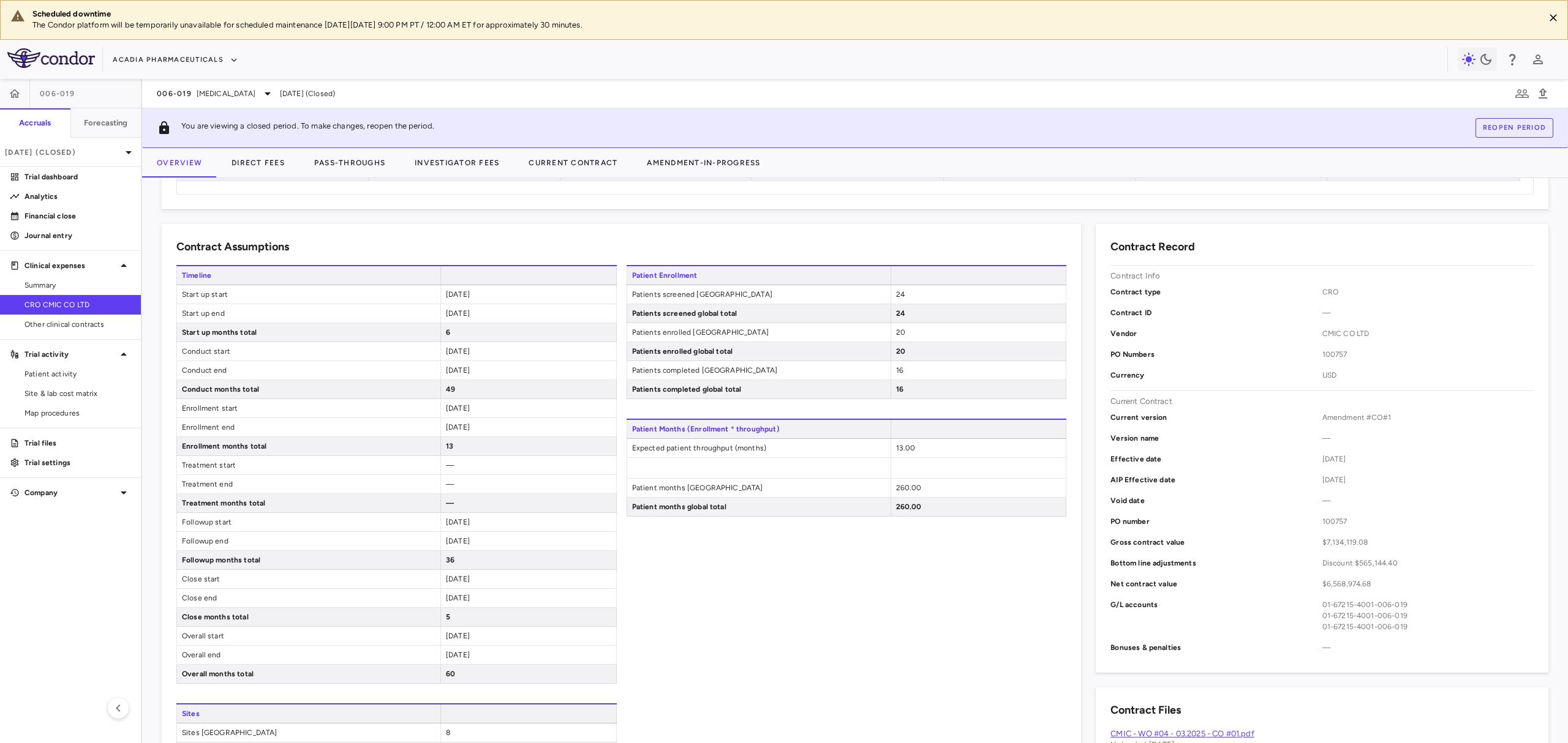
click at [260, 582] on div "Close start 2029-07-01" at bounding box center [396, 579] width 440 height 19
click at [243, 160] on button "Direct Fees" at bounding box center [258, 163] width 83 height 29
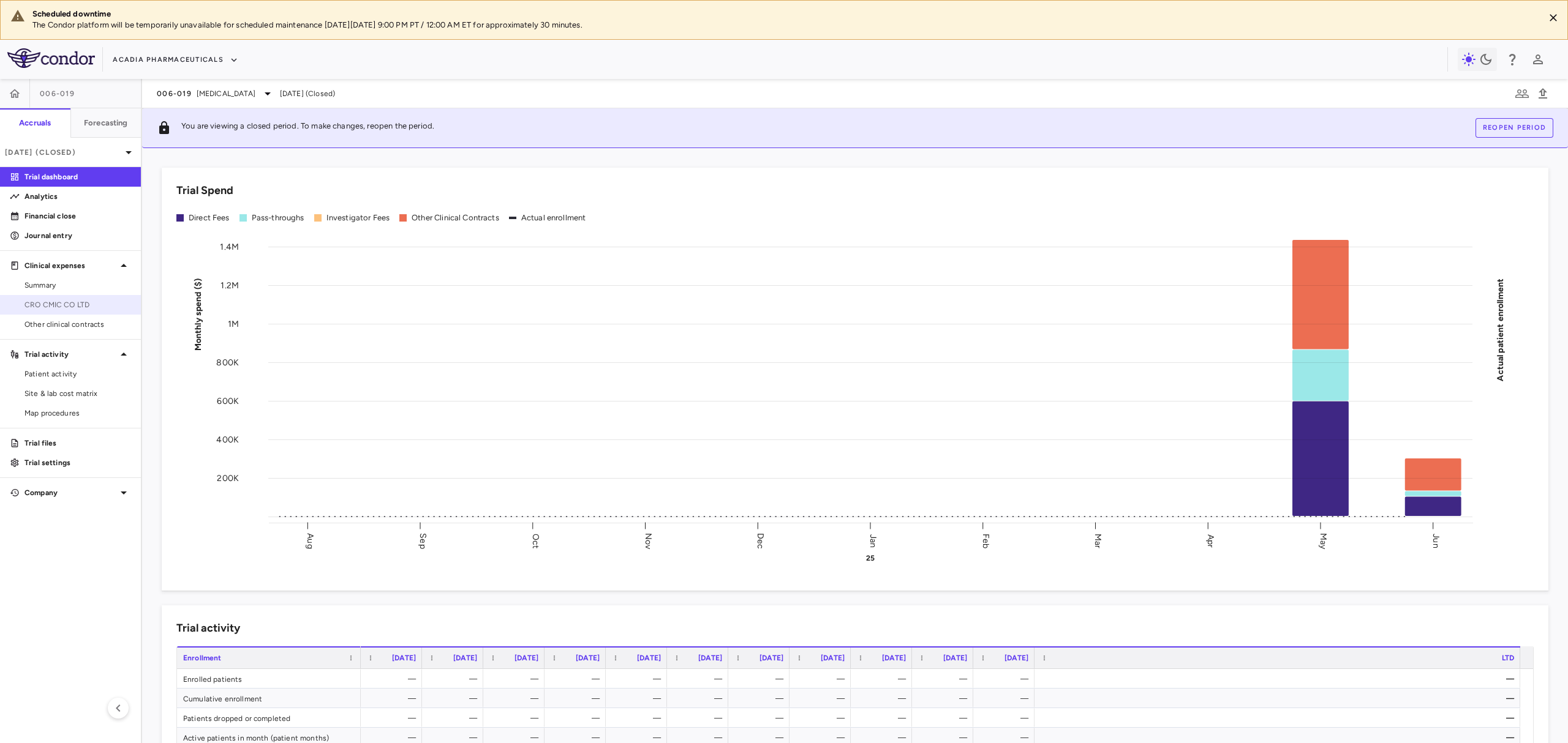
click at [105, 314] on link "CRO CMIC CO LTD" at bounding box center [70, 305] width 141 height 18
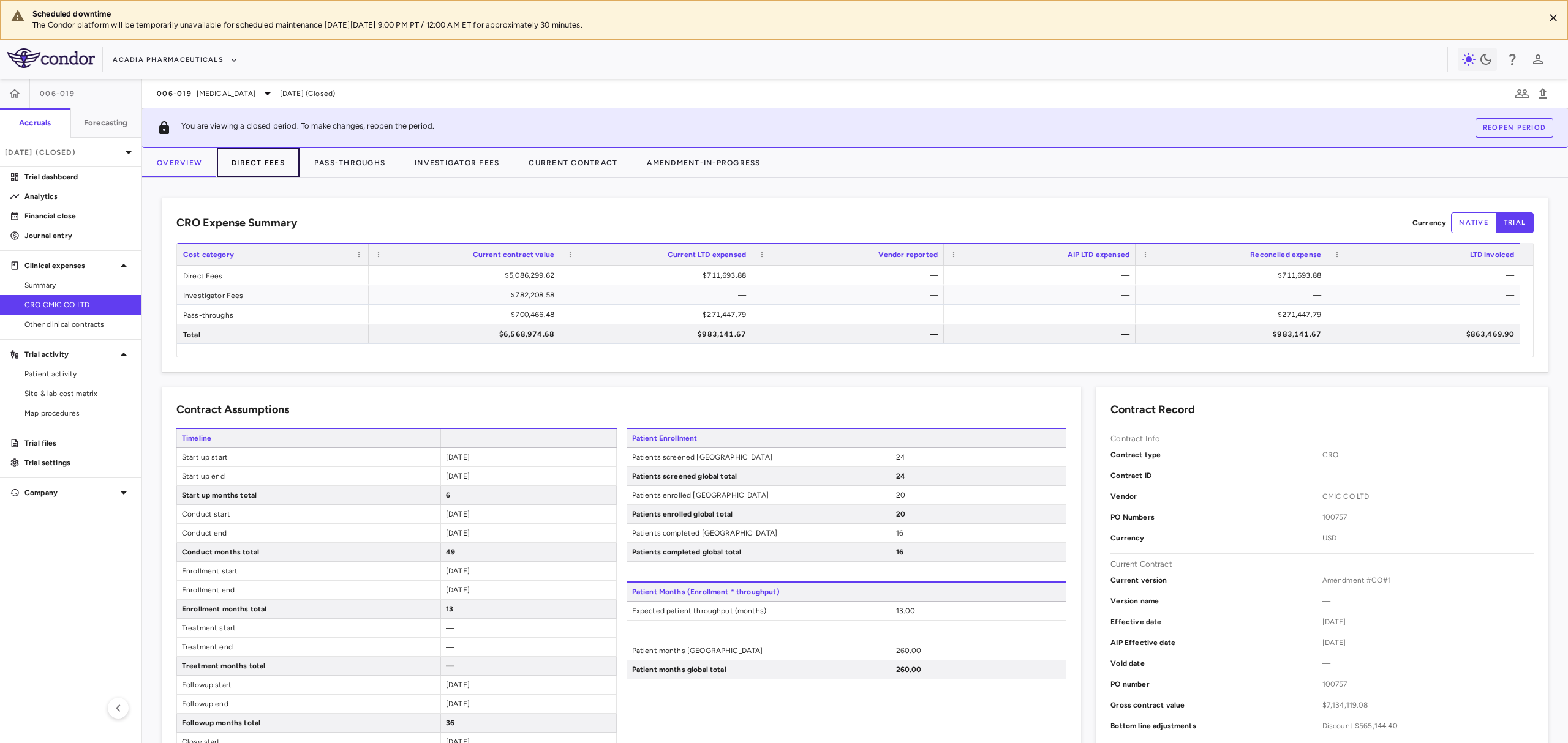
click at [245, 161] on button "Direct Fees" at bounding box center [258, 163] width 83 height 29
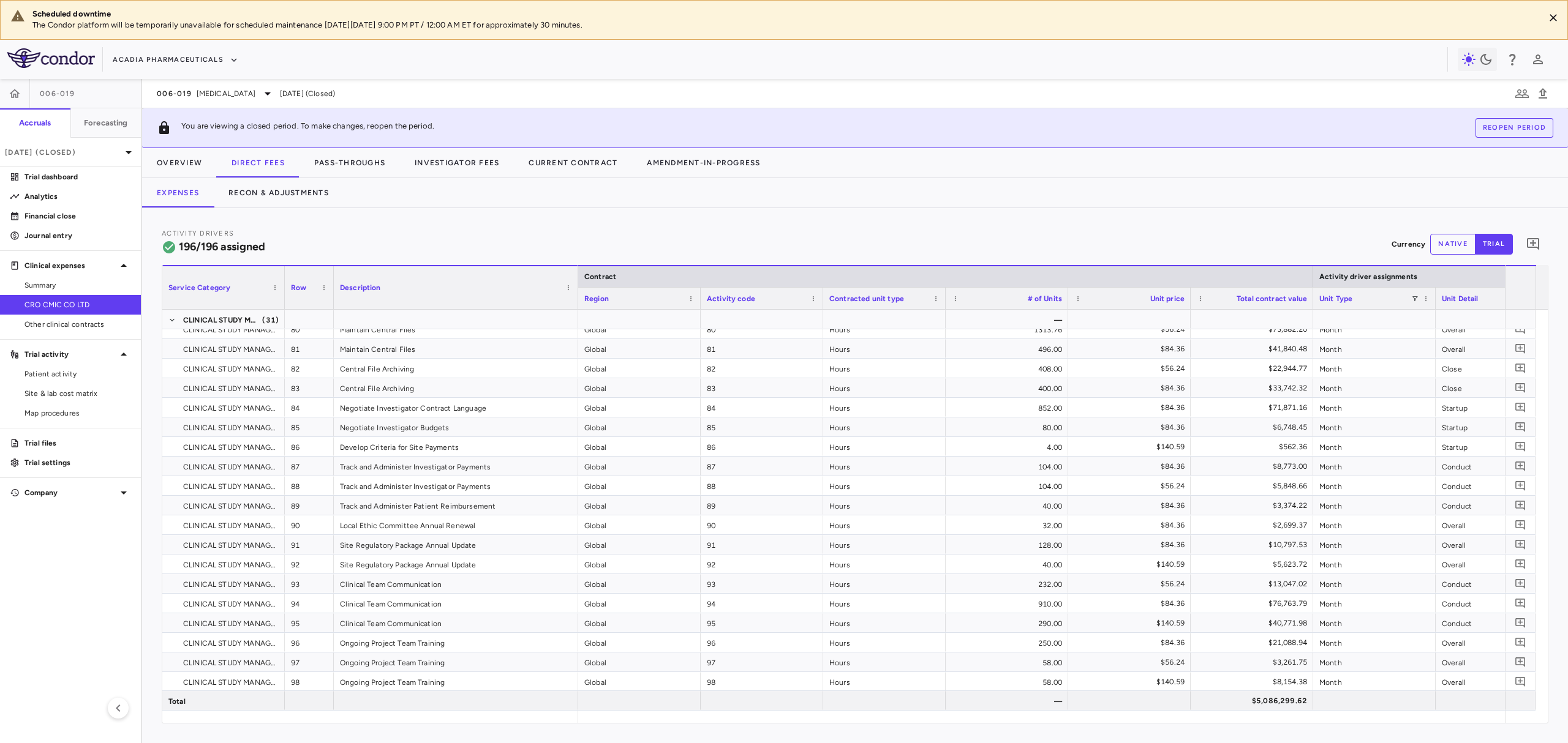
drag, startPoint x: 454, startPoint y: 300, endPoint x: 576, endPoint y: 294, distance: 122.1
click at [576, 294] on div at bounding box center [578, 288] width 5 height 43
drag, startPoint x: 457, startPoint y: 486, endPoint x: 416, endPoint y: 482, distance: 41.2
click at [452, 211] on div "Activity Drivers 196/196 assigned Currency native trial 0 Press ENTER to sort. …" at bounding box center [855, 475] width 1426 height 535
click at [541, 229] on div "Activity Drivers 196/196 assigned Currency native trial 0" at bounding box center [855, 244] width 1387 height 33
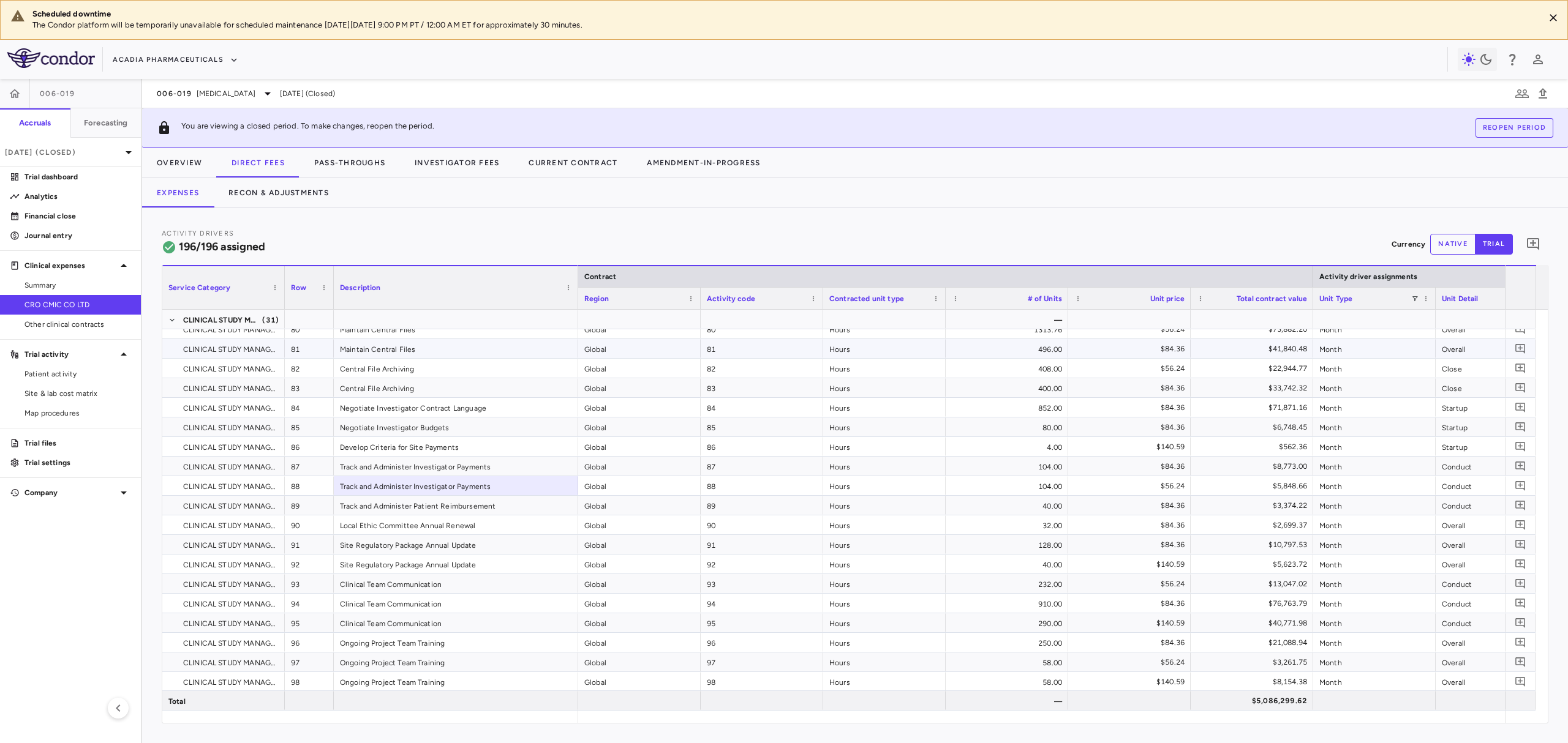
click at [427, 353] on div "Maintain Central Files" at bounding box center [456, 349] width 244 height 19
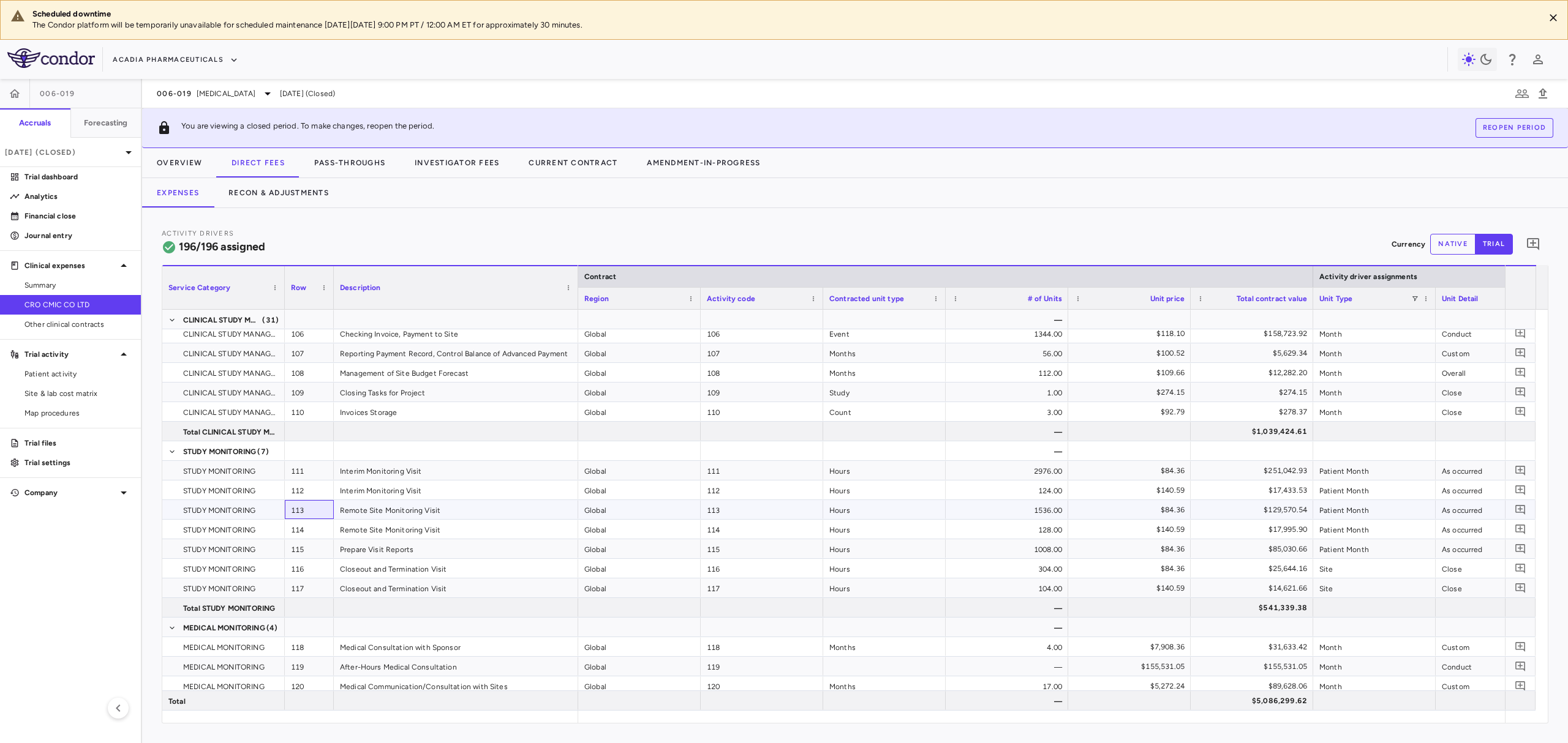
drag, startPoint x: 317, startPoint y: 502, endPoint x: 280, endPoint y: 503, distance: 37.0
click at [280, 503] on div "STUDY MONITORING 113 Remote Site Monitoring Visit" at bounding box center [370, 510] width 416 height 20
click at [326, 537] on div "114" at bounding box center [309, 529] width 49 height 19
click at [319, 518] on div "113" at bounding box center [309, 510] width 49 height 19
click at [315, 527] on div "114" at bounding box center [309, 529] width 49 height 19
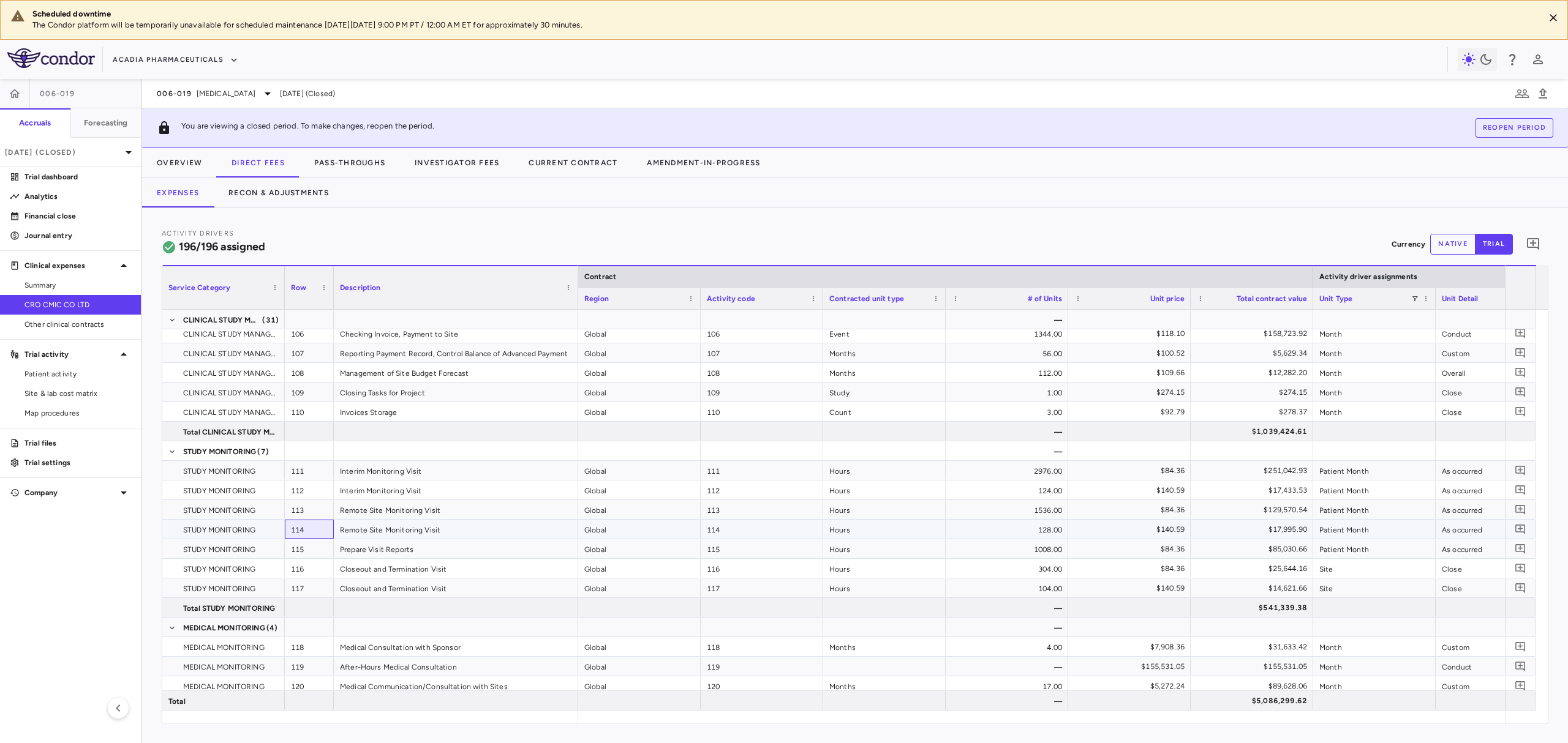
click at [315, 521] on div "114" at bounding box center [309, 529] width 49 height 19
drag, startPoint x: 321, startPoint y: 511, endPoint x: 317, endPoint y: 530, distance: 19.4
click at [321, 513] on div "113" at bounding box center [309, 510] width 49 height 19
click at [315, 534] on div "114" at bounding box center [309, 529] width 49 height 19
click at [319, 517] on div "113" at bounding box center [309, 510] width 49 height 19
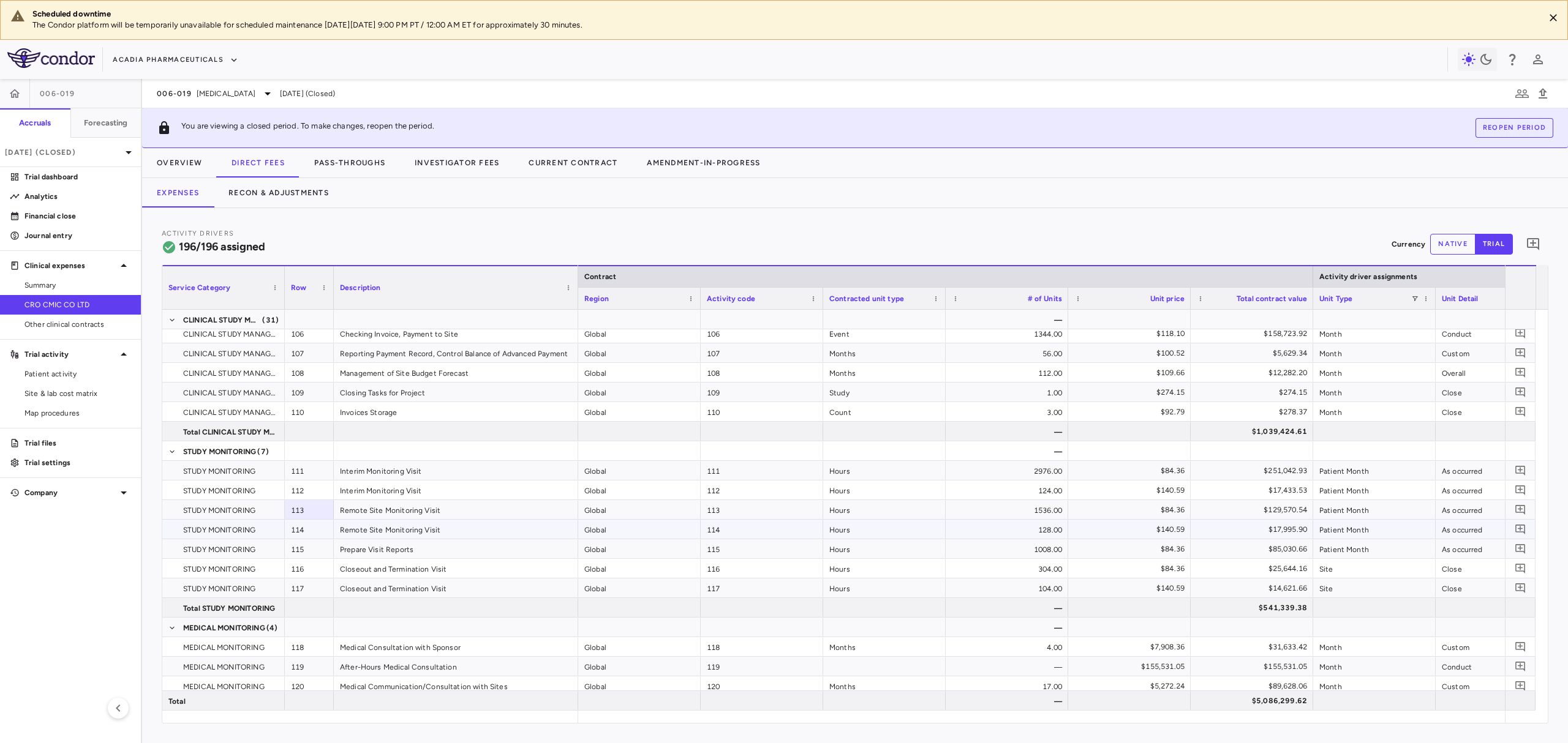
click at [315, 529] on div "114" at bounding box center [309, 529] width 49 height 19
drag, startPoint x: 317, startPoint y: 514, endPoint x: 316, endPoint y: 526, distance: 12.0
click at [317, 515] on div "113" at bounding box center [309, 510] width 49 height 19
click at [314, 530] on div "114" at bounding box center [309, 529] width 49 height 19
drag, startPoint x: 319, startPoint y: 512, endPoint x: 314, endPoint y: 532, distance: 20.6
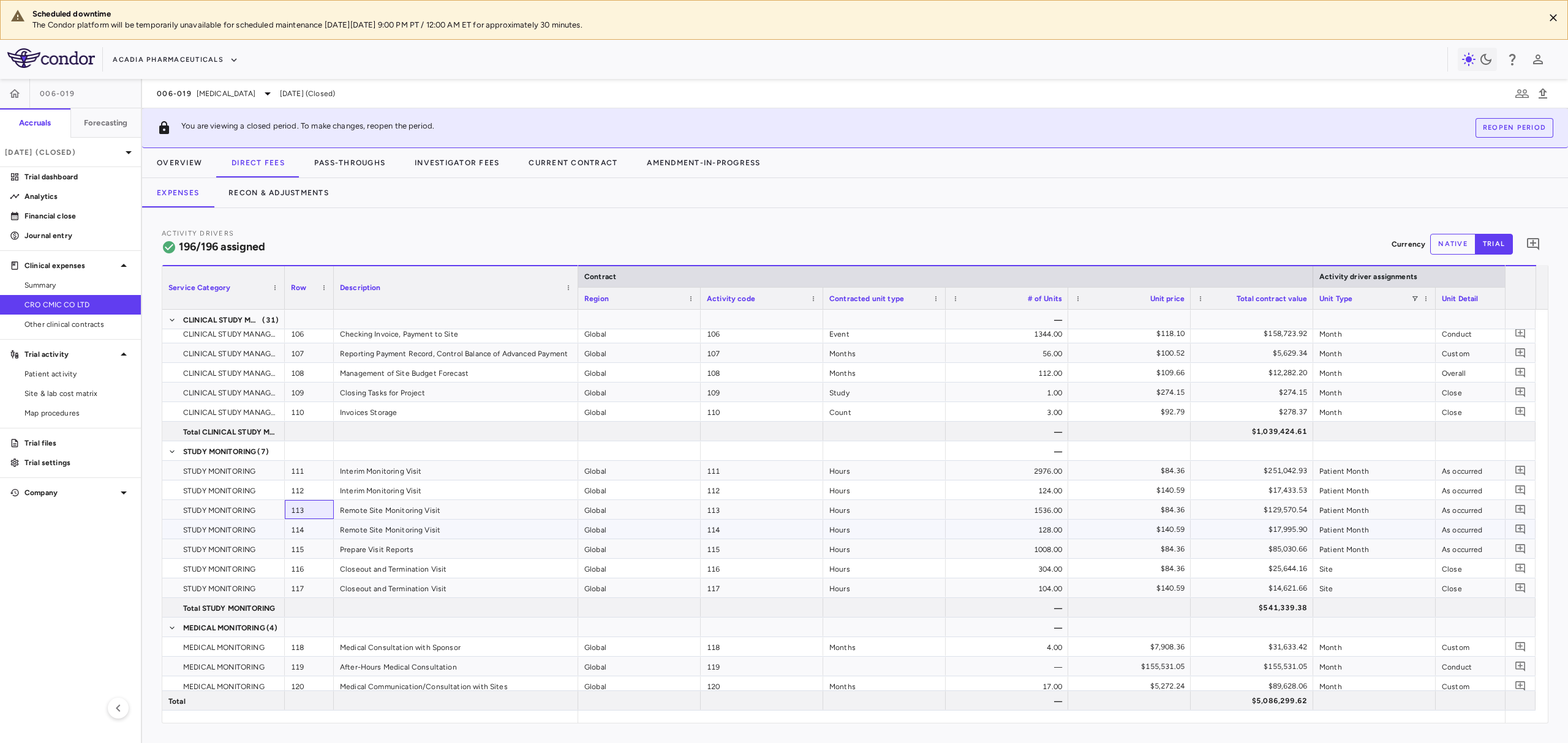
click at [314, 532] on div "CLINICAL STUDY MANAGEMENT 95 Clinical Team Communication CLINICAL STUDY MANAGEM…" at bounding box center [370, 343] width 416 height 4505
click at [314, 530] on div "114" at bounding box center [309, 529] width 49 height 19
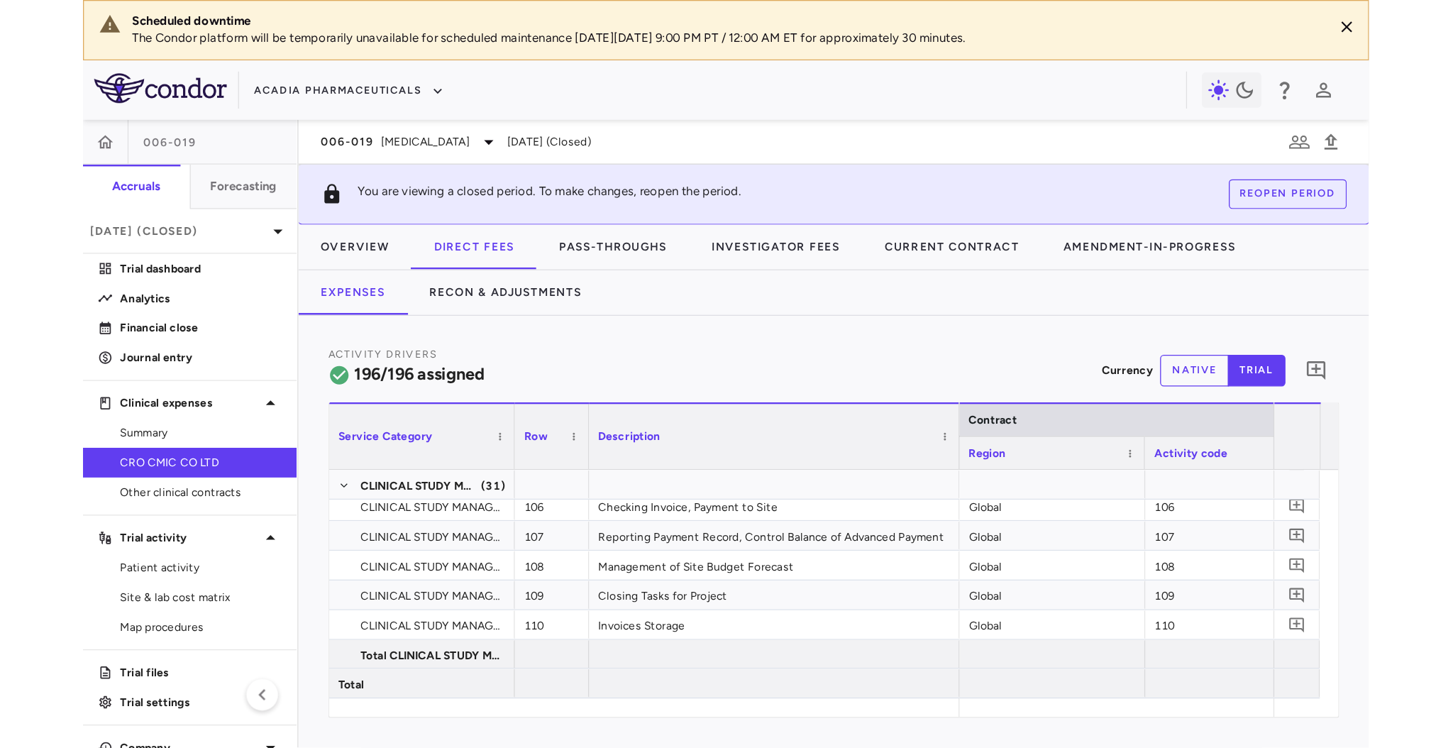
scroll to position [2571, 0]
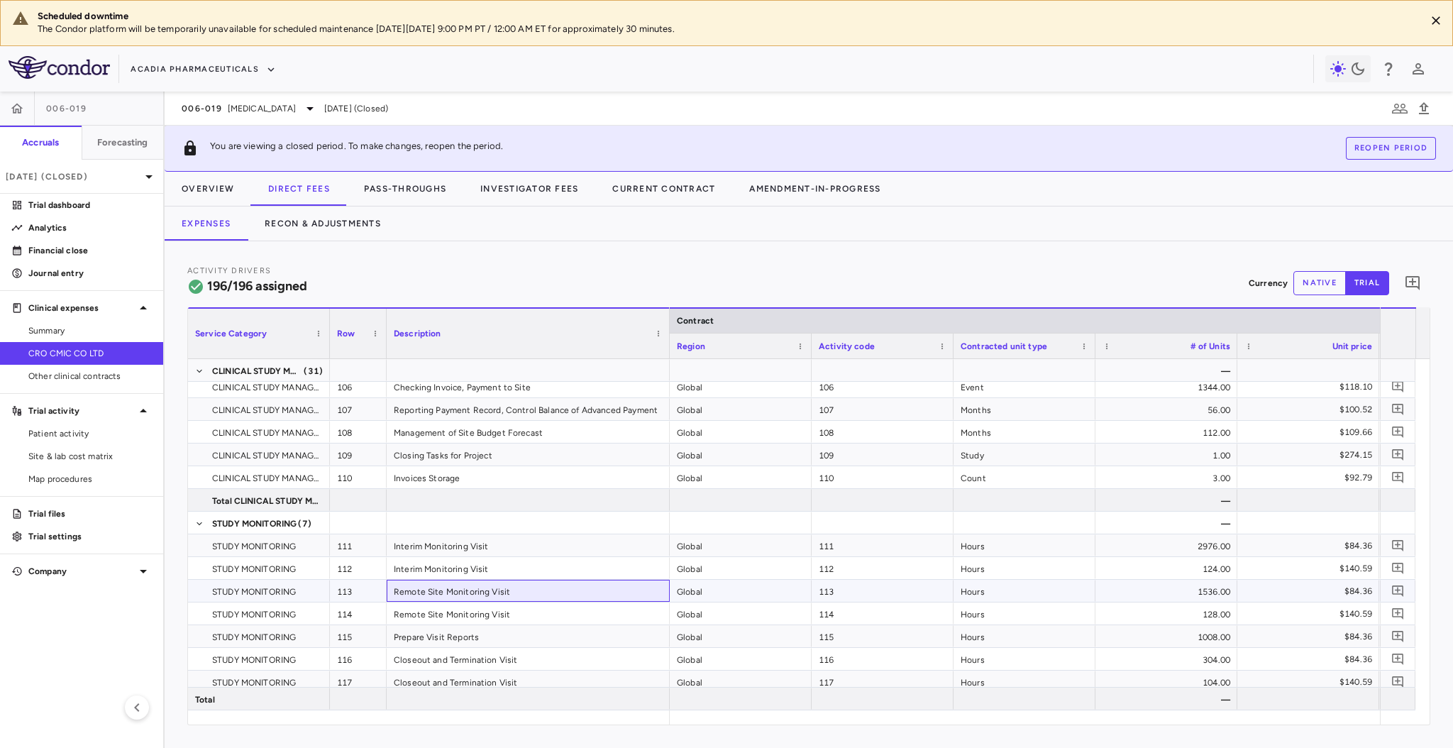
click at [583, 593] on div "Remote Site Monitoring Visit" at bounding box center [528, 591] width 283 height 22
click at [574, 611] on div "Remote Site Monitoring Visit" at bounding box center [528, 613] width 283 height 22
click at [584, 589] on div "Remote Site Monitoring Visit" at bounding box center [528, 591] width 283 height 22
click at [575, 614] on div "Remote Site Monitoring Visit" at bounding box center [528, 613] width 283 height 22
click at [580, 595] on div "Remote Site Monitoring Visit" at bounding box center [528, 591] width 283 height 22
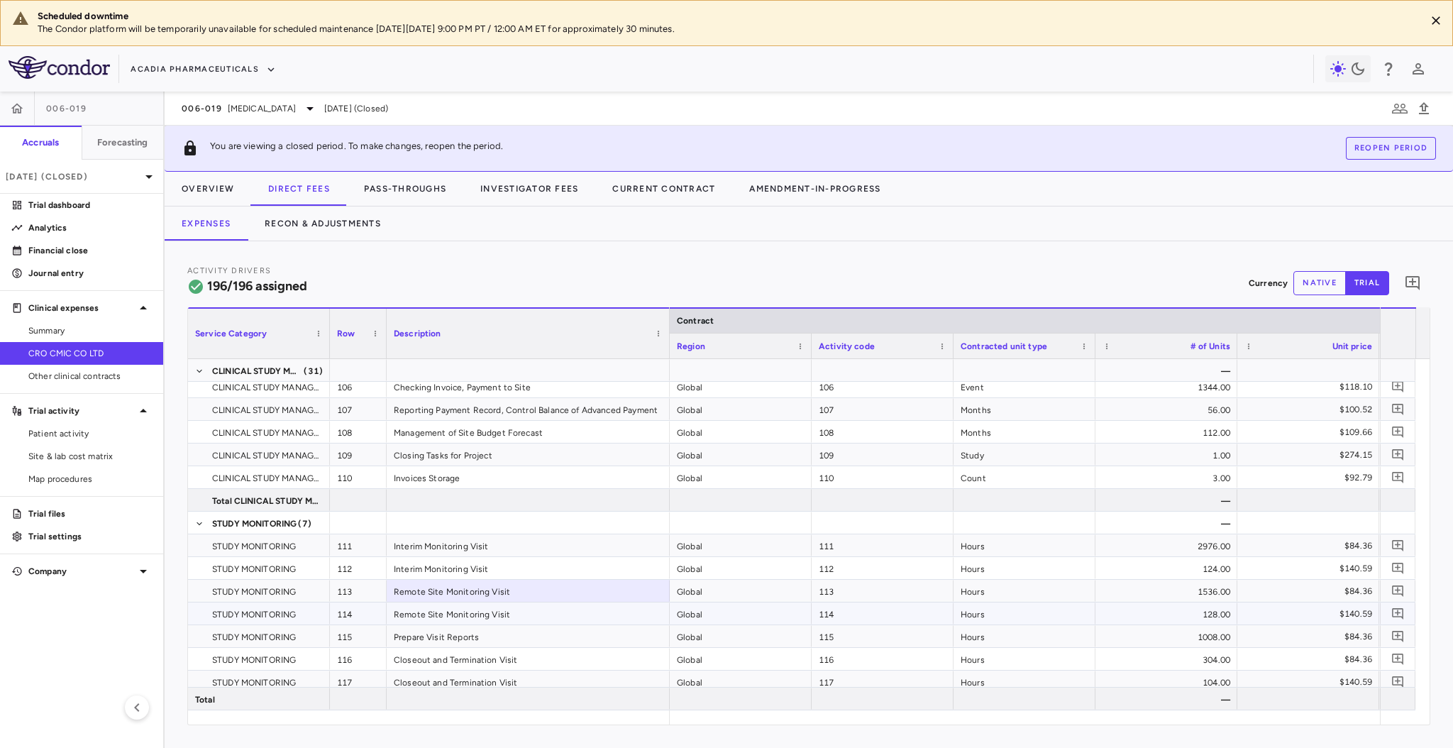
click at [573, 614] on div "Remote Site Monitoring Visit" at bounding box center [528, 613] width 283 height 22
click at [582, 589] on div "Remote Site Monitoring Visit" at bounding box center [528, 591] width 283 height 22
click at [580, 606] on div "Remote Site Monitoring Visit" at bounding box center [528, 613] width 283 height 22
click at [586, 585] on div "Remote Site Monitoring Visit" at bounding box center [528, 591] width 283 height 22
click at [581, 611] on div "Remote Site Monitoring Visit" at bounding box center [528, 613] width 283 height 22
